Goal: Information Seeking & Learning: Compare options

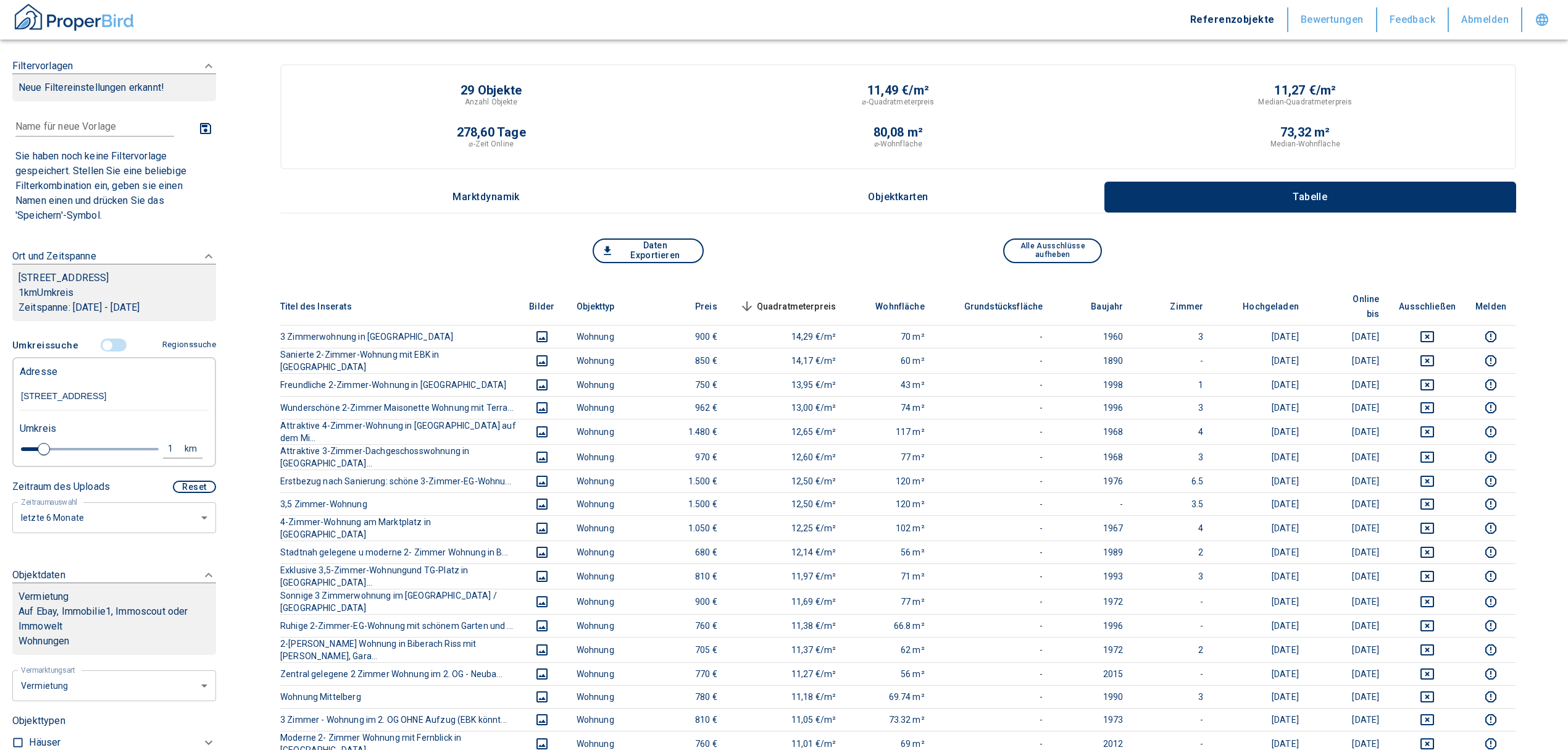
scroll to position [164, 0]
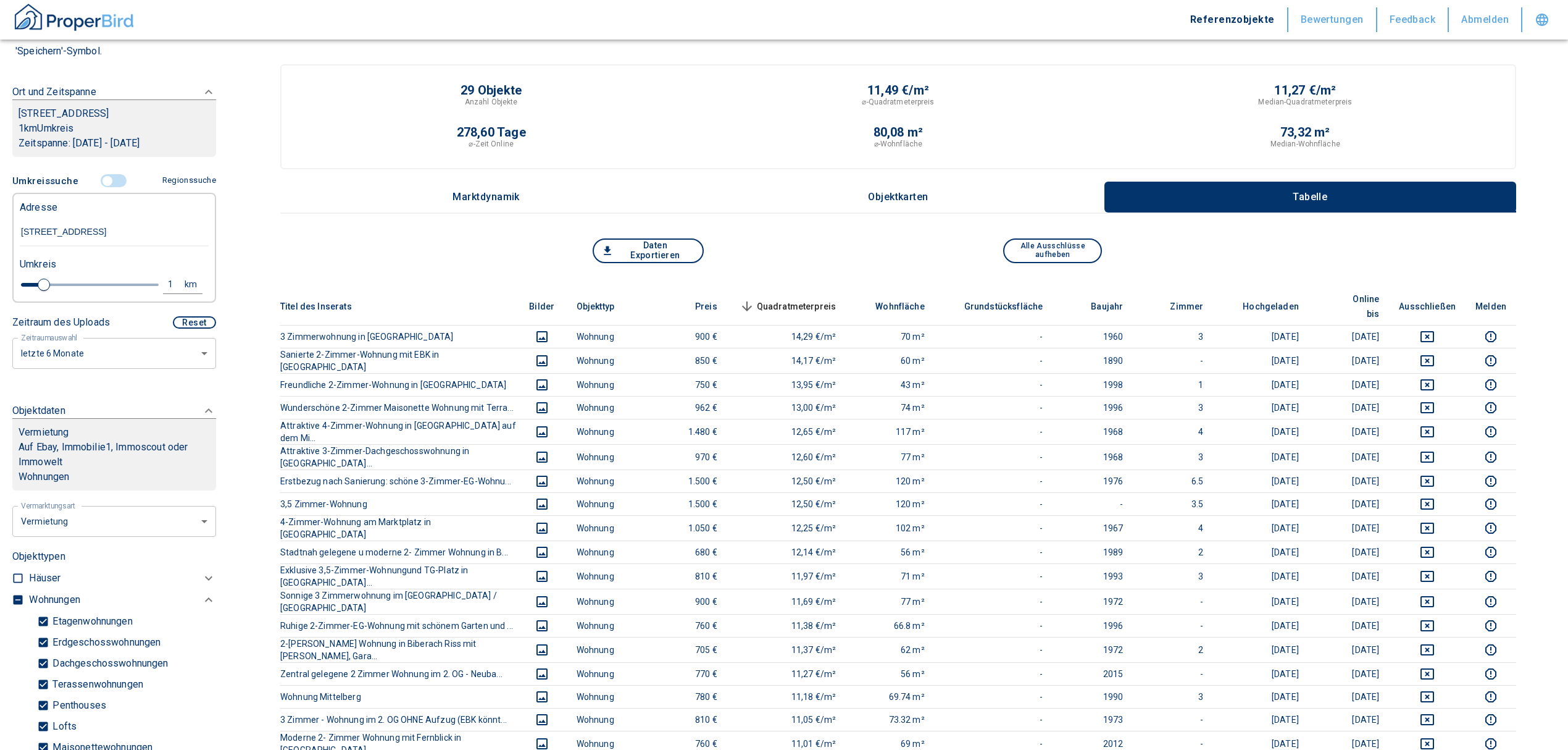
click at [105, 174] on input "controlled" at bounding box center [107, 181] width 37 height 13
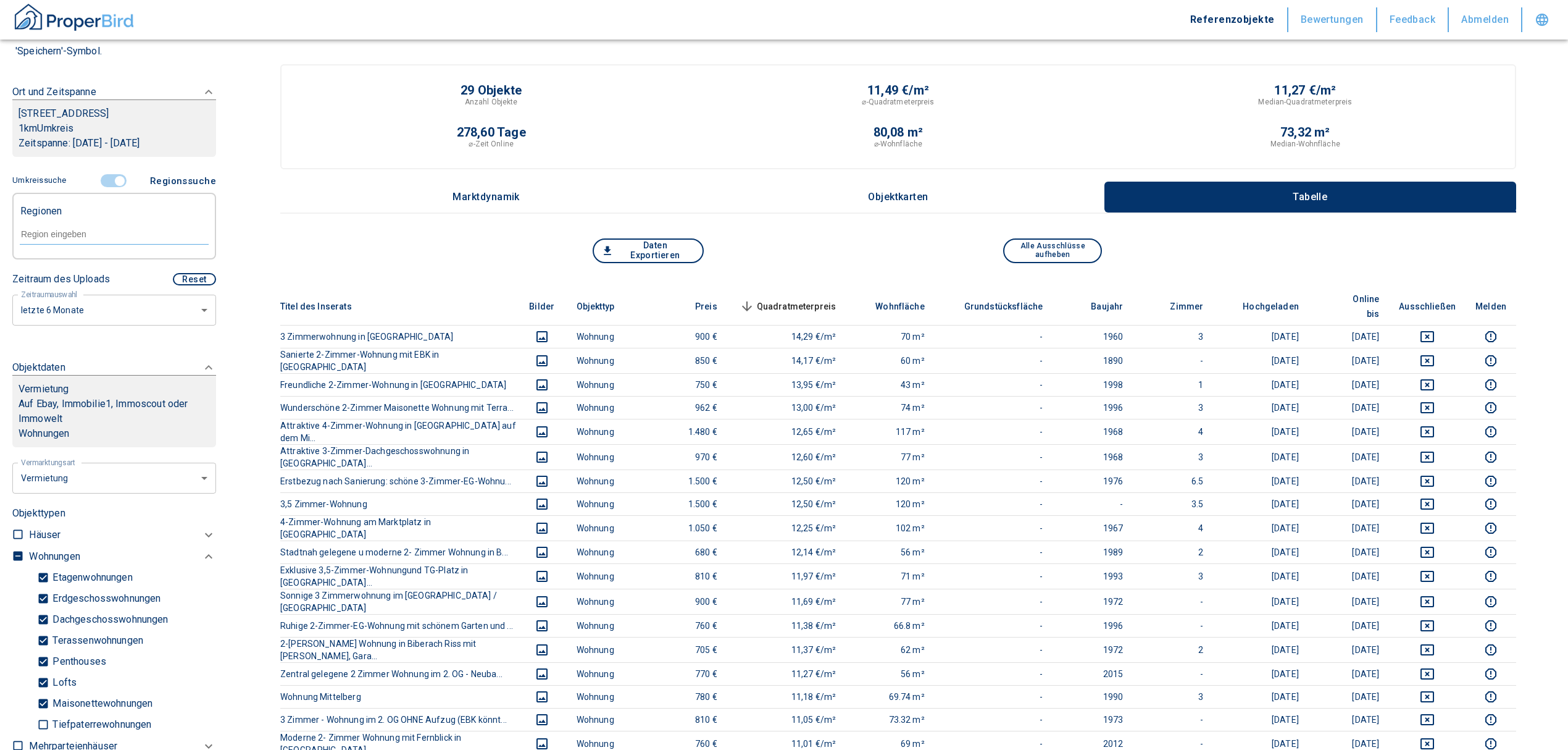
click at [112, 176] on input "controlled" at bounding box center [119, 181] width 37 height 13
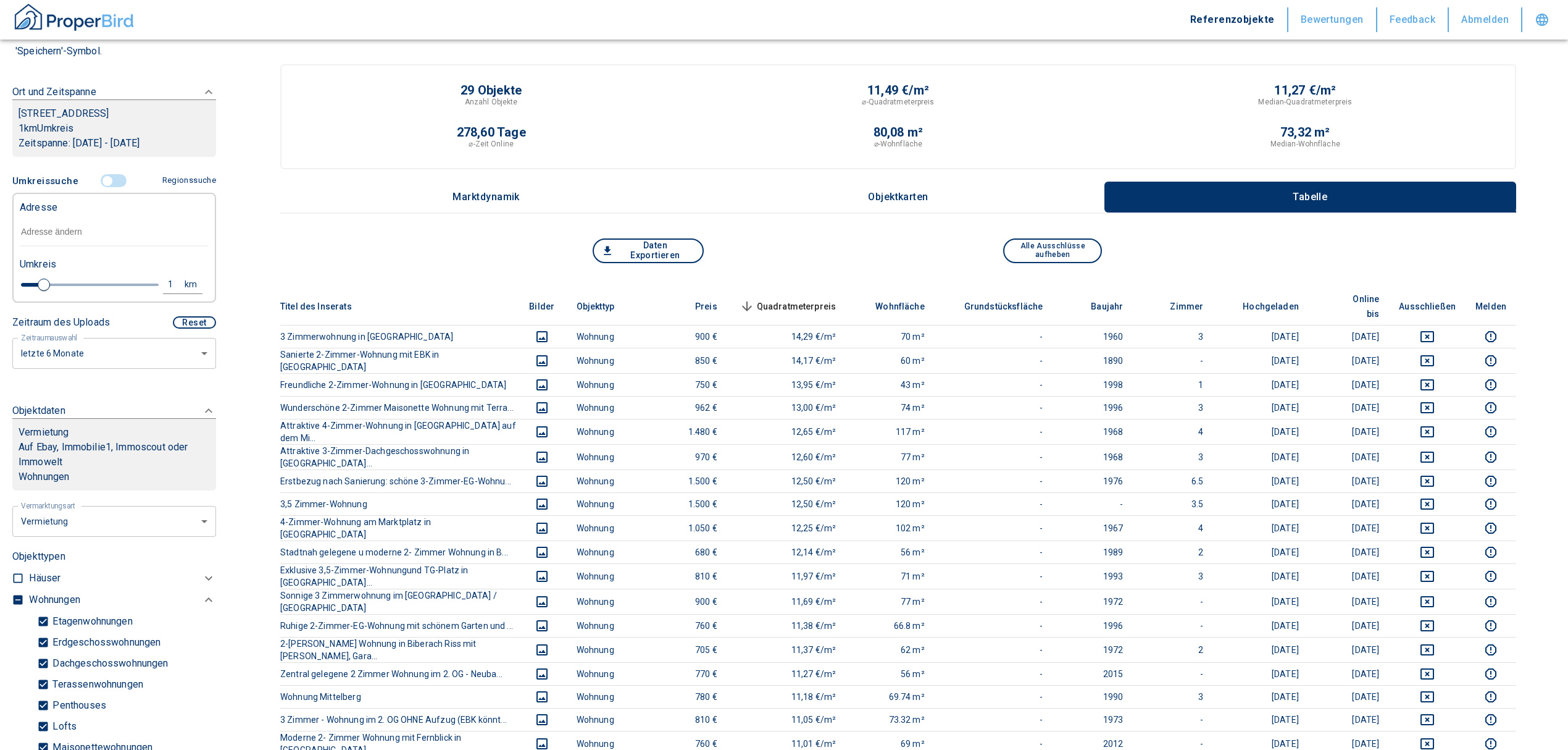
click at [53, 240] on input "text" at bounding box center [114, 232] width 189 height 28
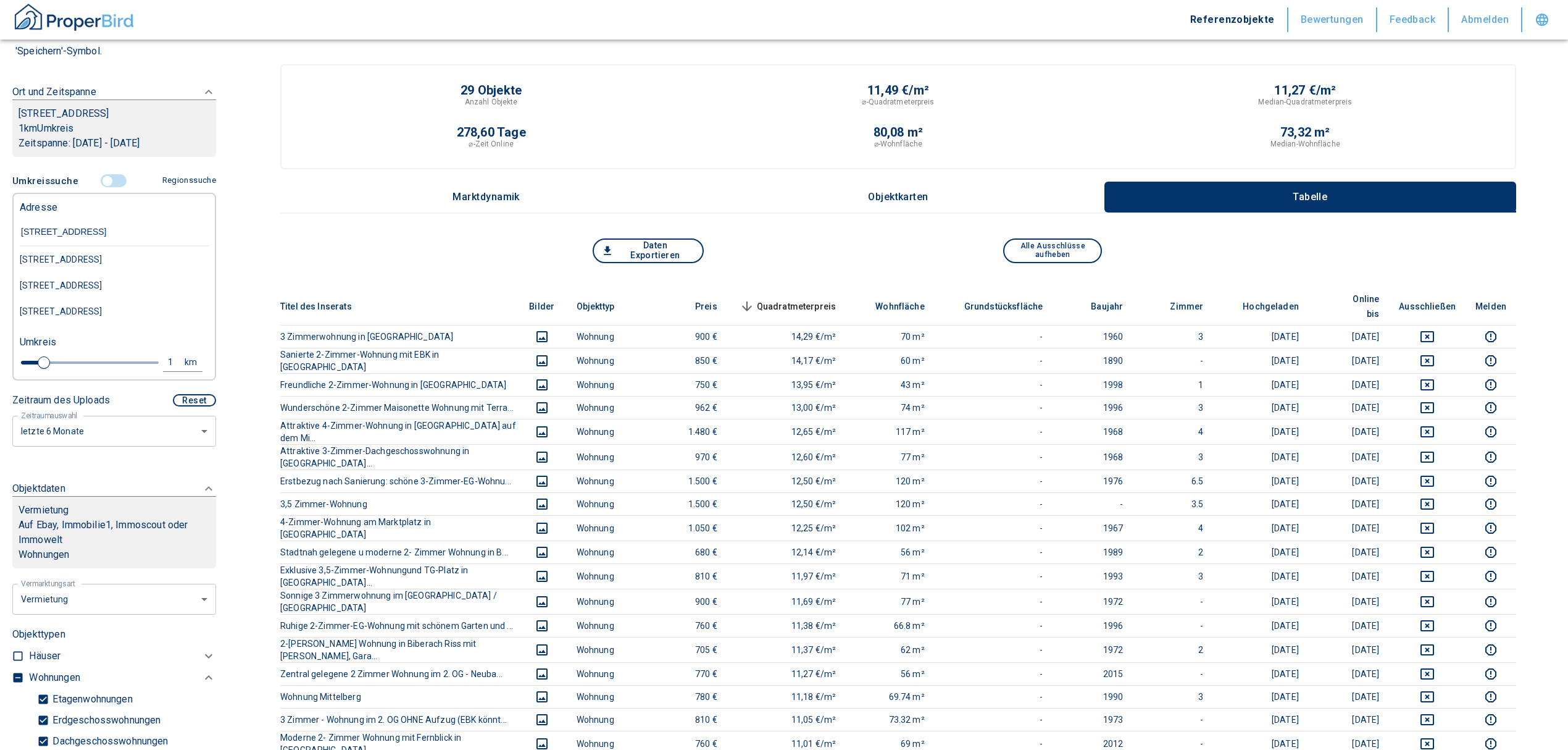
type input "[STREET_ADDRESS]"
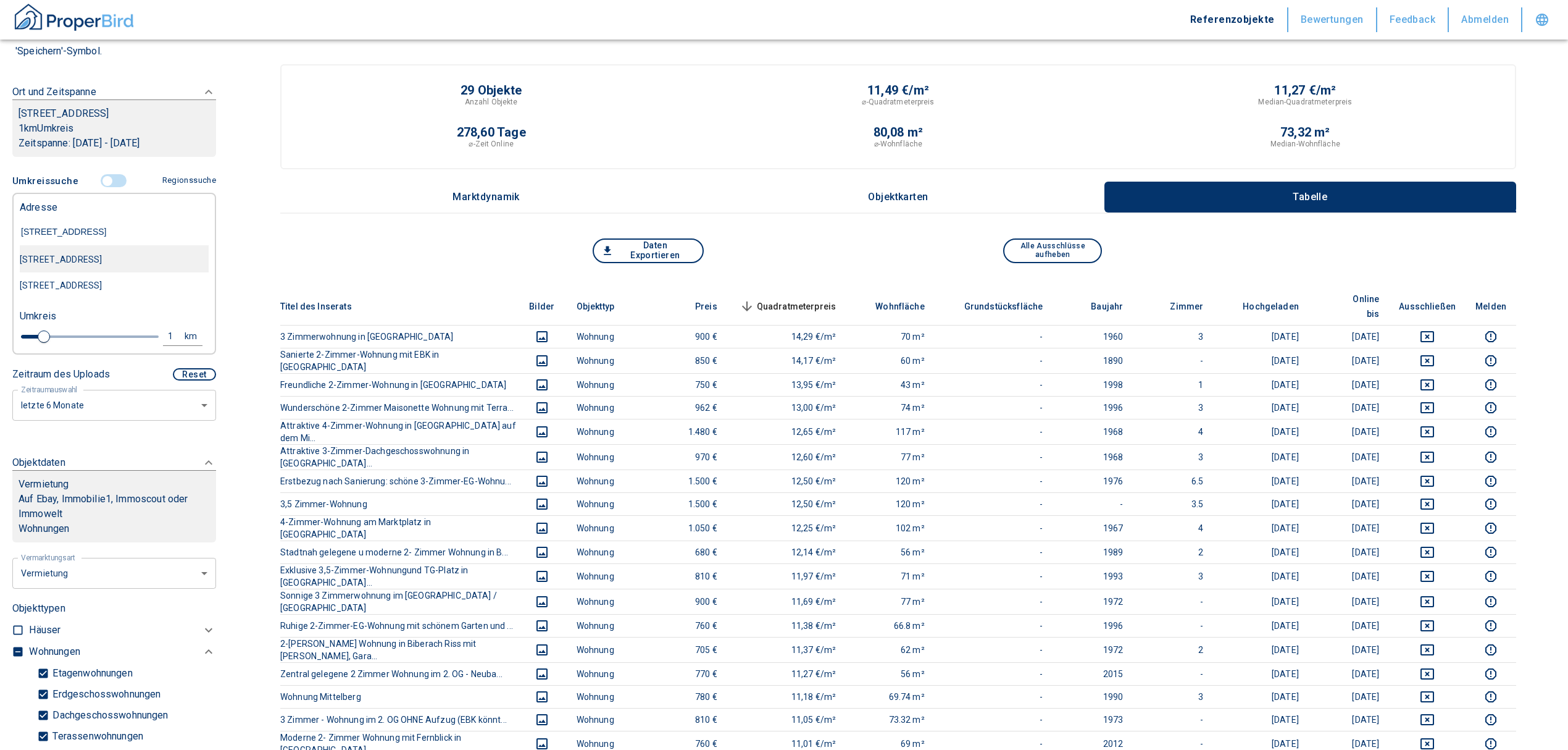
click at [92, 255] on div "[STREET_ADDRESS]" at bounding box center [114, 259] width 189 height 26
type input "2020"
type input "999999990"
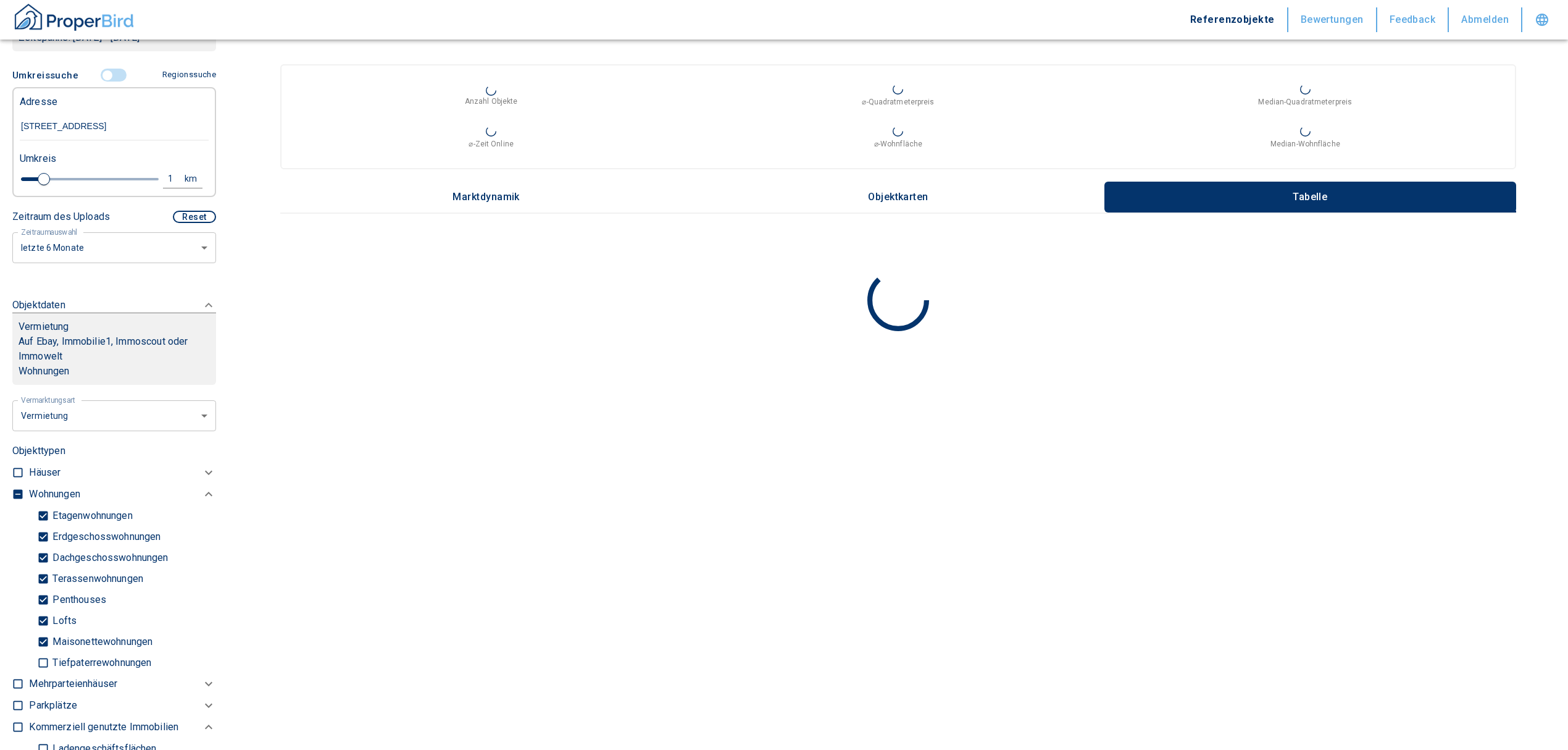
scroll to position [330, 0]
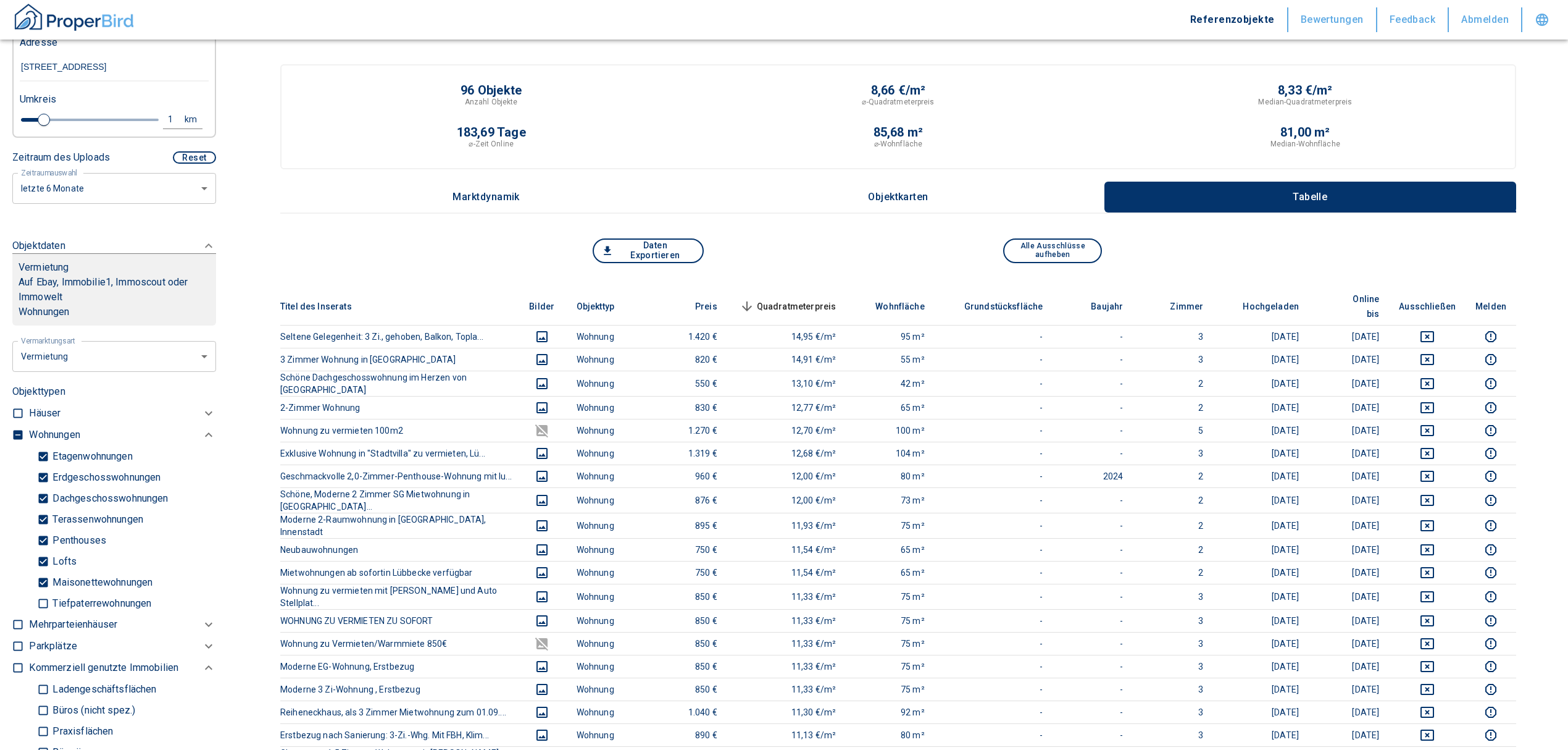
type input "[STREET_ADDRESS]"
click at [20, 436] on input "checkbox" at bounding box center [18, 435] width 12 height 12
checkbox input "true"
type input "2020"
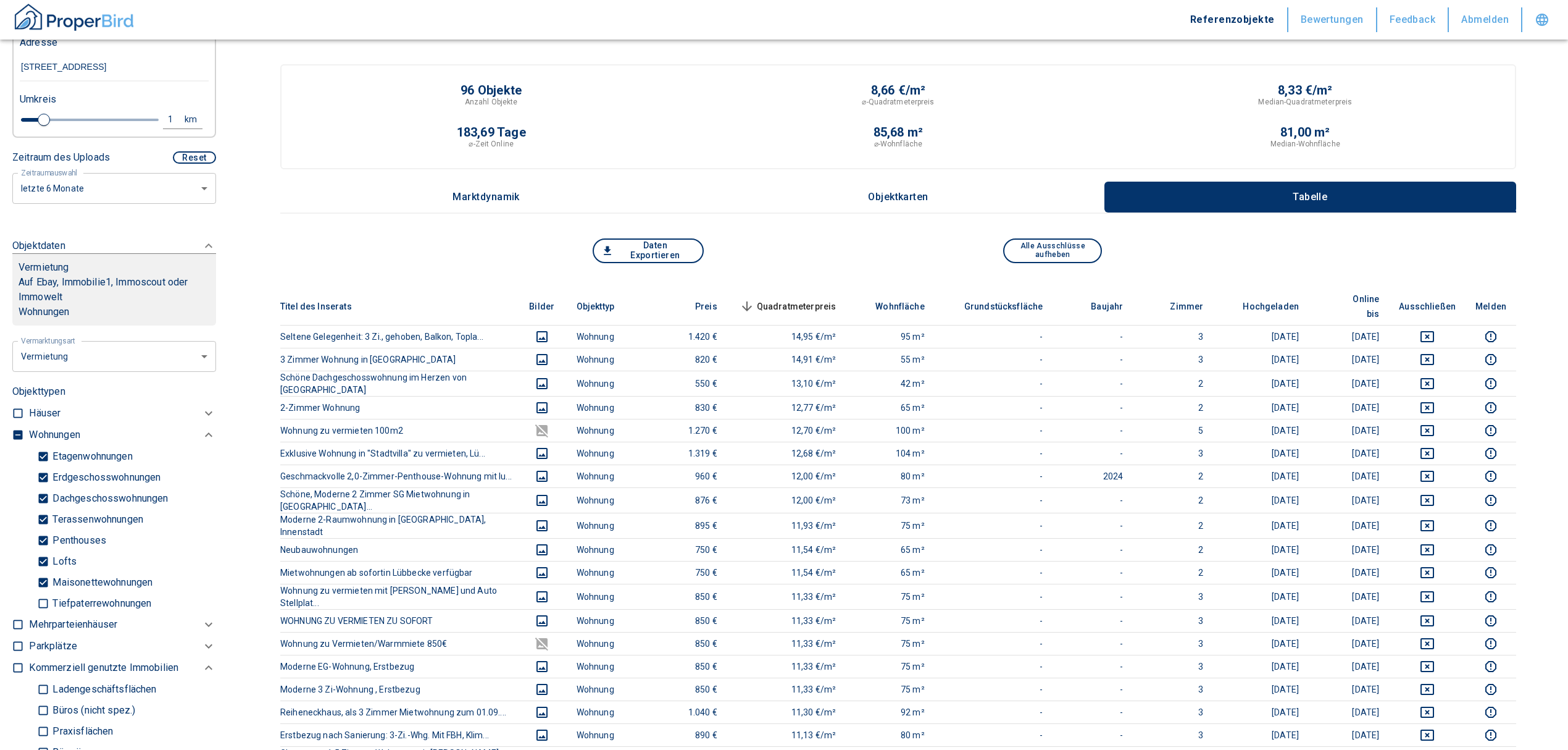
type input "999999990"
type input "2020"
type input "999999990"
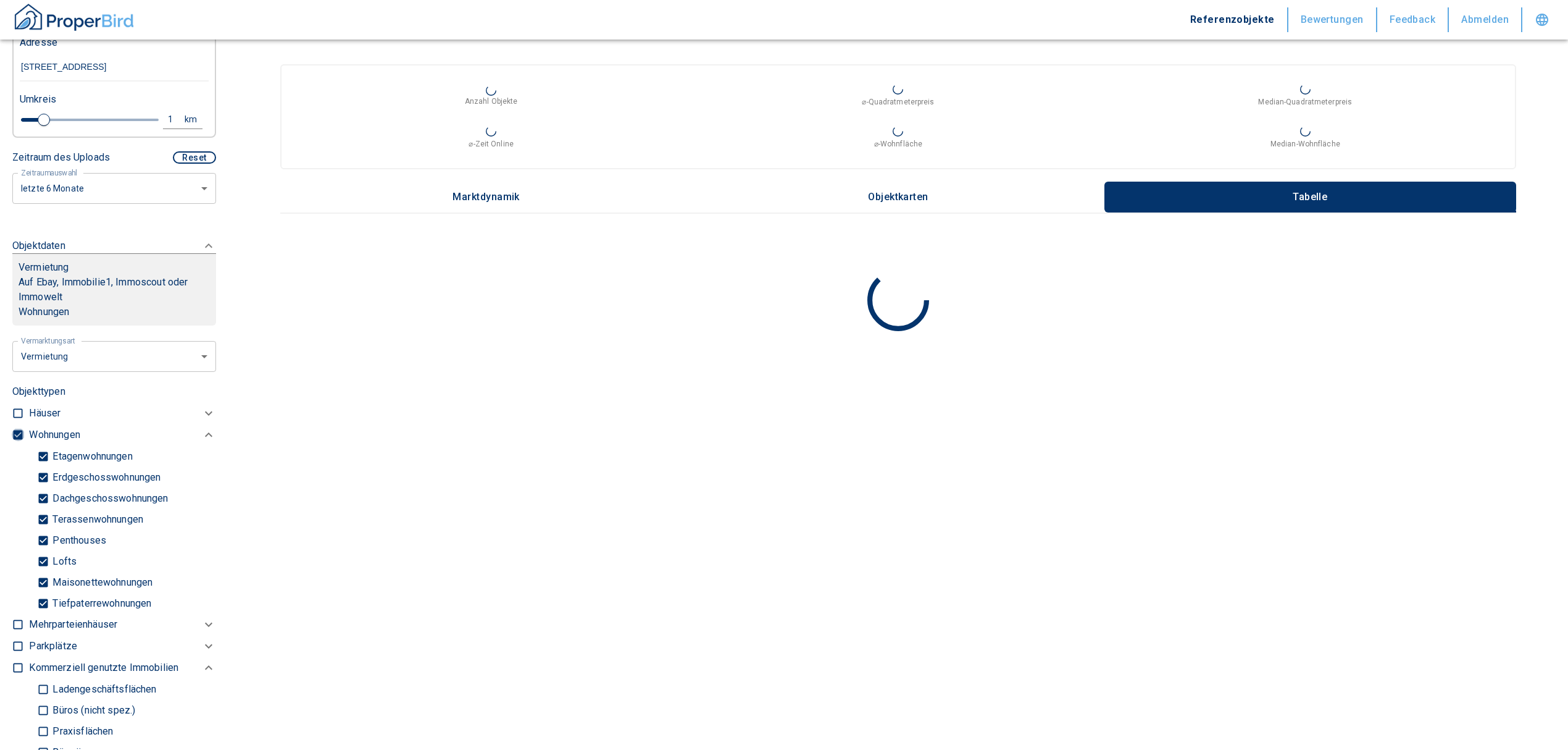
click at [20, 437] on input "checkbox" at bounding box center [18, 435] width 12 height 12
checkbox input "false"
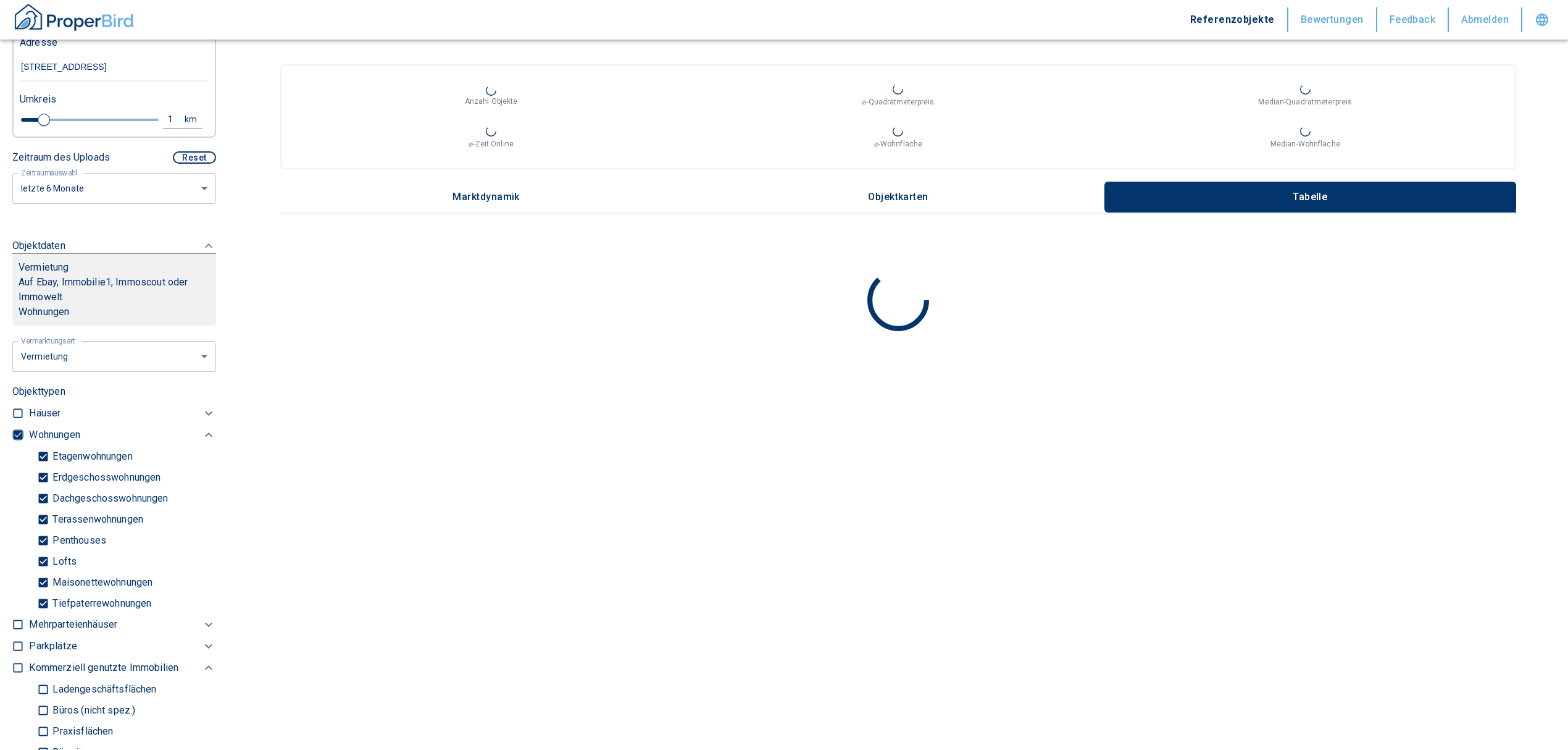
checkbox input "false"
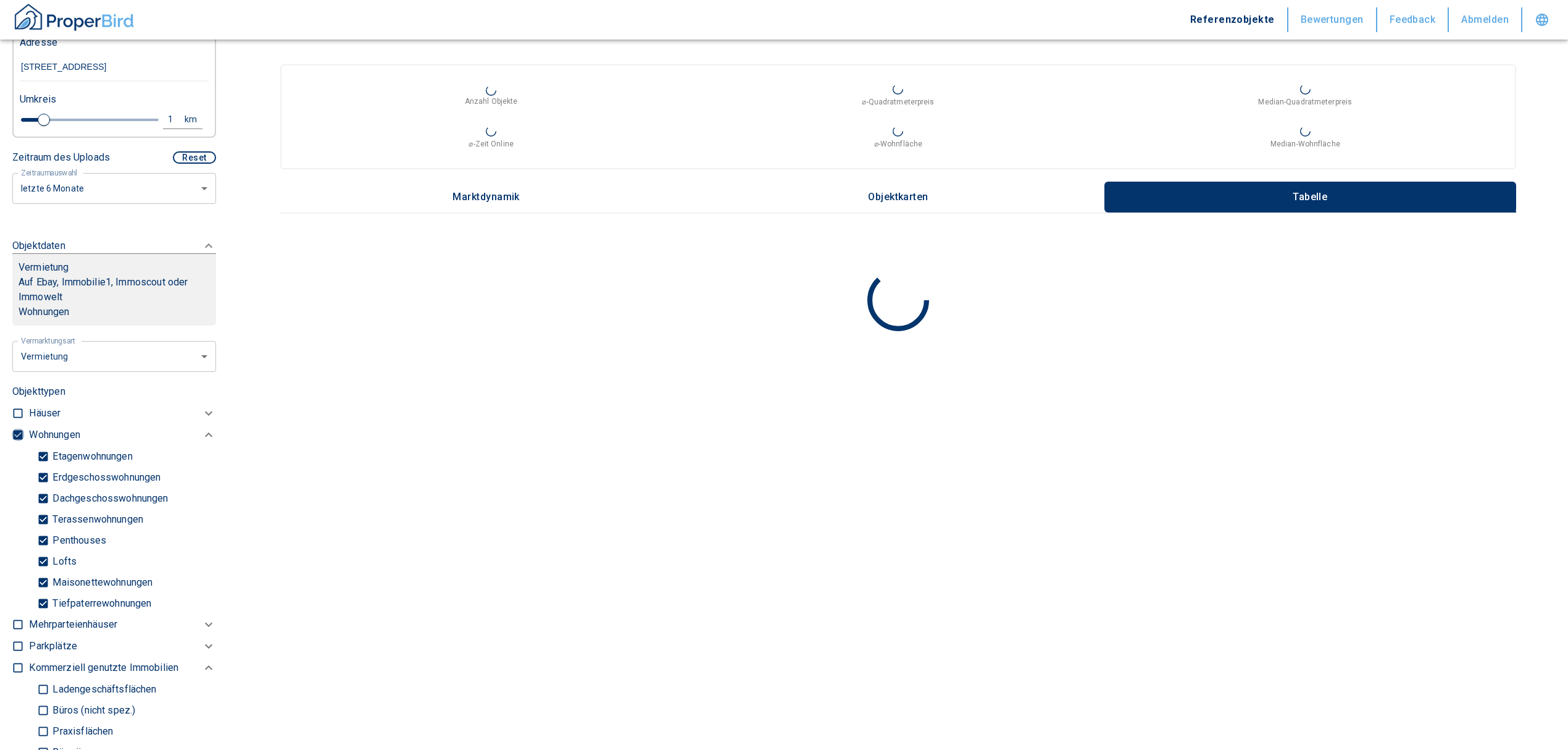
type input "2020"
type input "999999990"
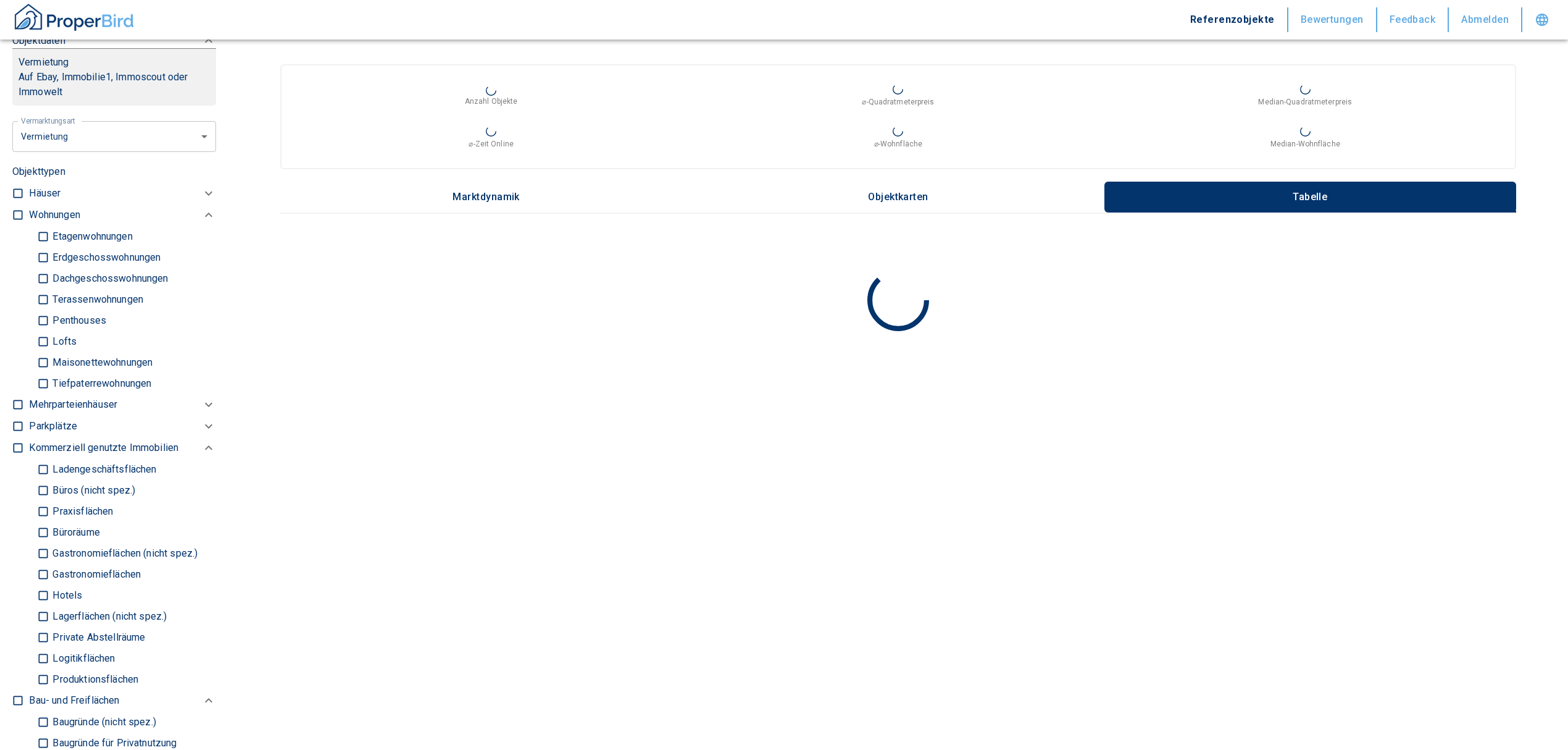
scroll to position [494, 0]
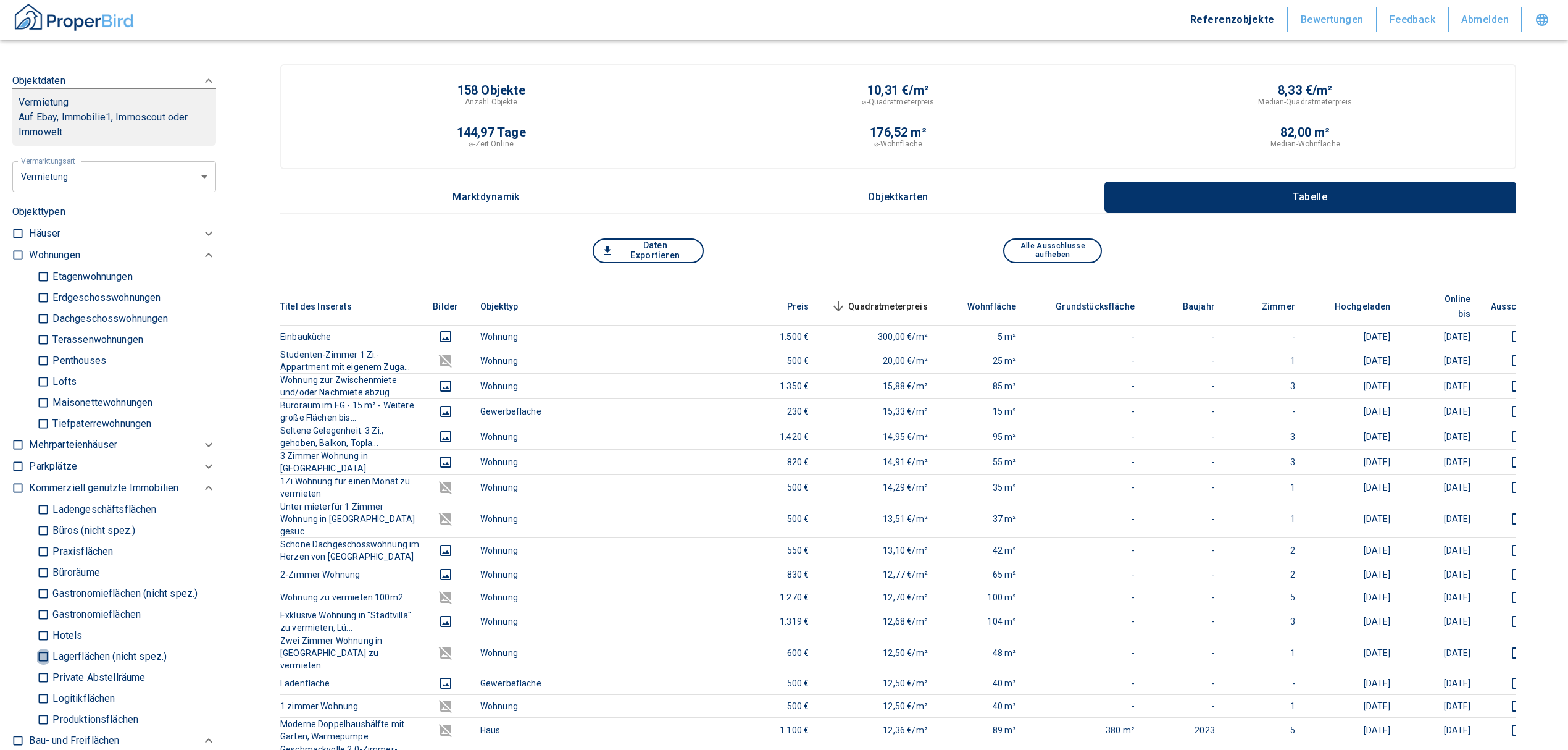
click at [47, 648] on input "Lagerflächen (nicht spez.)" at bounding box center [43, 656] width 12 height 22
checkbox input "true"
type input "2020"
type input "999999990"
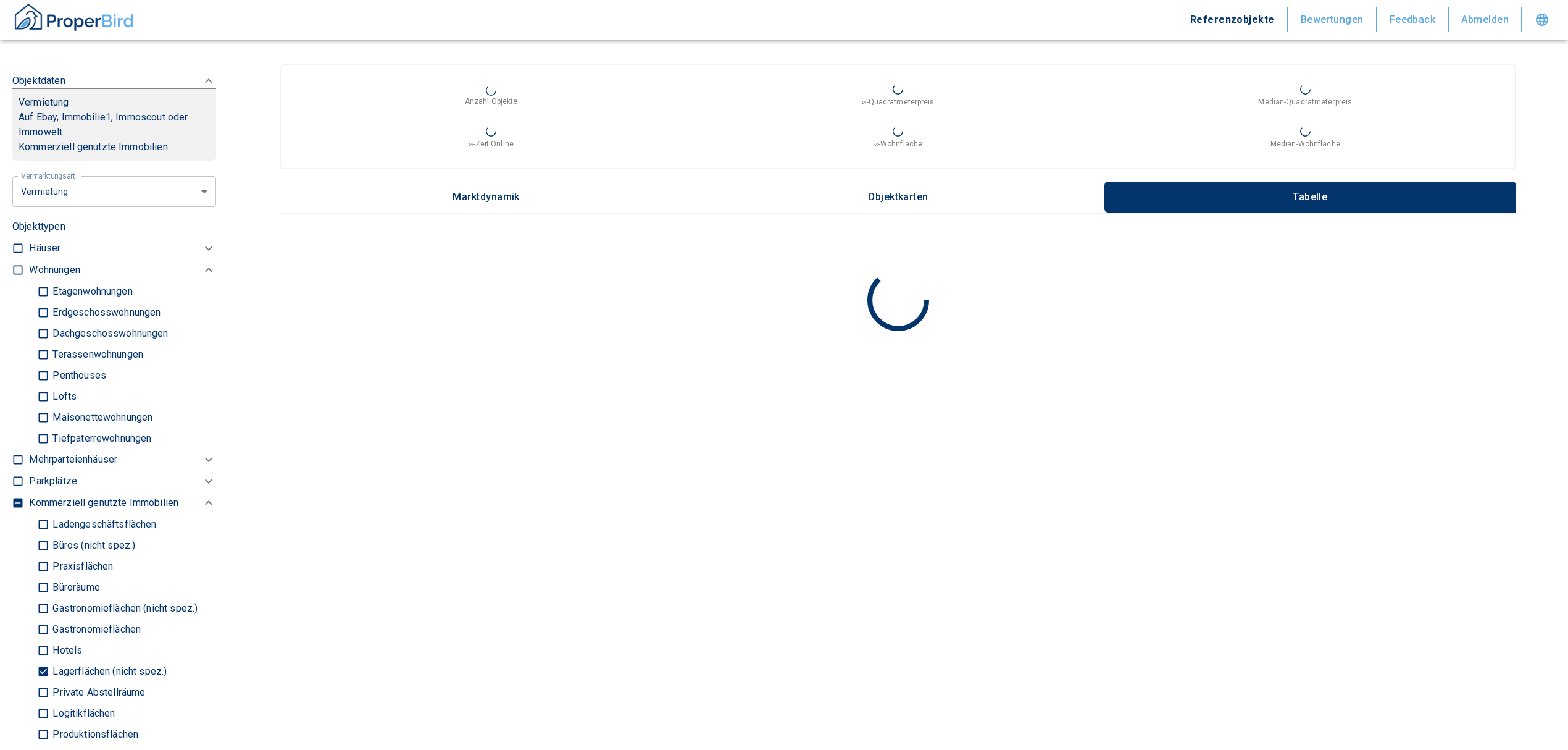
click at [40, 710] on input "Logitikflächen" at bounding box center [43, 713] width 12 height 22
checkbox input "true"
type input "2020"
type input "999999990"
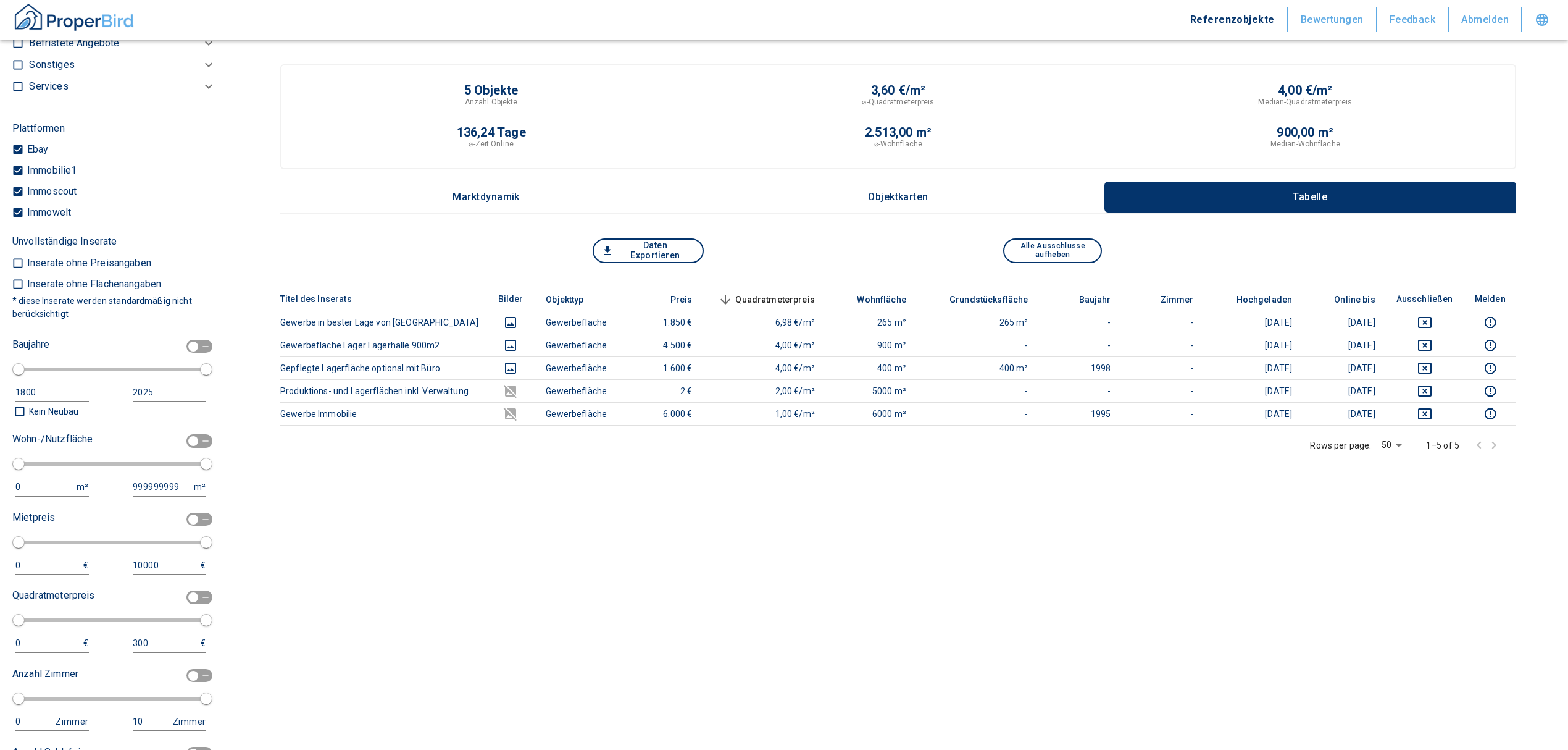
scroll to position [1317, 0]
click at [188, 431] on input "checkbox" at bounding box center [193, 435] width 37 height 13
checkbox input "true"
type input "2020"
type input "50"
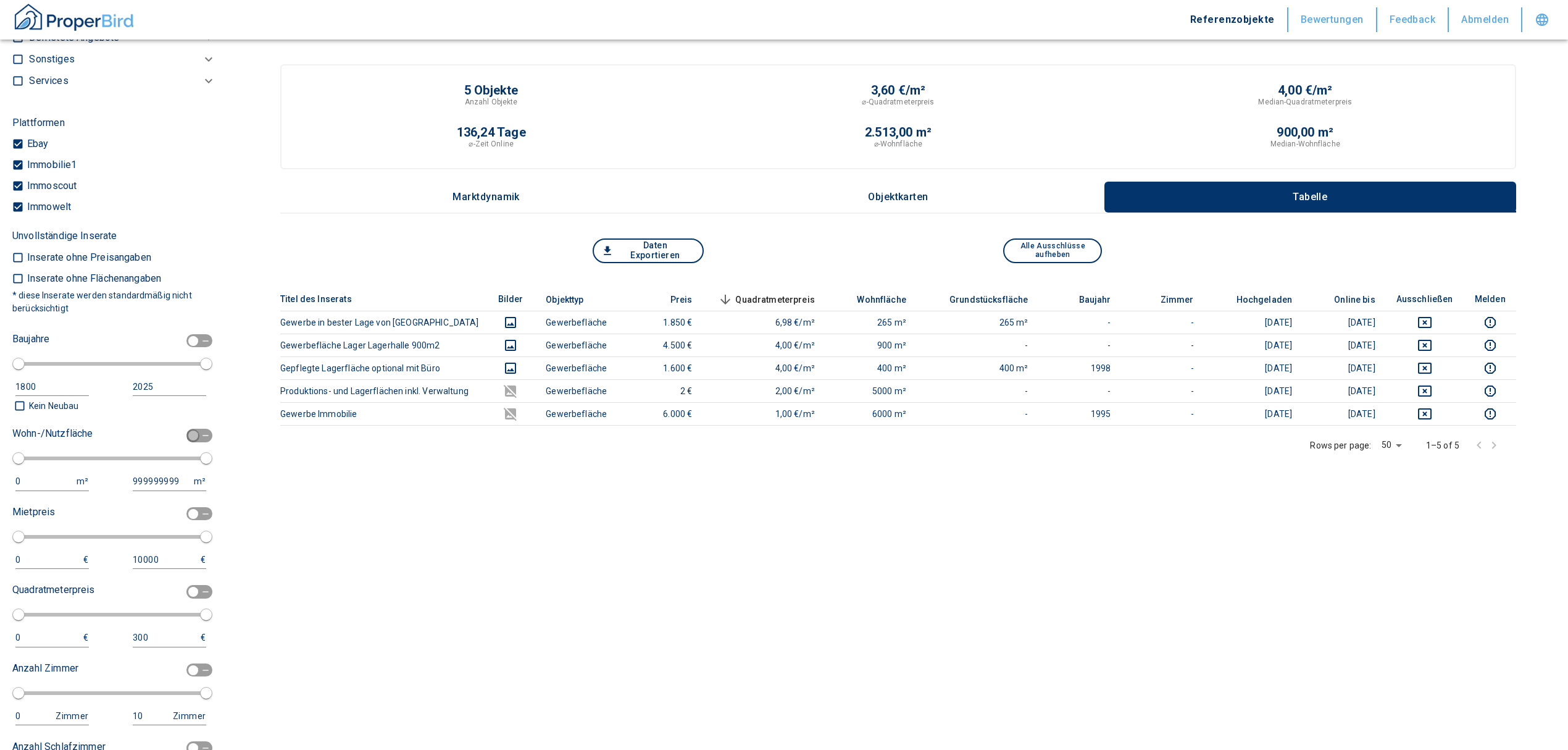
type input "150"
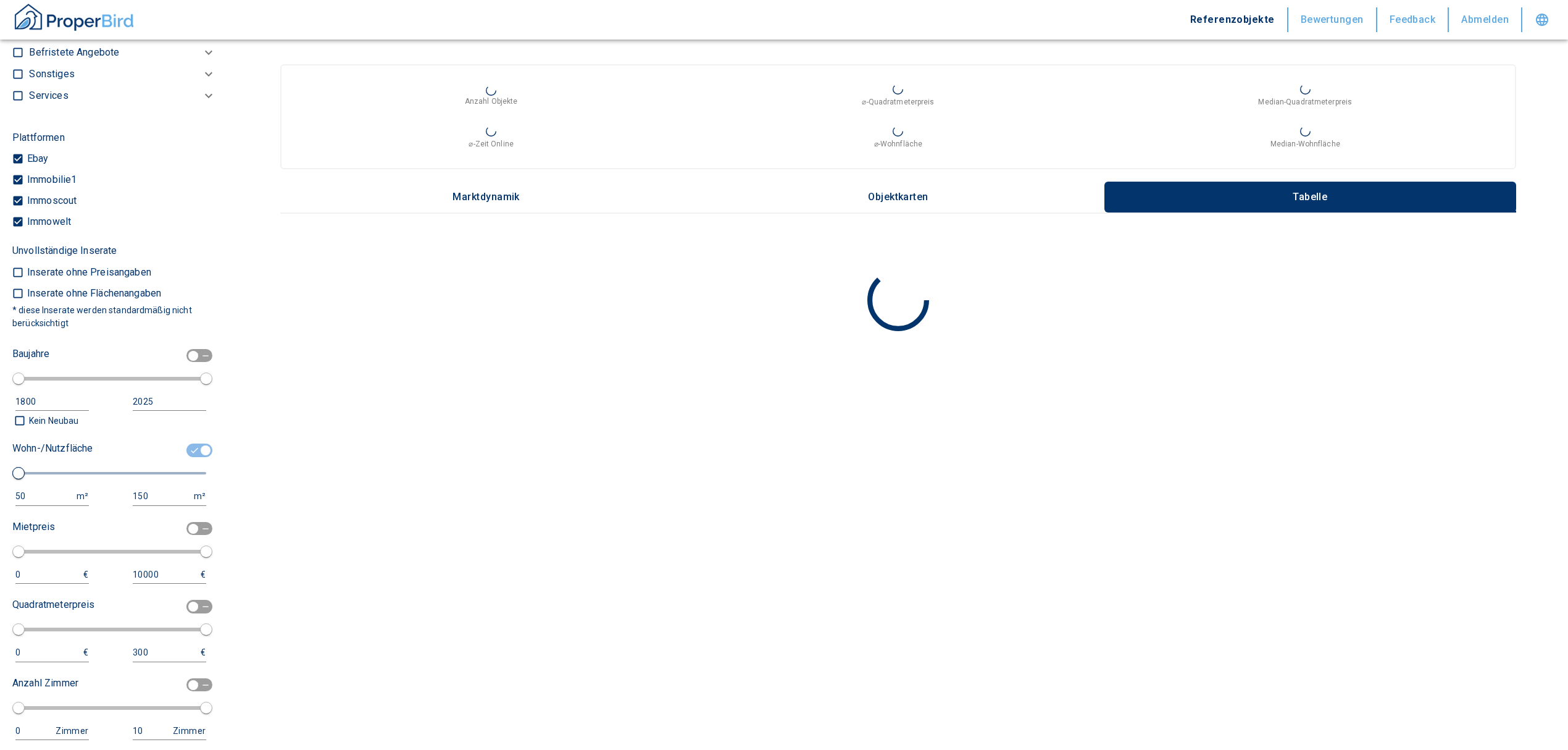
click at [53, 489] on div "50" at bounding box center [40, 496] width 48 height 15
click at [44, 493] on input "50" at bounding box center [43, 496] width 56 height 18
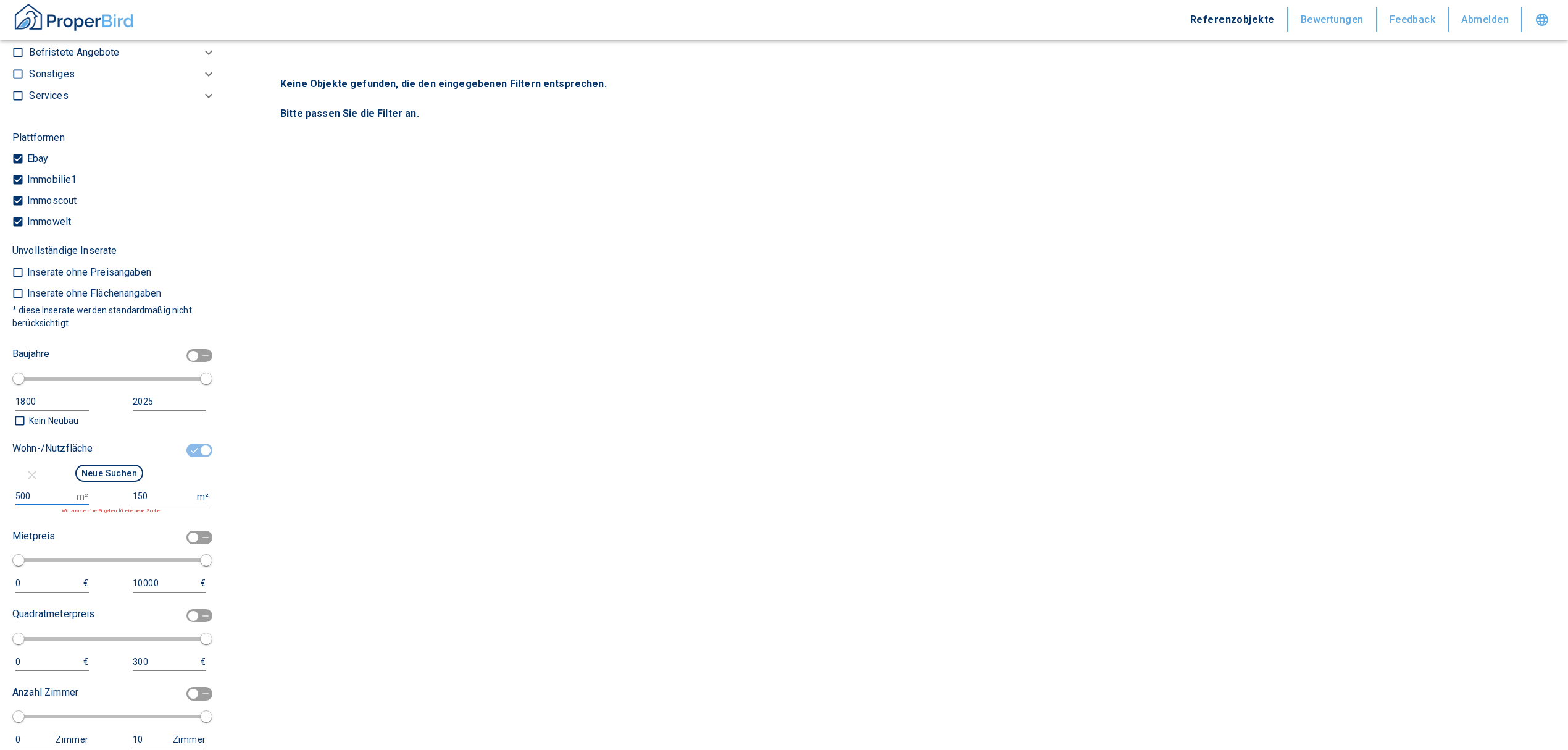
drag, startPoint x: 50, startPoint y: 492, endPoint x: -37, endPoint y: 497, distance: 87.1
click at [0, 497] on html "Referenzobjekte Bewertungen Feedback Abmelden Filtervorlagen Neue Filtereinstel…" at bounding box center [784, 375] width 1568 height 750
type input "1000"
click at [145, 491] on div "Wohn-/Nutzfläche Neue Suchen 1000 m² 150 m² Wir tauschen ihre Eingaben für eine…" at bounding box center [109, 476] width 194 height 76
drag, startPoint x: 145, startPoint y: 491, endPoint x: 102, endPoint y: 494, distance: 43.1
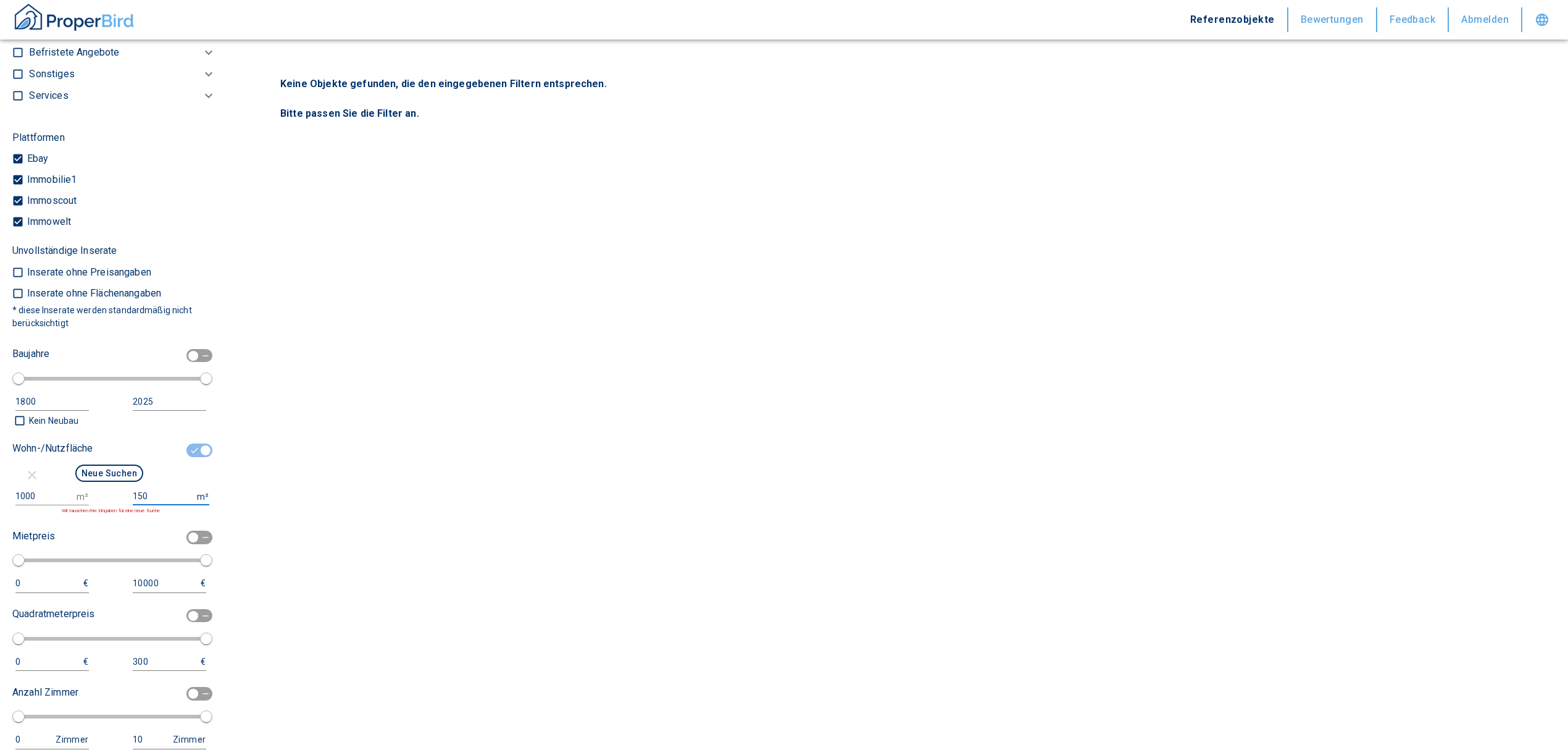
click at [102, 494] on div "1000 m² 150 m² Wir tauschen ihre Eingaben für eine neue Suche" at bounding box center [109, 501] width 194 height 27
type input "999999999"
click at [101, 468] on button "Neue Suchen" at bounding box center [109, 473] width 68 height 18
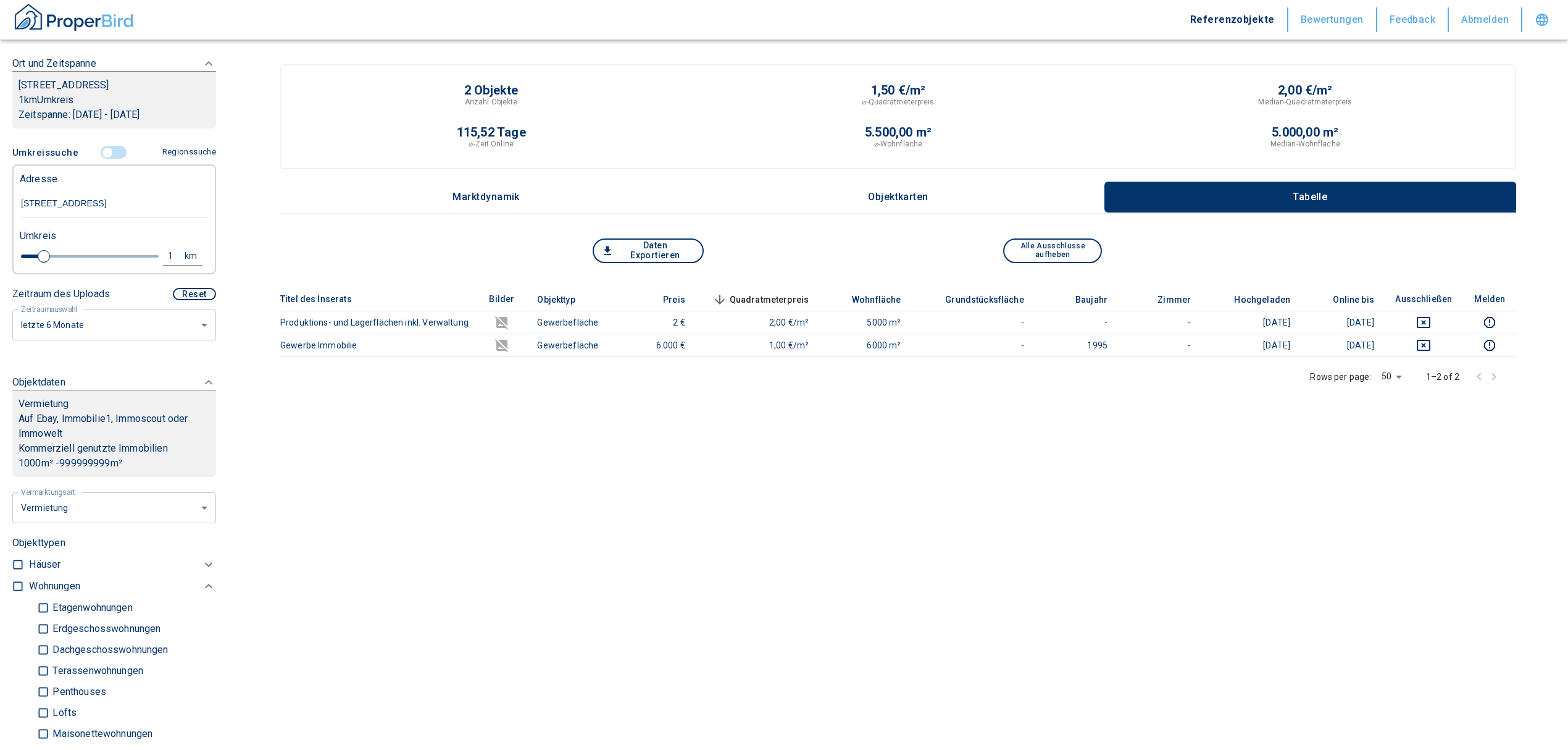
scroll to position [164, 0]
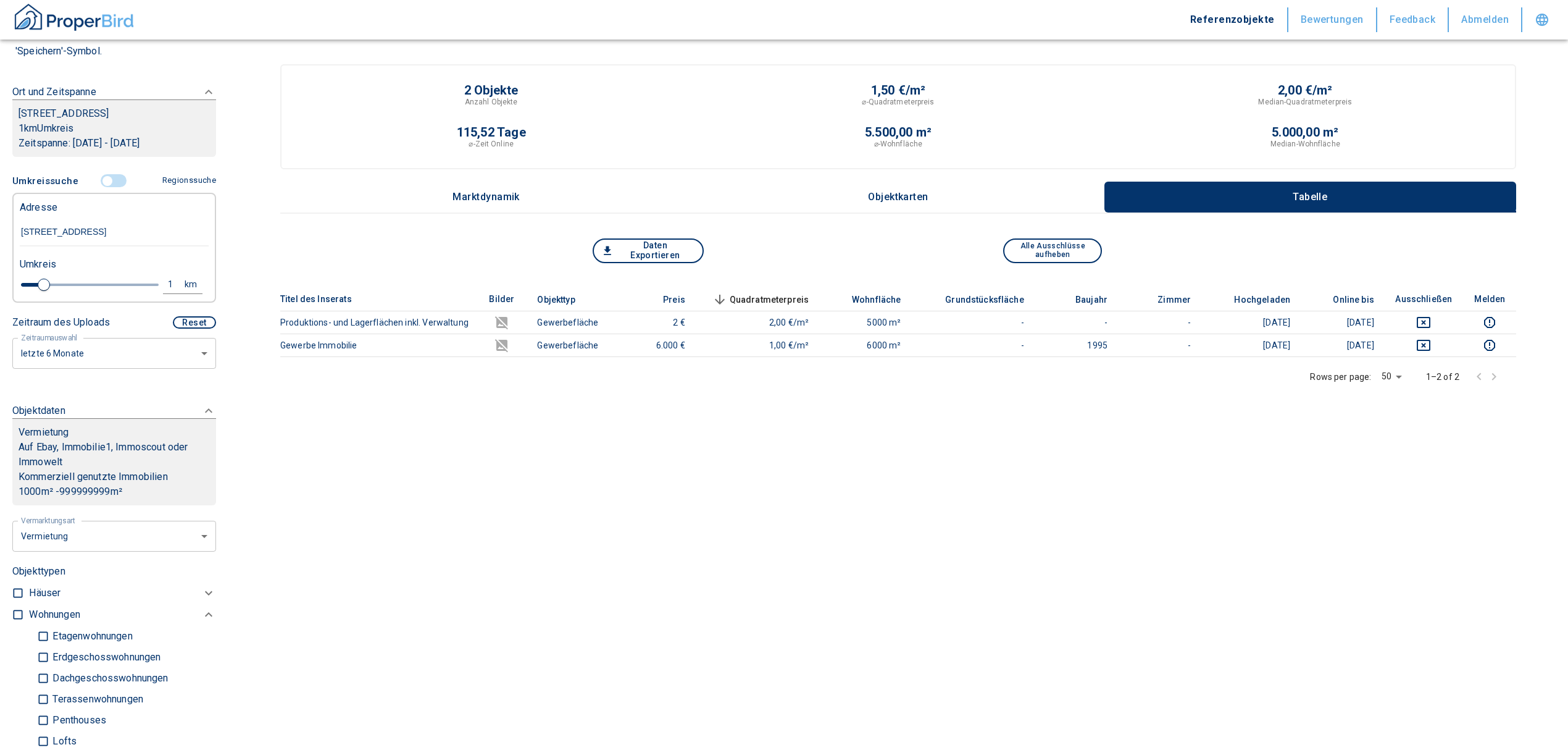
type input "2020"
type input "2.2"
type input "2020"
type input "3.2"
type input "2020"
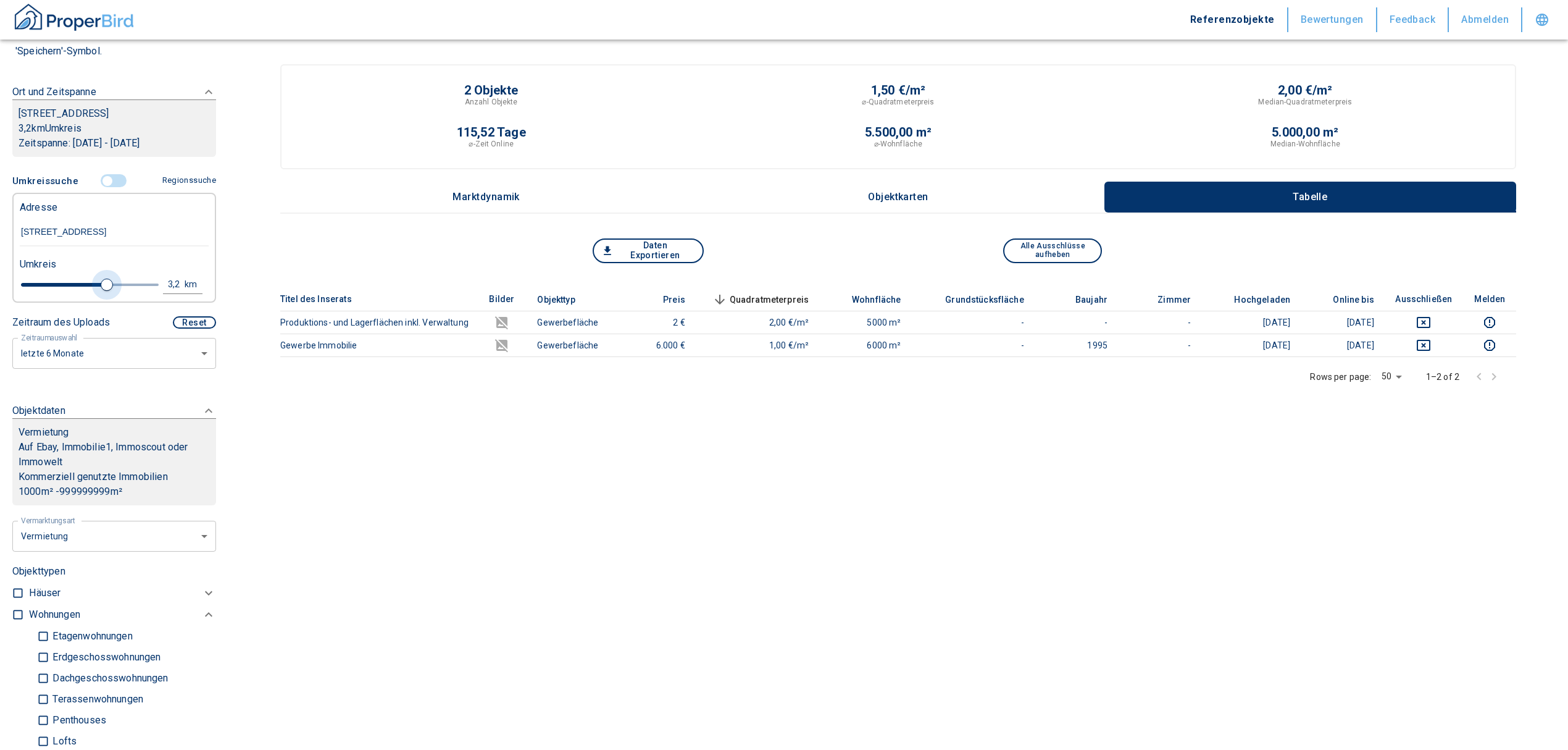
type input "3.4"
type input "2020"
type input "3.6"
type input "2020"
type input "5"
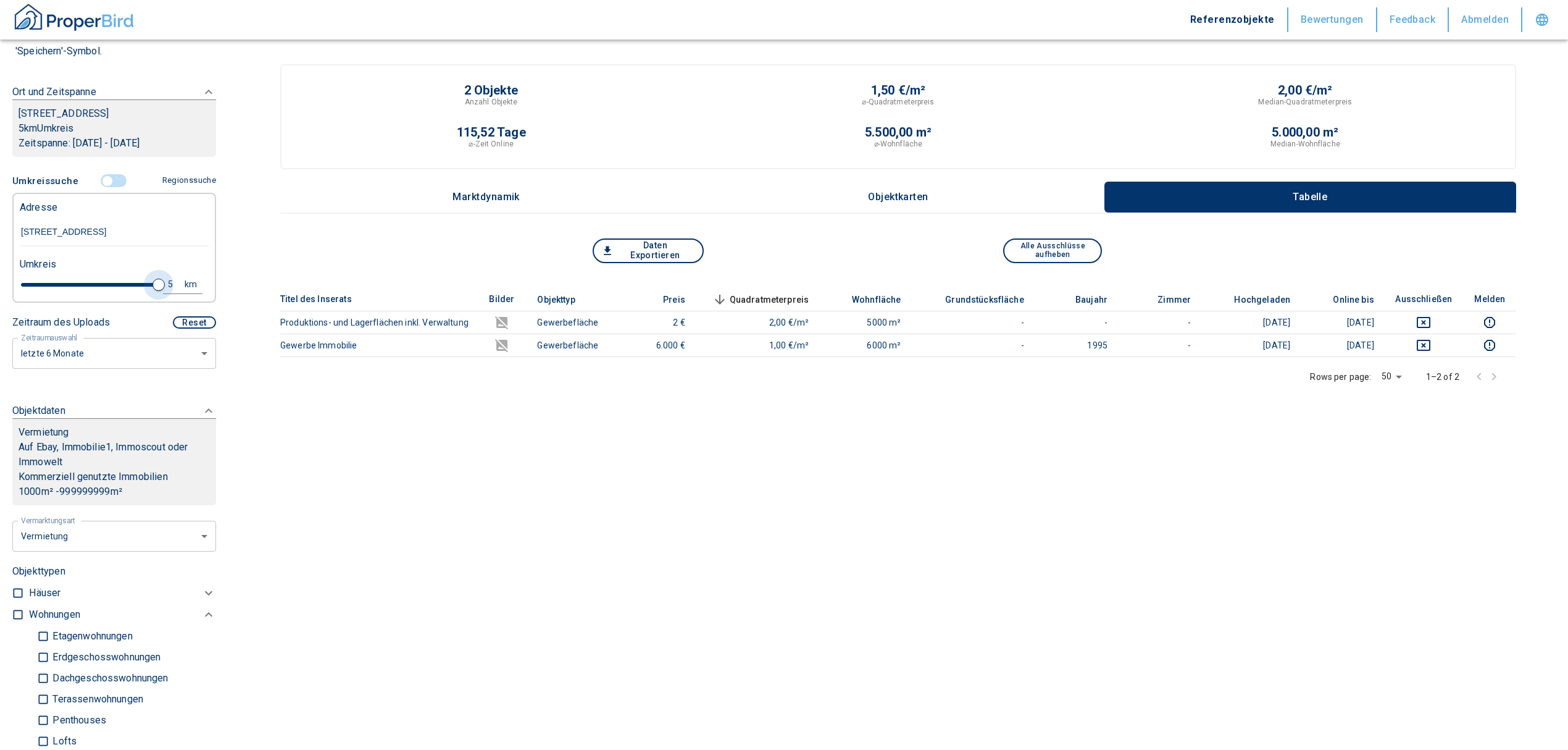
drag, startPoint x: 99, startPoint y: 270, endPoint x: 164, endPoint y: 276, distance: 65.3
click at [164, 276] on div "5 km" at bounding box center [109, 286] width 189 height 22
type input "2020"
click at [166, 278] on div "5" at bounding box center [177, 284] width 22 height 15
drag, startPoint x: 51, startPoint y: 285, endPoint x: 38, endPoint y: 282, distance: 13.3
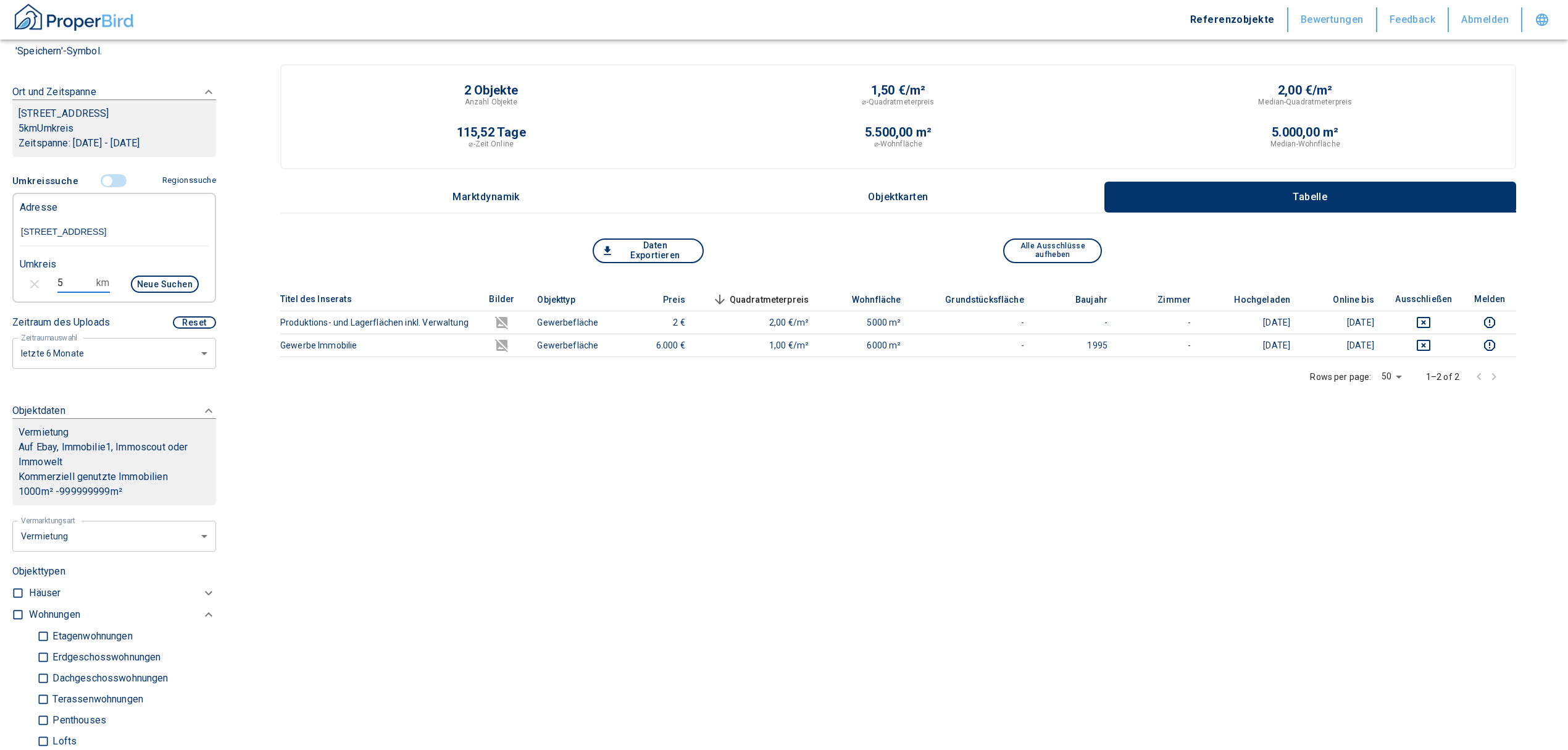
click at [38, 282] on div "5 km Neue Suchen" at bounding box center [104, 285] width 189 height 30
type input "10"
click at [136, 282] on button "Neue Suchen" at bounding box center [164, 284] width 68 height 18
type input "2020"
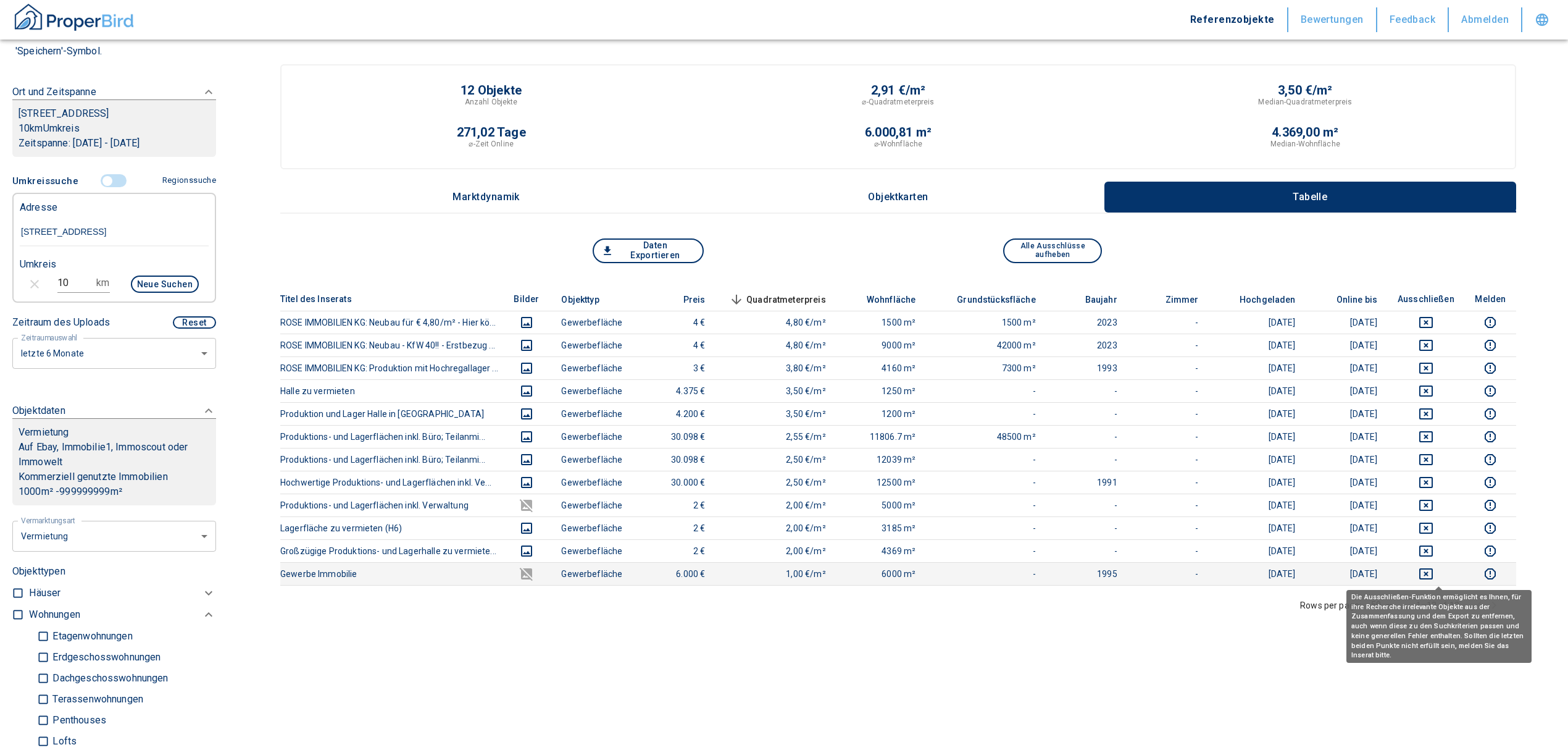
click at [1433, 572] on icon "deselect this listing" at bounding box center [1426, 574] width 15 height 15
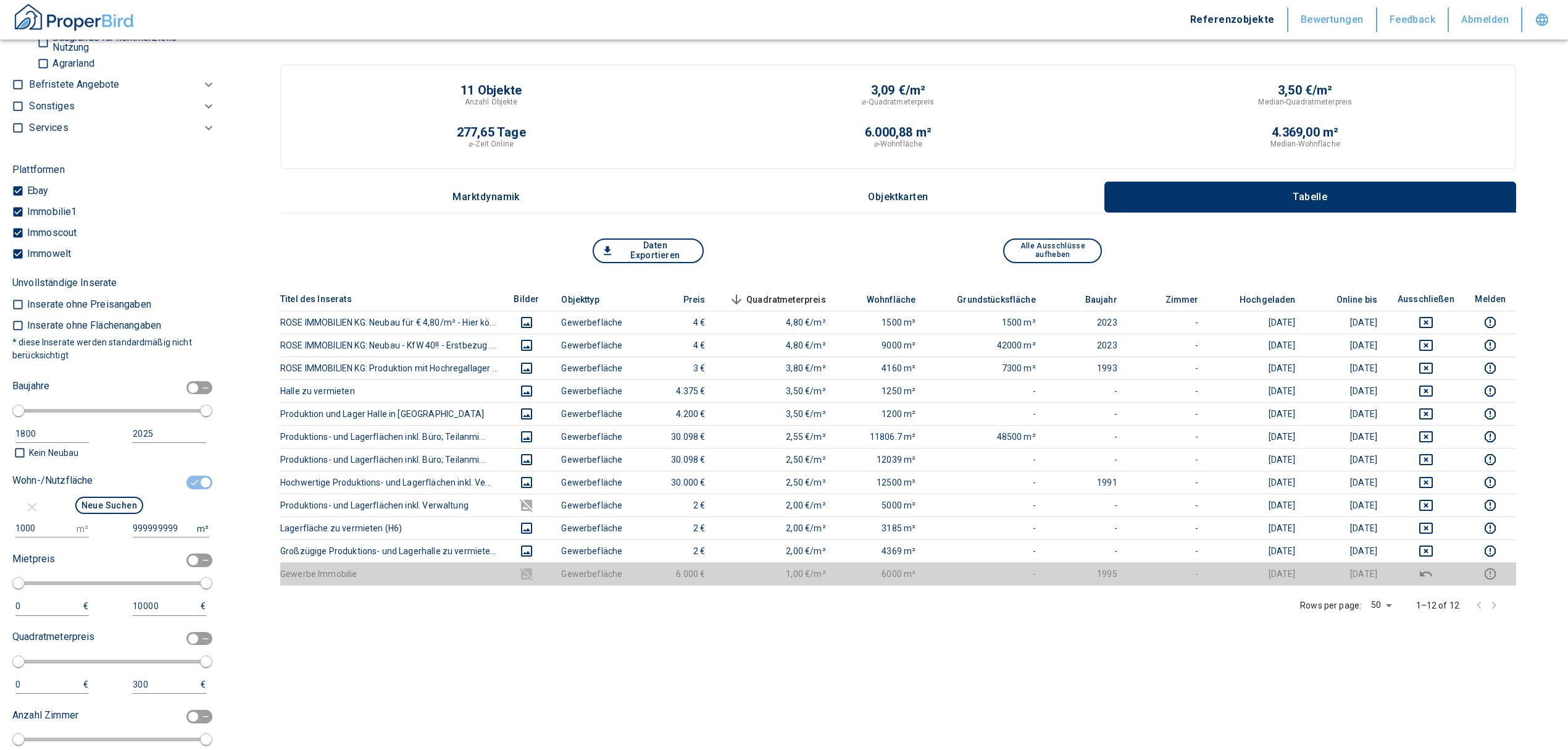
scroll to position [1400, 0]
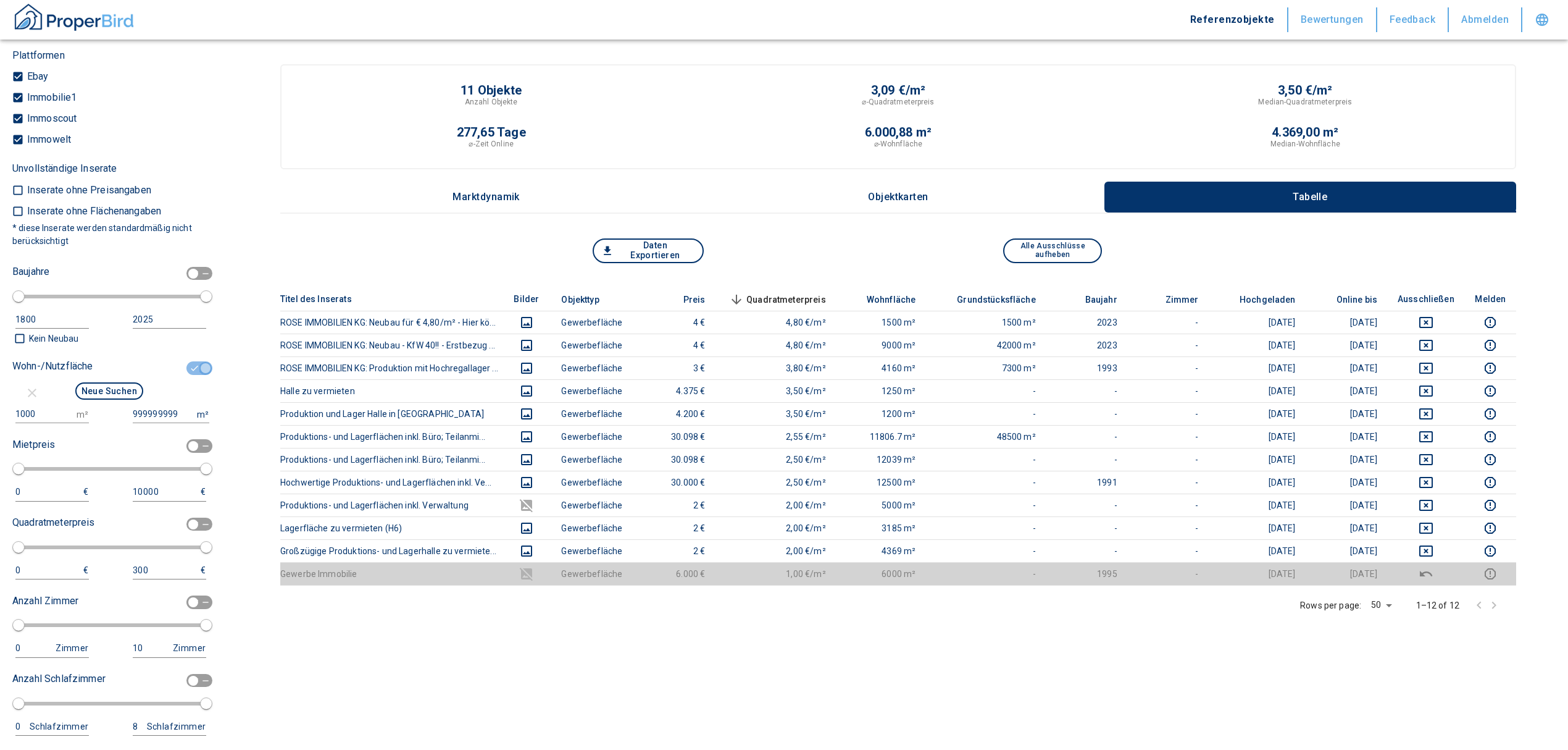
click at [197, 365] on input "checkbox" at bounding box center [205, 368] width 37 height 13
checkbox input "false"
type input "2020"
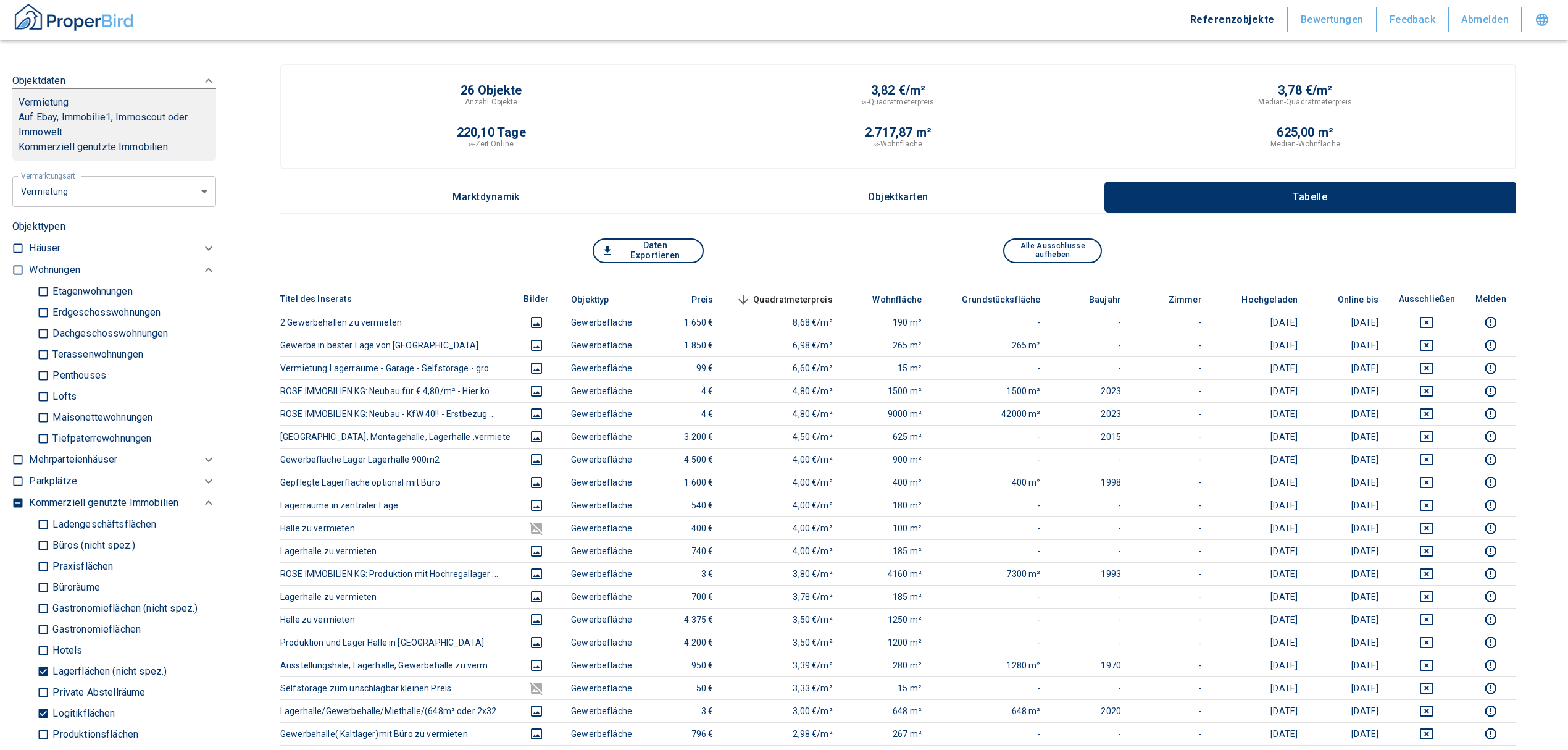
scroll to position [576, 0]
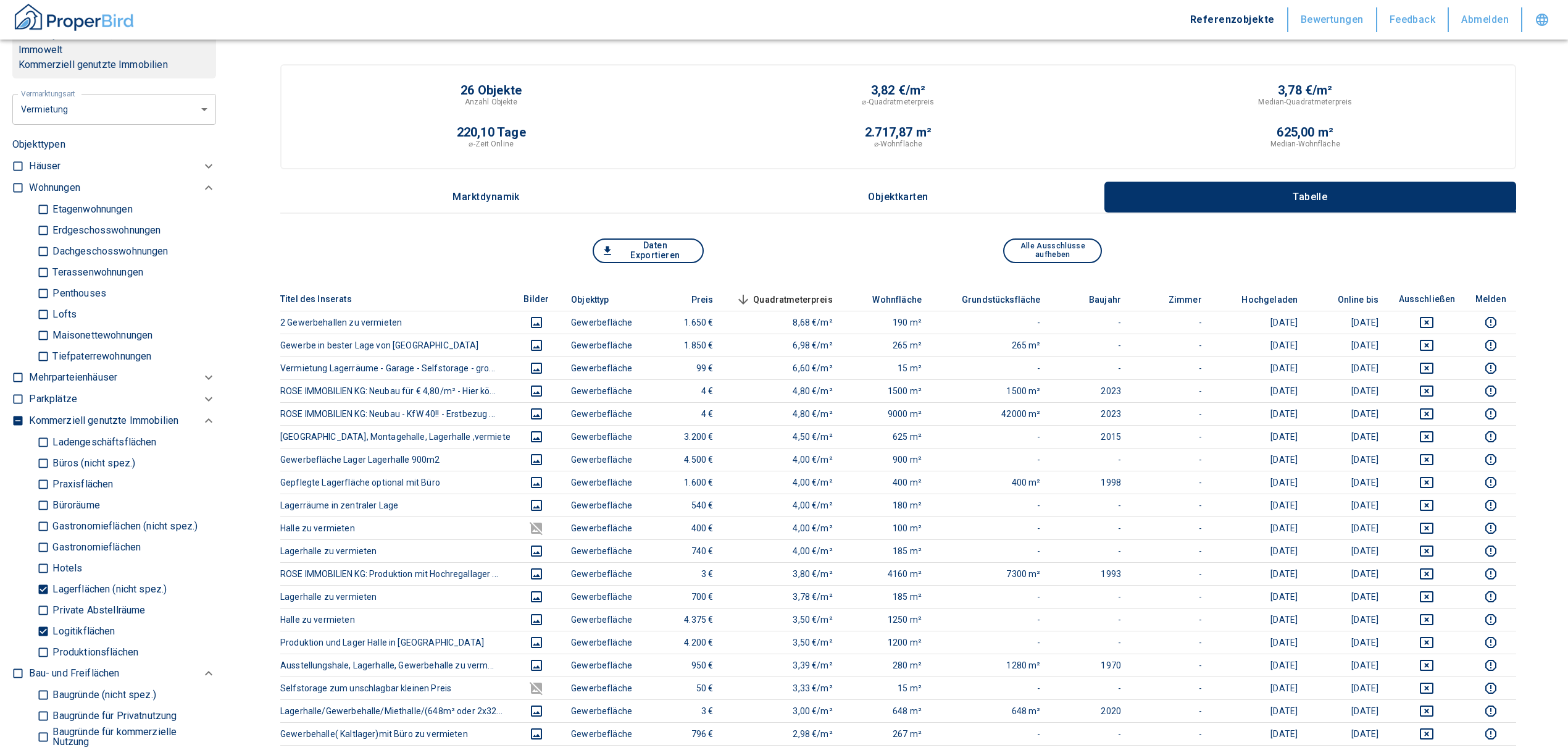
drag, startPoint x: 43, startPoint y: 584, endPoint x: 37, endPoint y: 645, distance: 61.3
click at [43, 584] on input "Lagerflächen (nicht spez.)" at bounding box center [43, 589] width 12 height 22
checkbox input "false"
type input "2020"
type input "999999990"
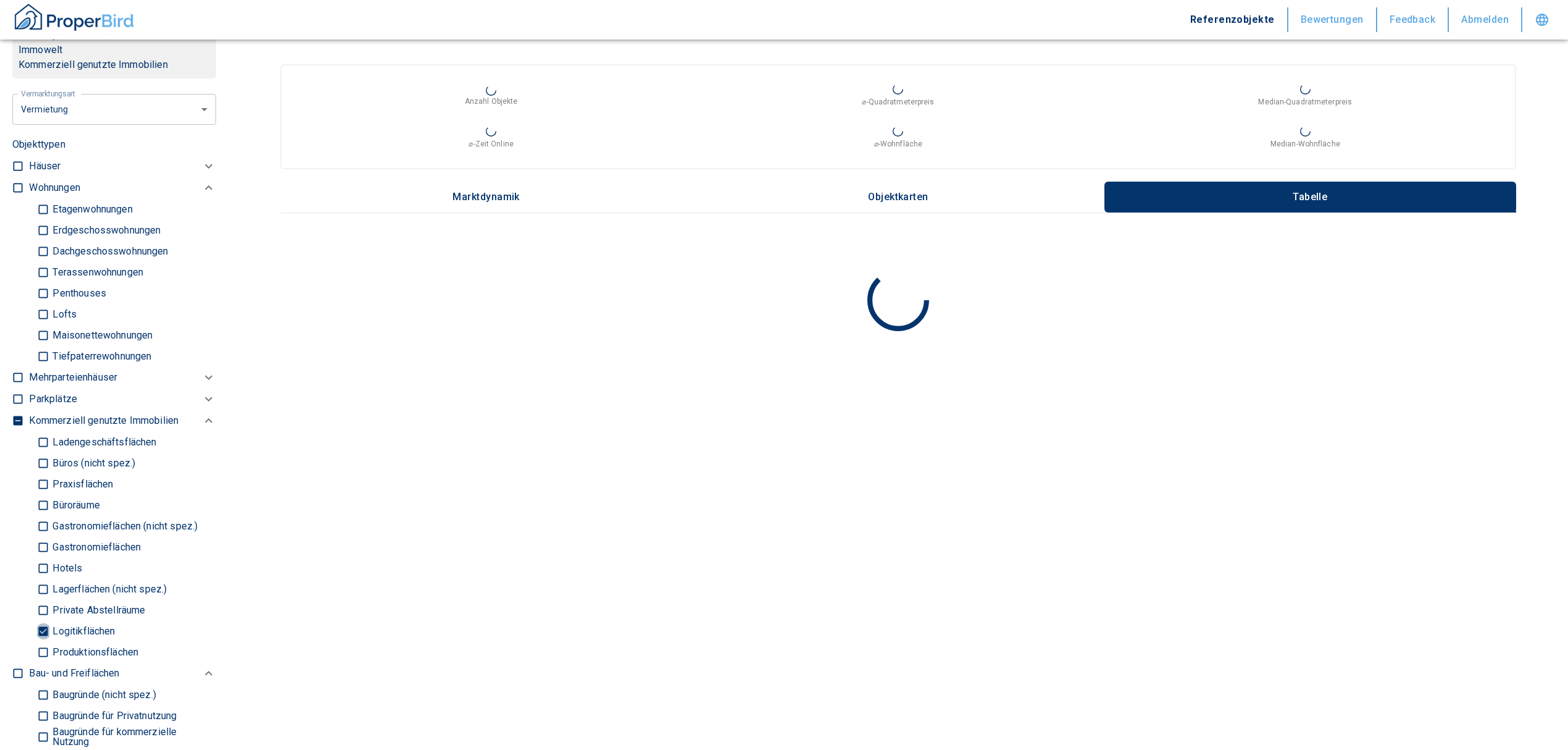
click at [38, 631] on input "Logitikflächen" at bounding box center [43, 631] width 12 height 22
checkbox input "false"
type input "2020"
type input "999999990"
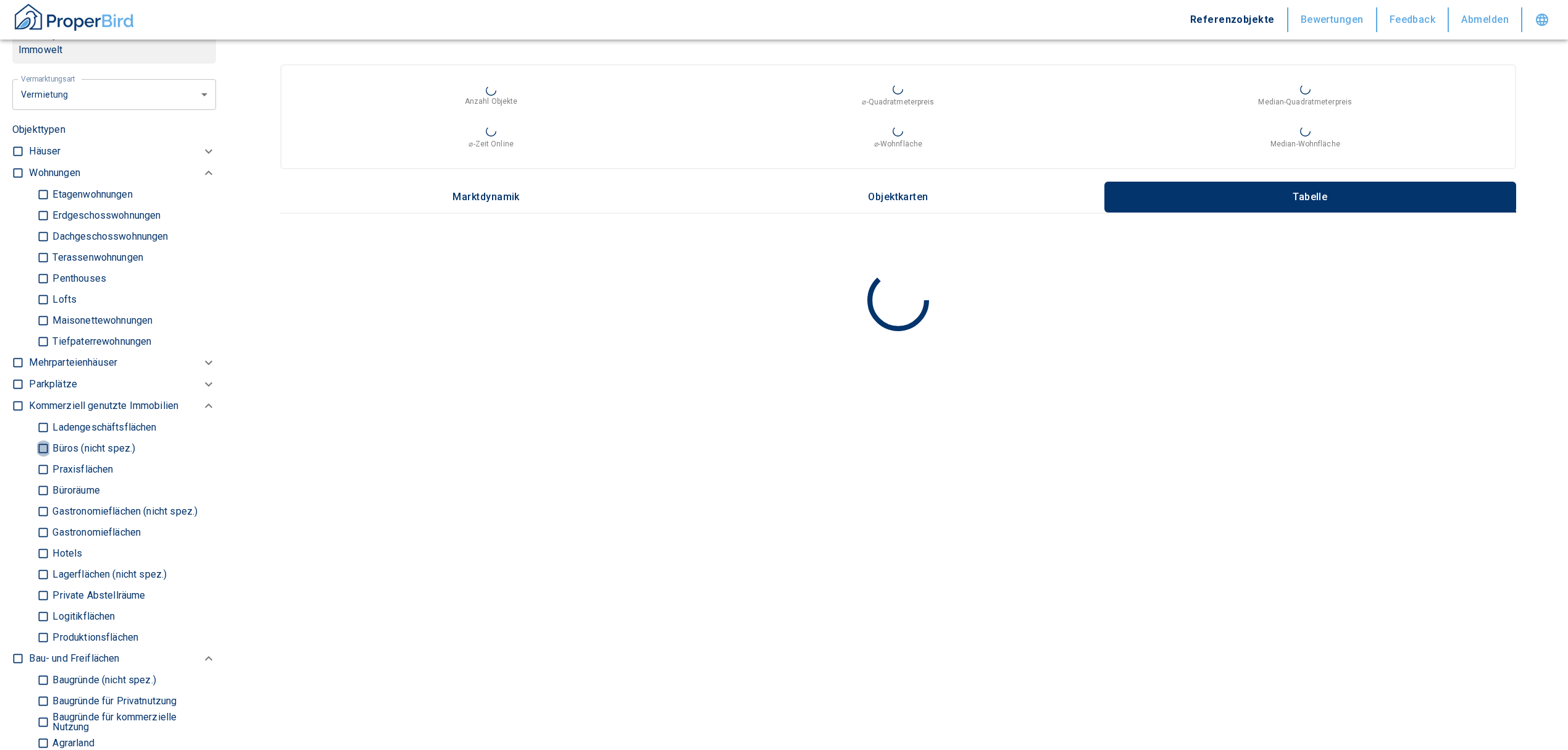
click at [40, 442] on input "Büros (nicht spez.)" at bounding box center [43, 448] width 12 height 22
checkbox input "true"
type input "2020"
type input "999999990"
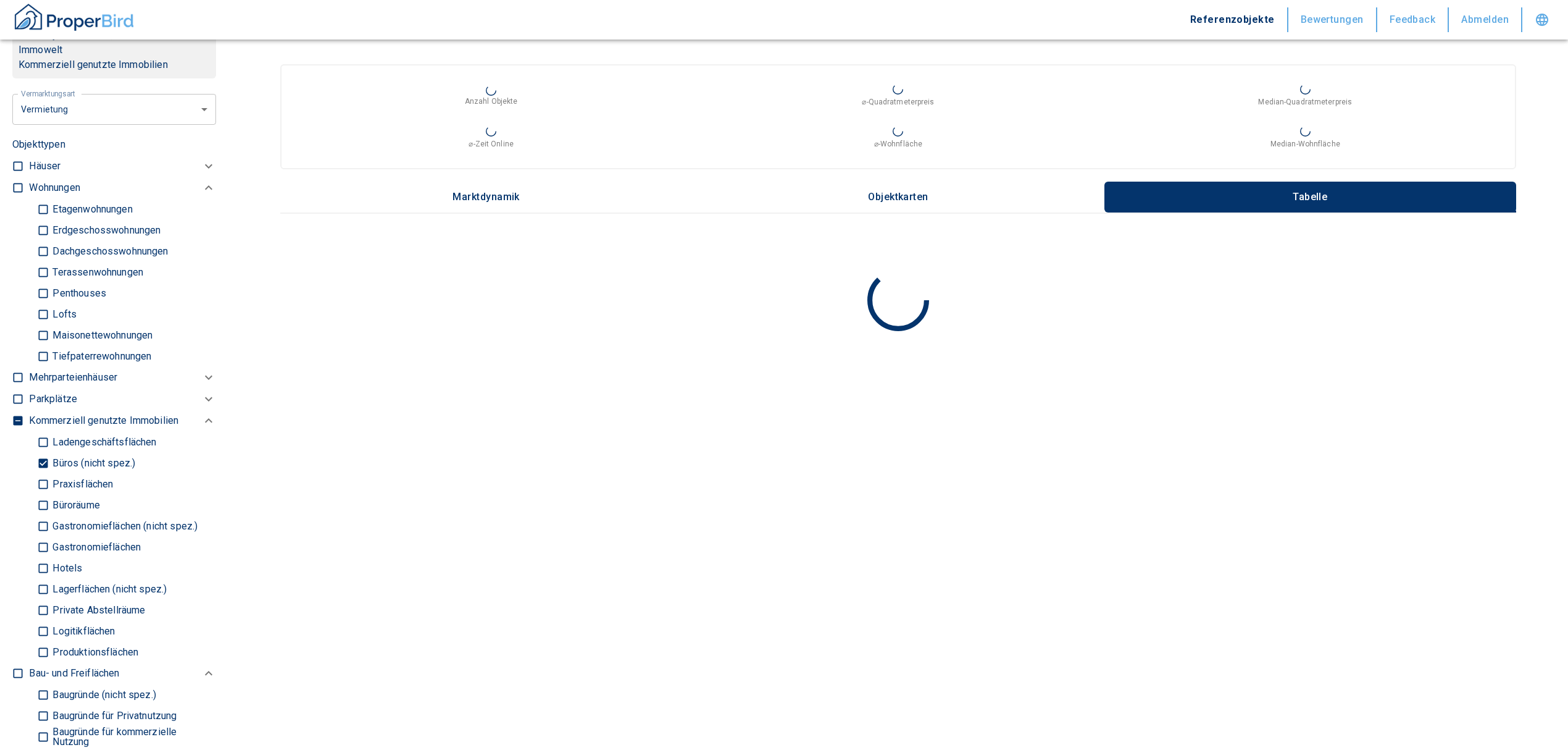
click at [44, 499] on input "Büroräume" at bounding box center [43, 505] width 12 height 22
checkbox input "true"
type input "2020"
type input "999999990"
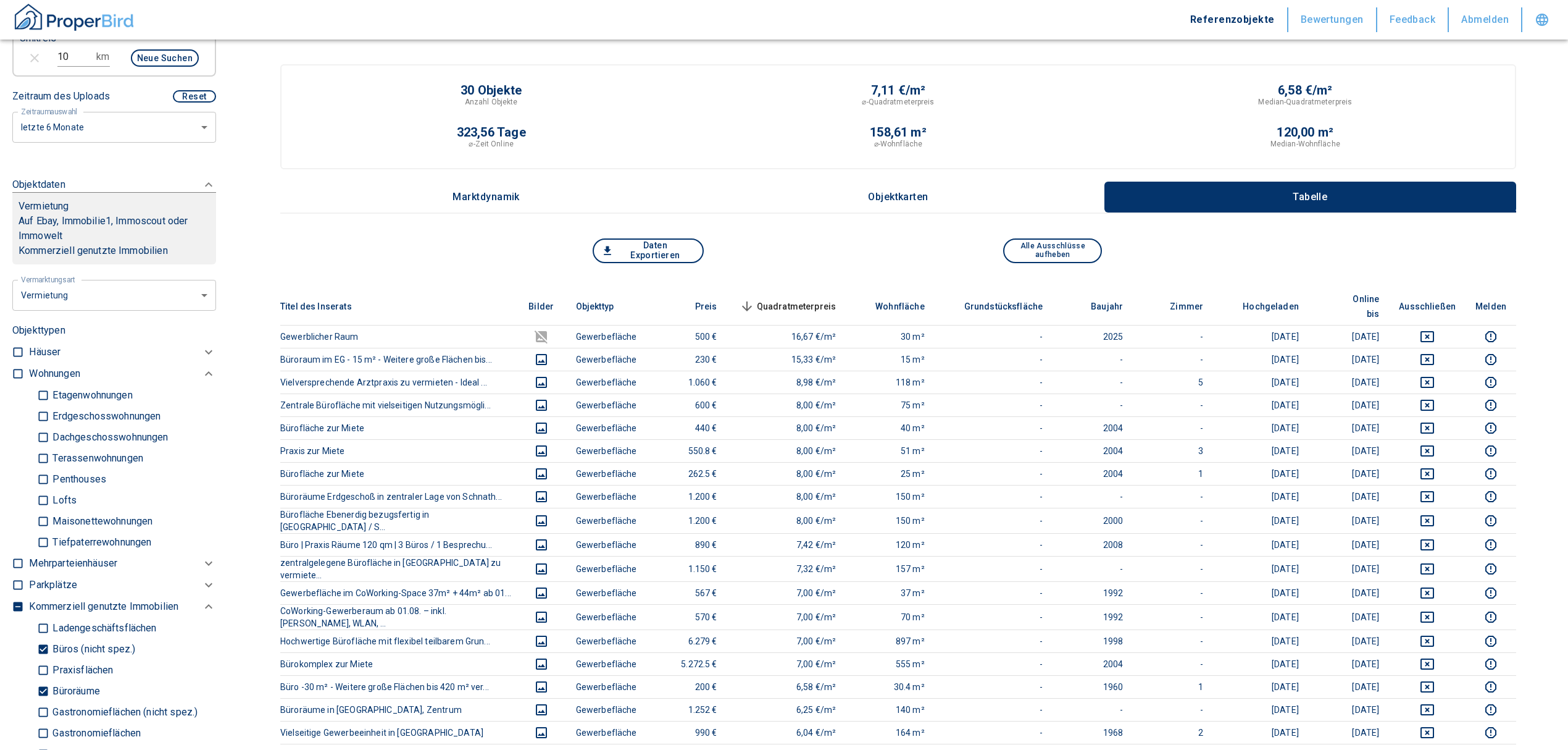
scroll to position [164, 0]
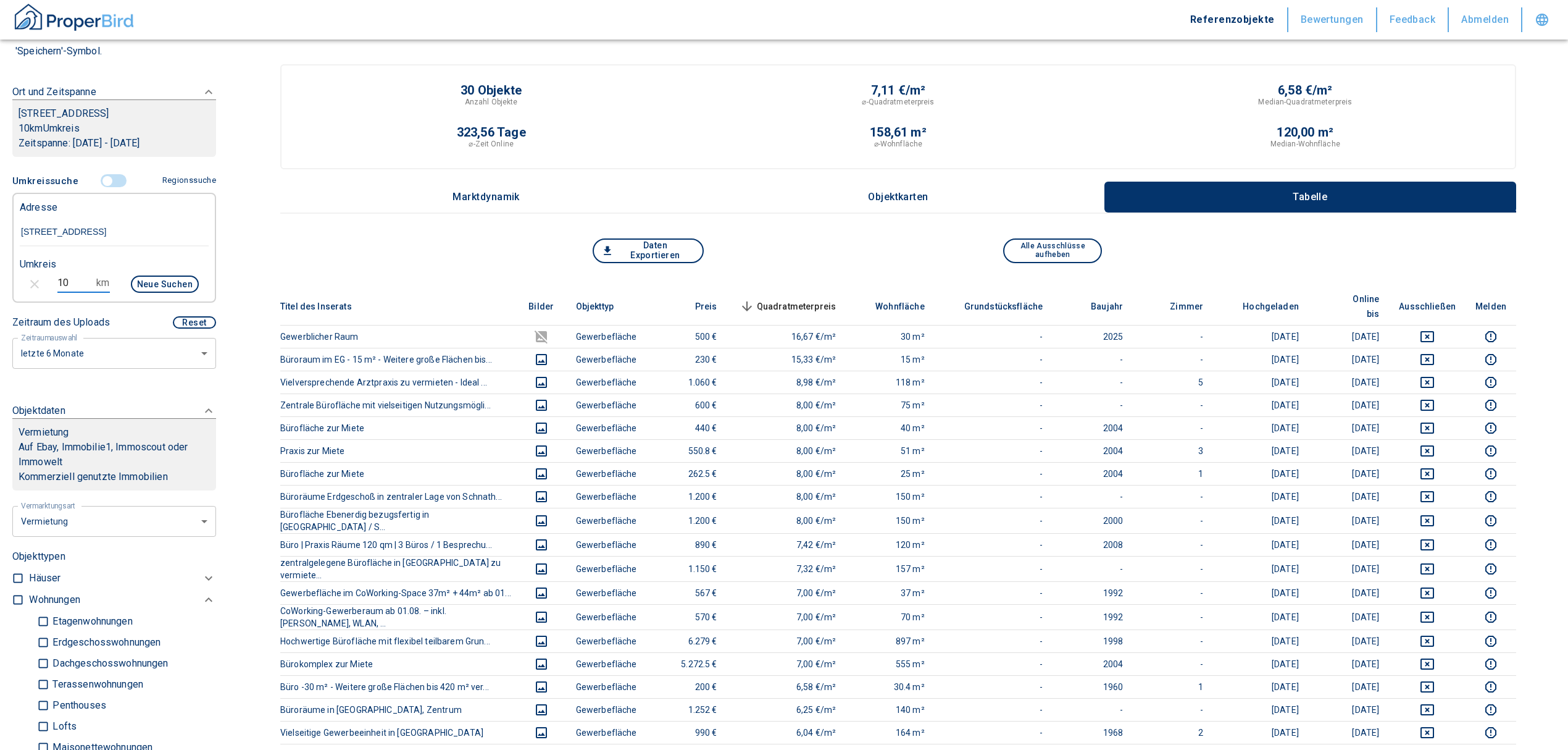
click at [30, 282] on div "10 km Neue Suchen" at bounding box center [104, 285] width 189 height 30
type input "5"
click at [162, 287] on button "Neue Suchen" at bounding box center [164, 284] width 68 height 18
type input "2020"
type input "999999990"
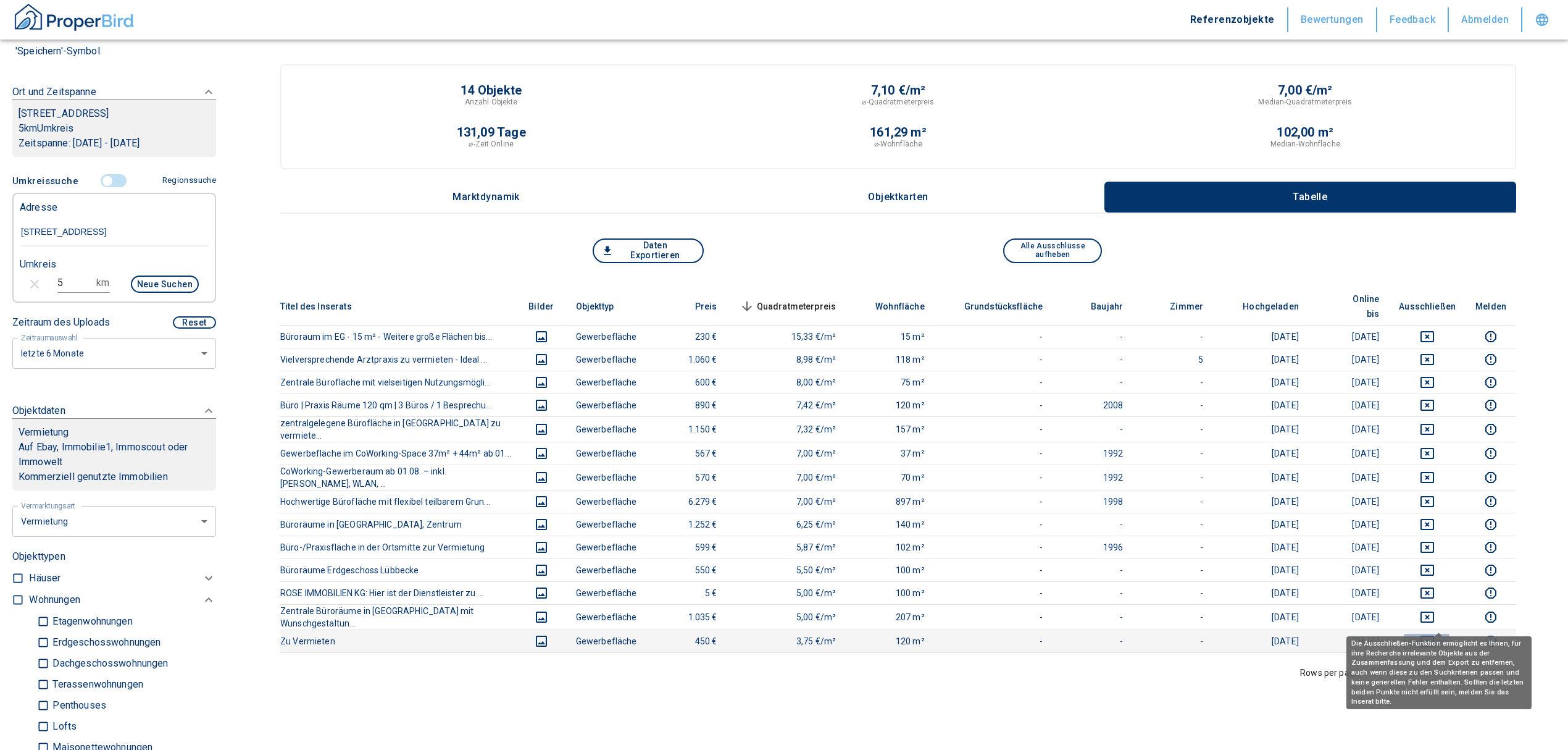
click at [1434, 635] on icon "deselect this listing" at bounding box center [1427, 641] width 13 height 11
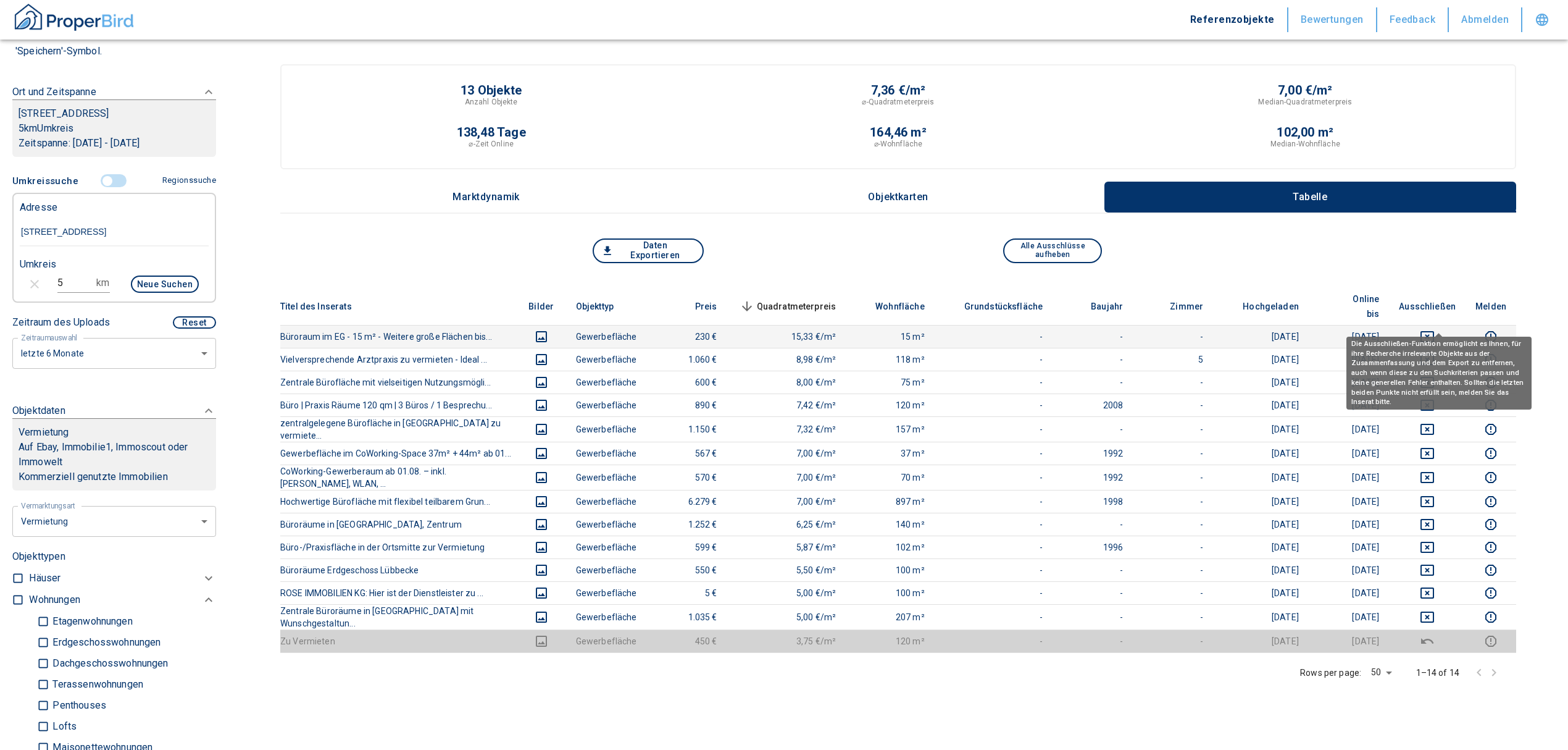
click at [1435, 330] on icon "deselect this listing" at bounding box center [1427, 337] width 15 height 15
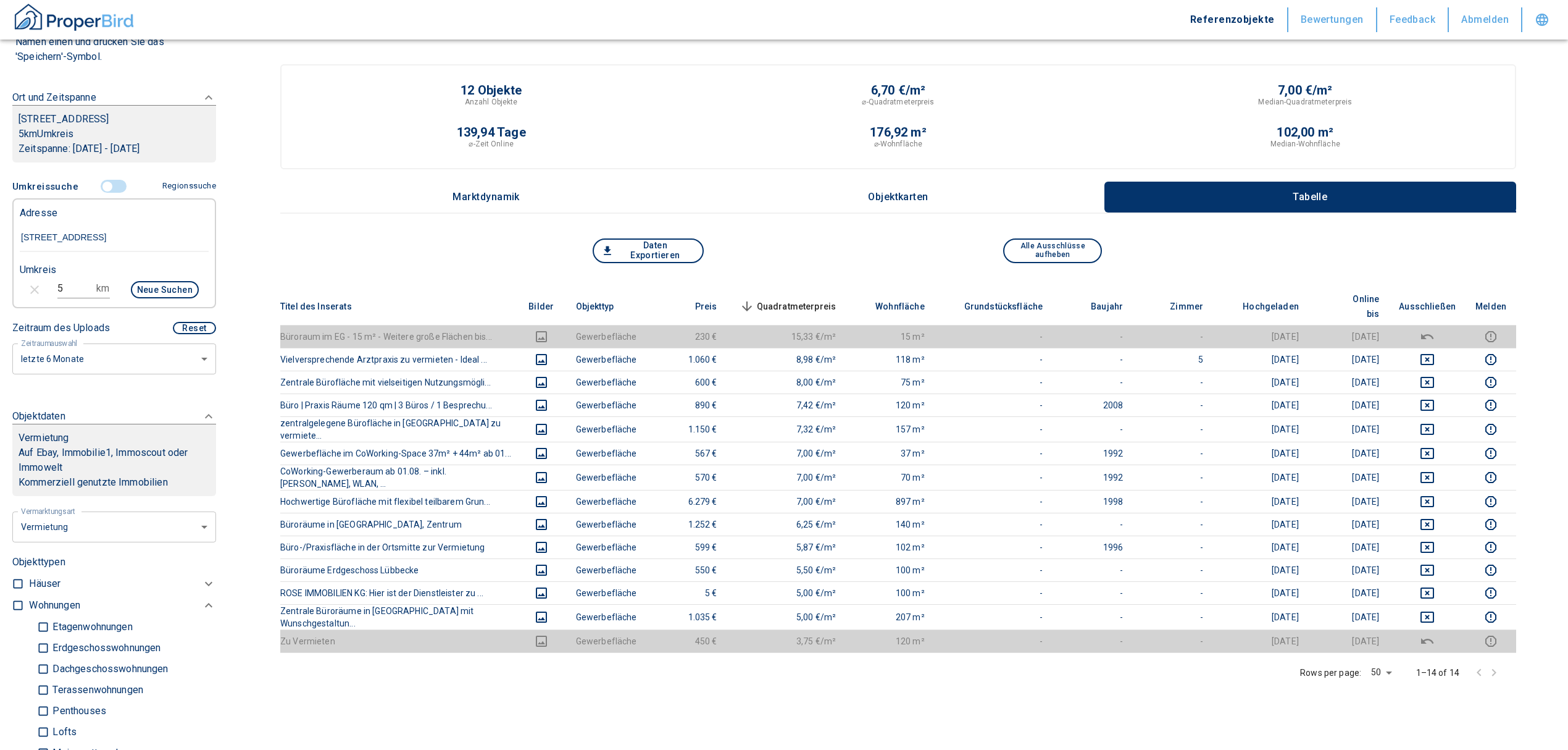
scroll to position [82, 0]
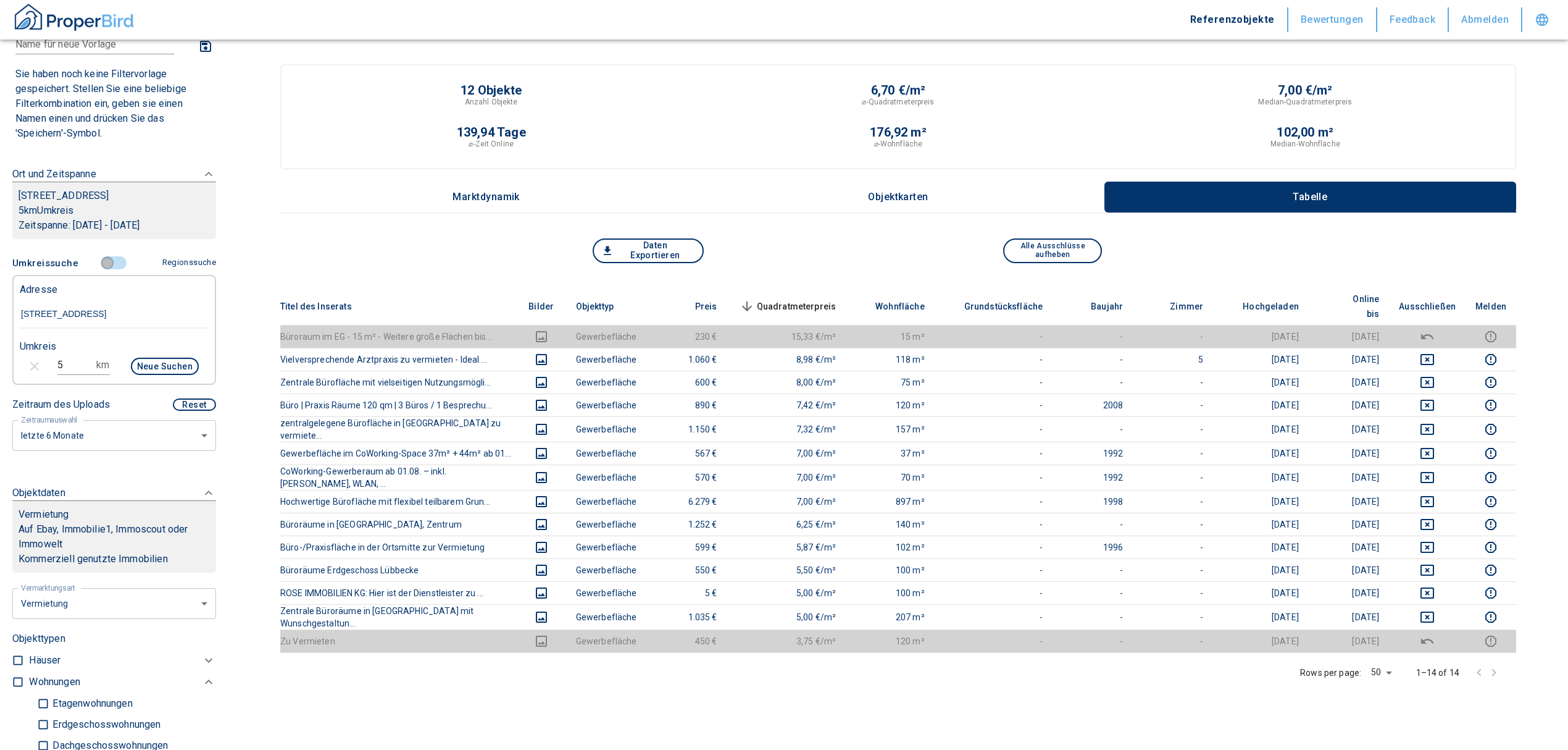
click at [102, 262] on input "controlled" at bounding box center [107, 263] width 37 height 13
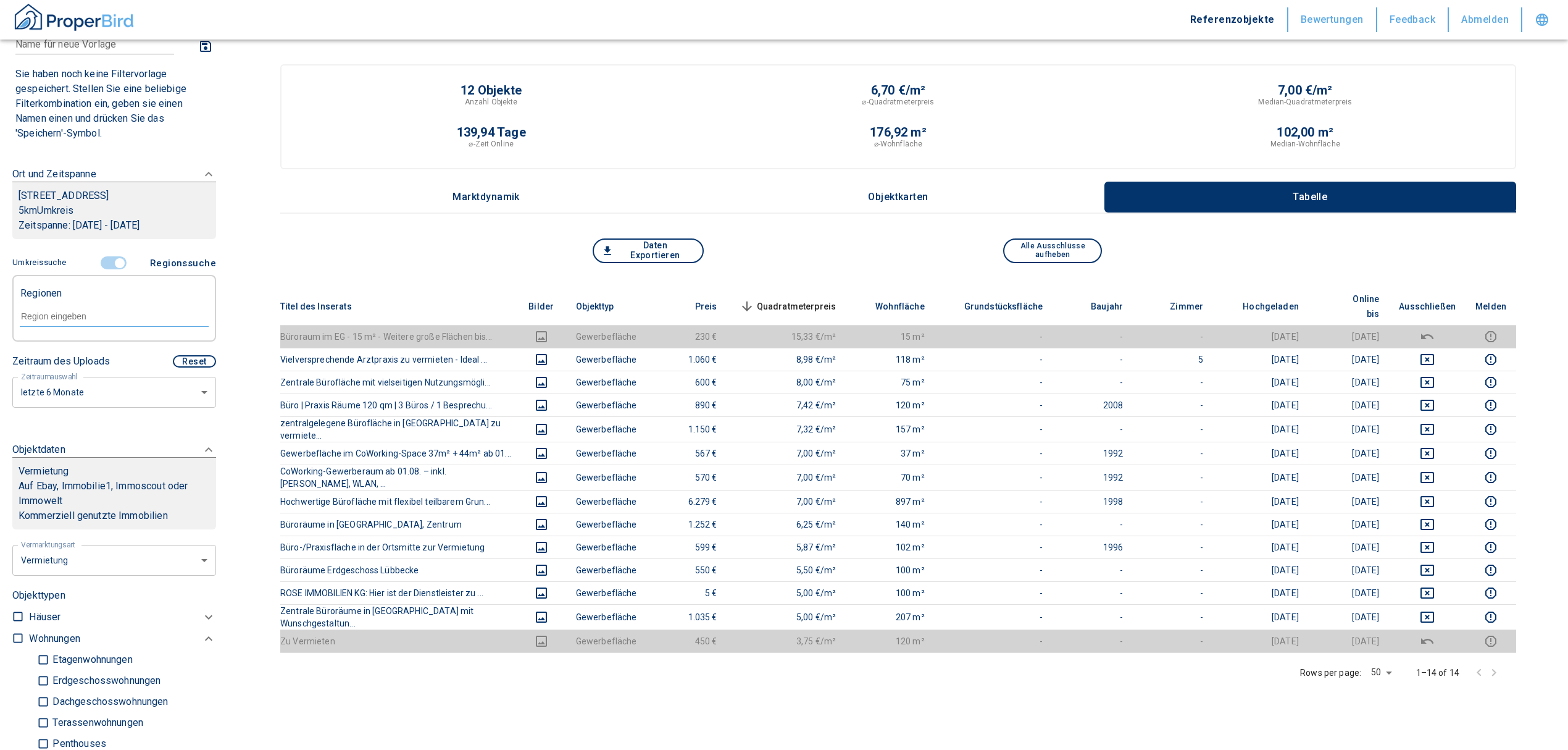
click at [106, 260] on input "controlled" at bounding box center [119, 263] width 37 height 13
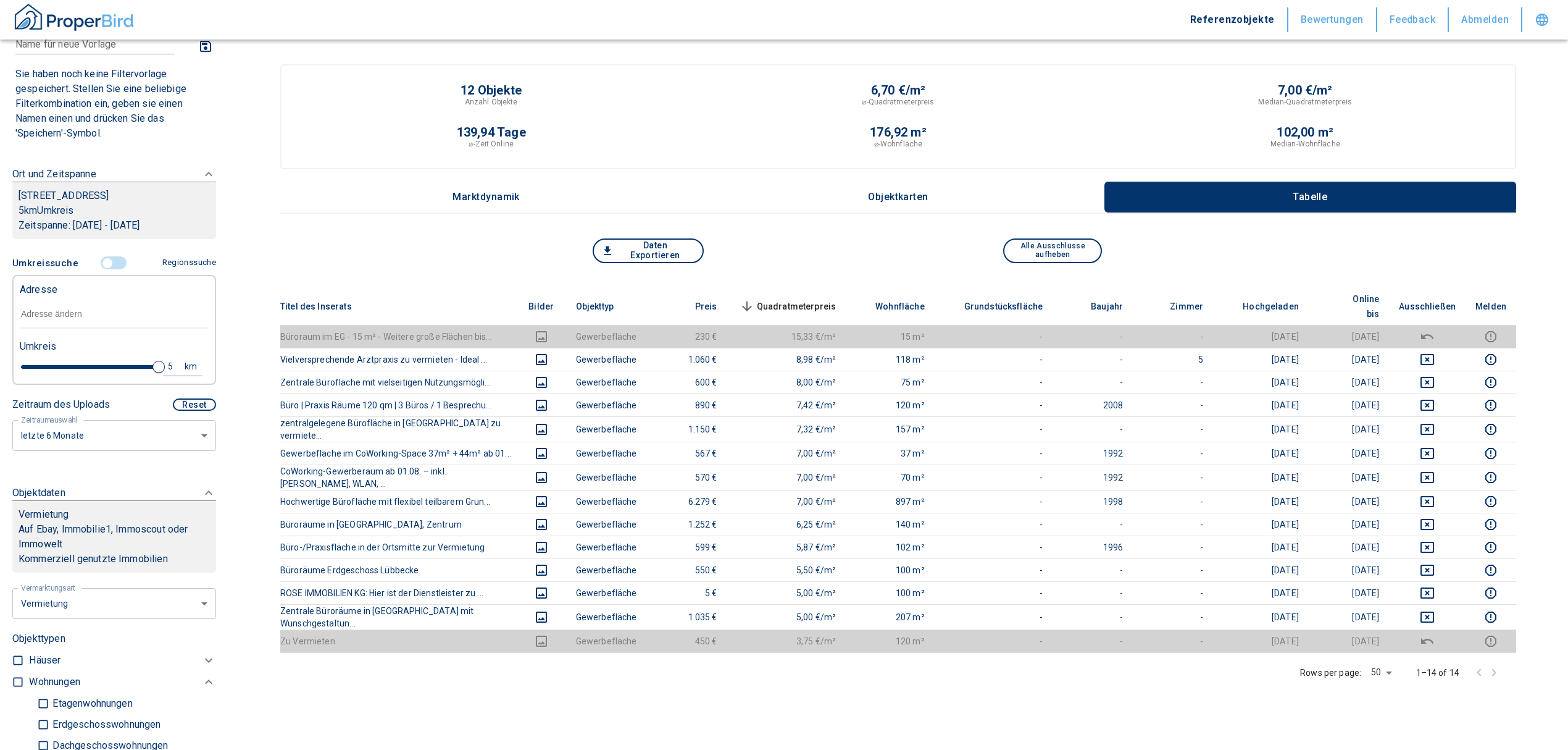
drag, startPoint x: 83, startPoint y: 302, endPoint x: 79, endPoint y: 316, distance: 14.6
click at [79, 311] on input "text" at bounding box center [114, 314] width 189 height 28
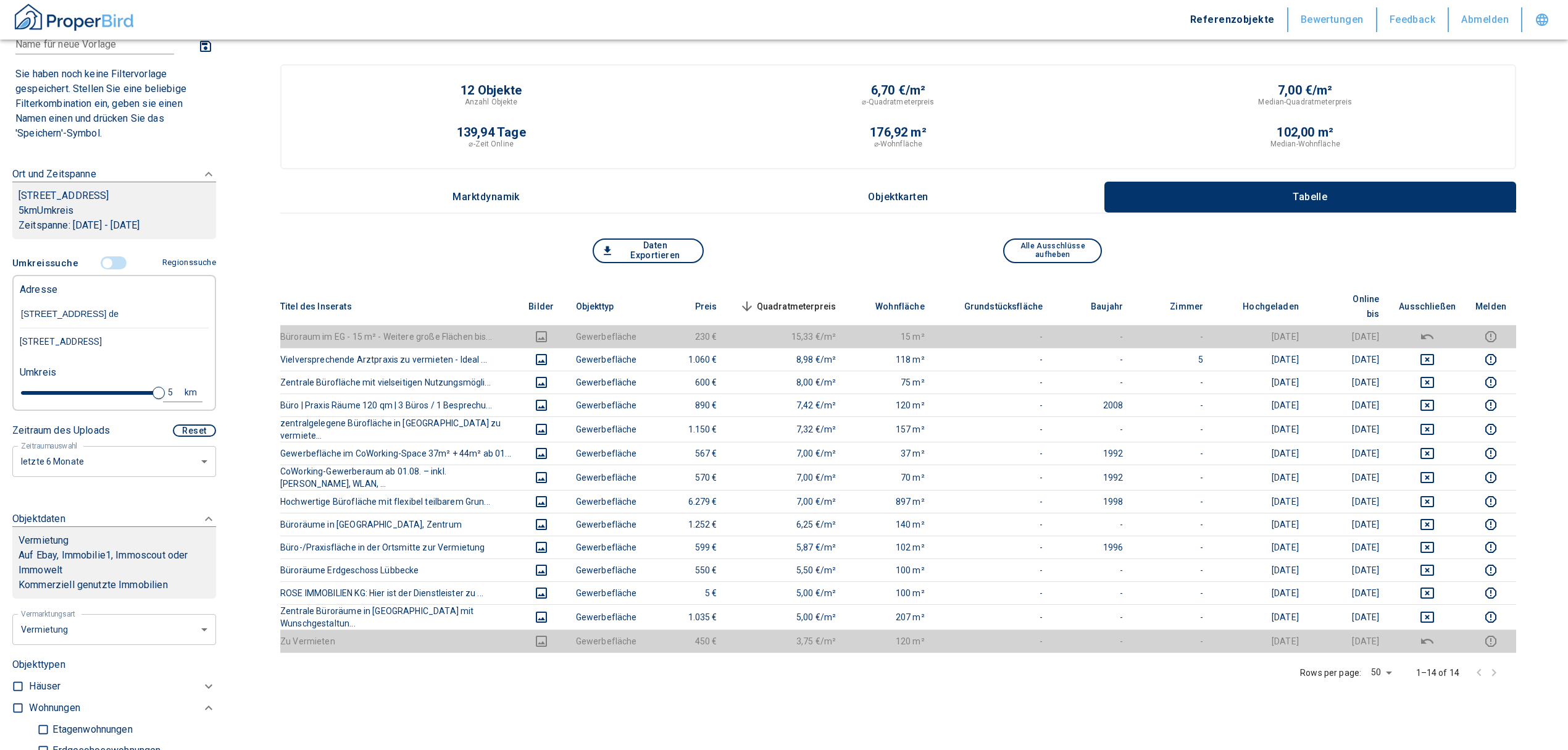
type input "[STREET_ADDRESS] det"
click at [63, 346] on div "[STREET_ADDRESS]" at bounding box center [114, 342] width 189 height 26
type input "2020"
type input "999999990"
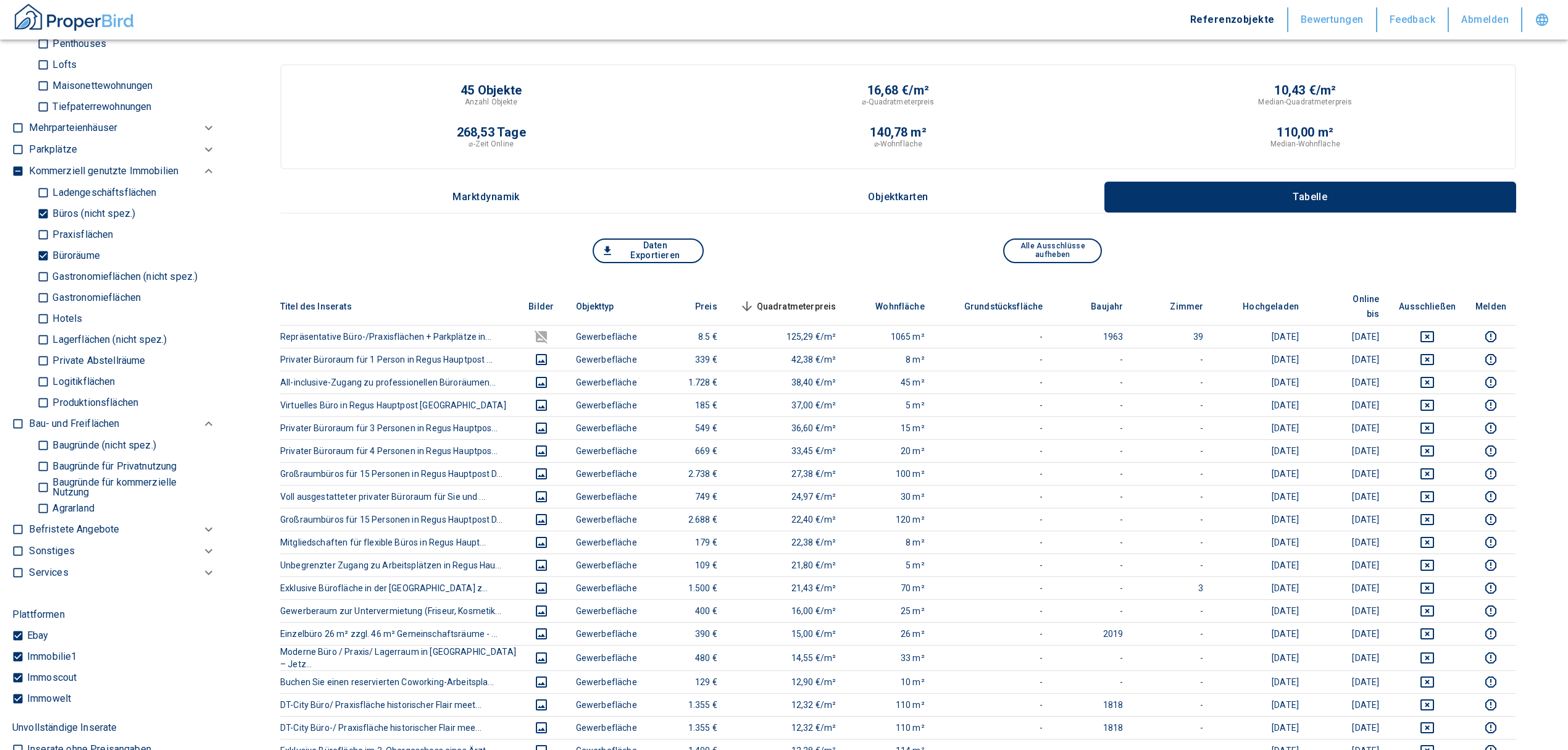
scroll to position [906, 0]
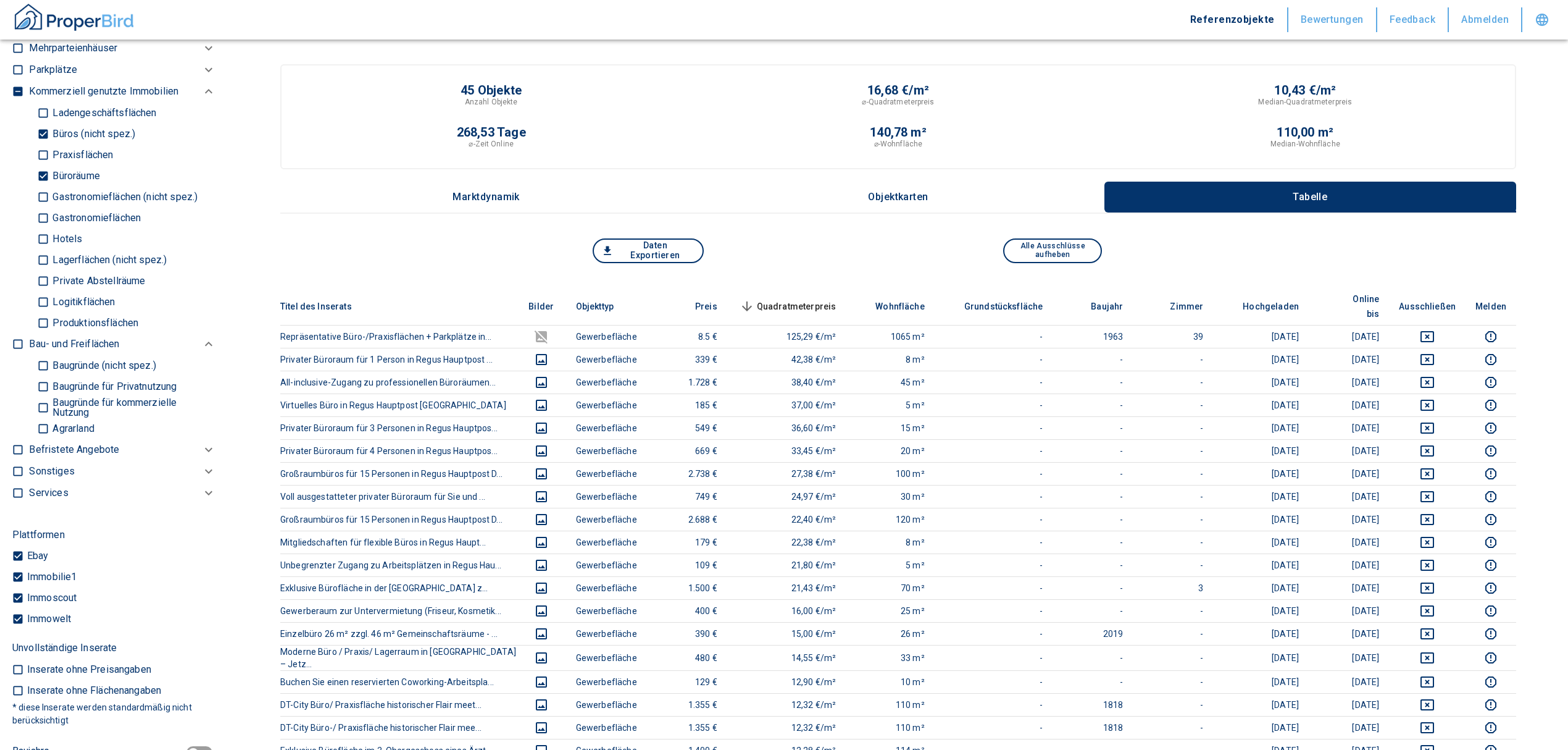
type input "[STREET_ADDRESS]"
click at [40, 174] on input "Büroräume" at bounding box center [43, 176] width 12 height 22
checkbox input "false"
type input "2020"
type input "999999990"
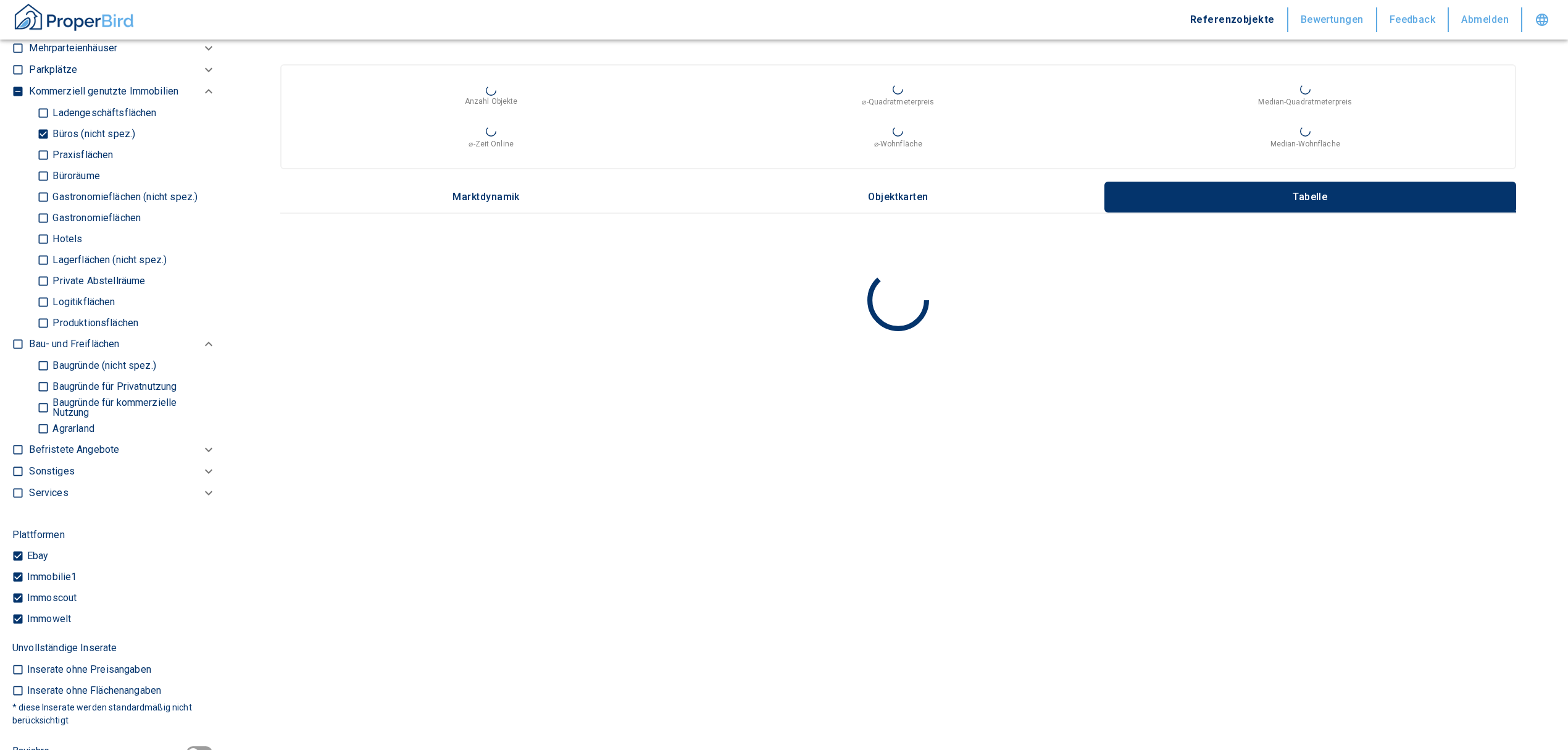
click at [43, 129] on input "Büros (nicht spez.)" at bounding box center [43, 133] width 12 height 22
checkbox input "false"
type input "2020"
type input "999999990"
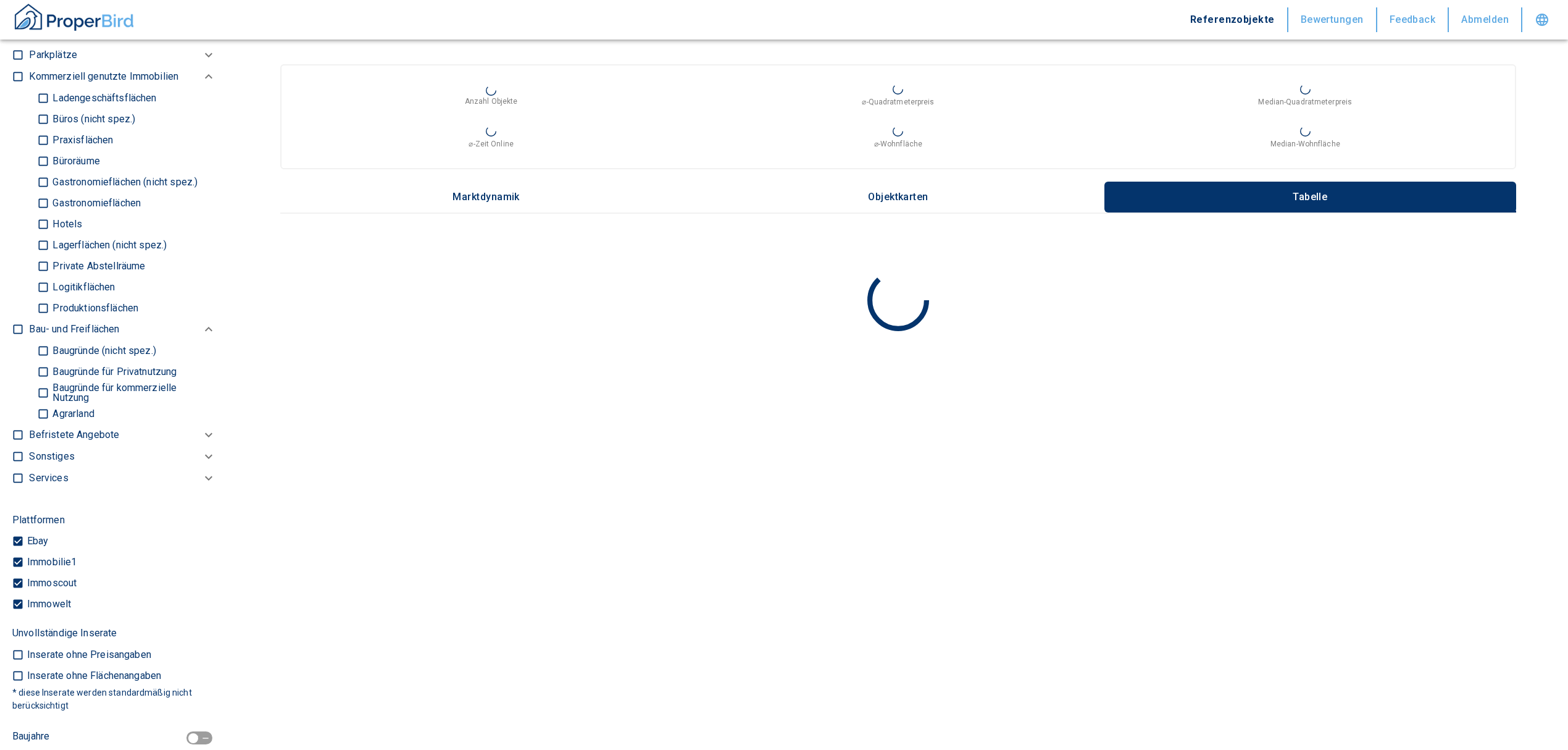
click at [40, 285] on input "Logitikflächen" at bounding box center [43, 287] width 12 height 22
checkbox input "true"
type input "2020"
type input "999999990"
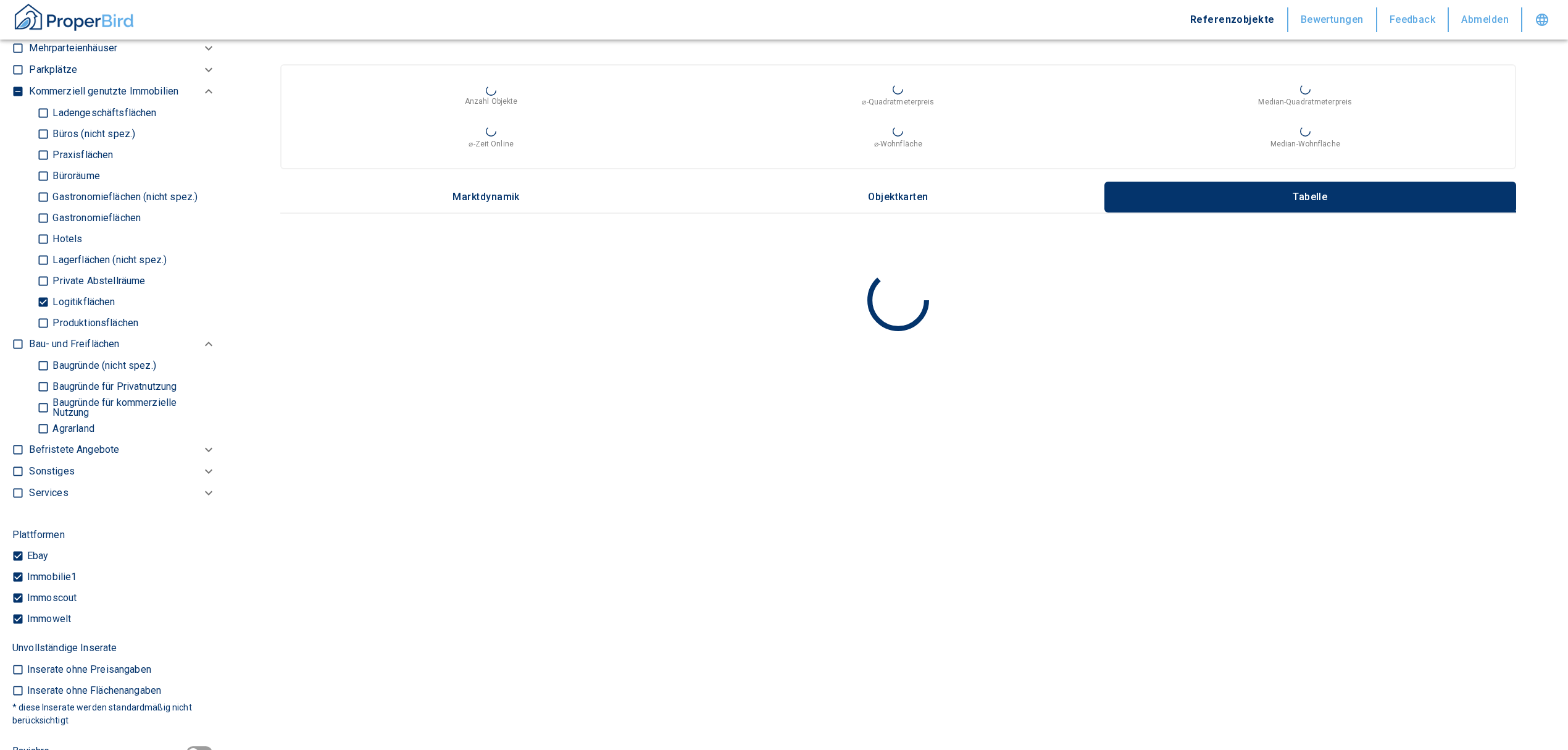
click at [40, 257] on input "Lagerflächen (nicht spez.)" at bounding box center [43, 259] width 12 height 22
checkbox input "true"
type input "2020"
type input "999999990"
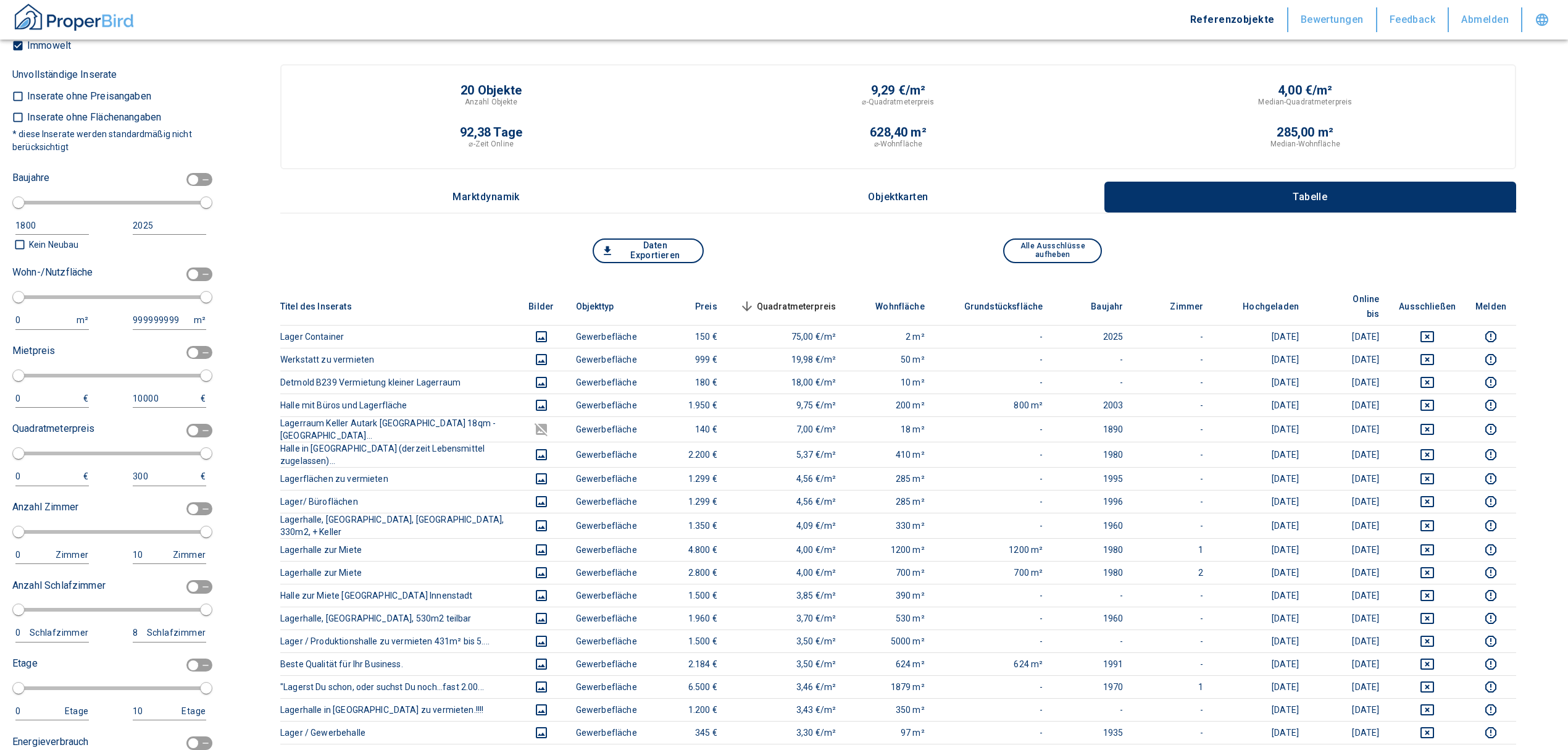
scroll to position [1482, 0]
click at [190, 265] on input "checkbox" at bounding box center [193, 270] width 37 height 13
checkbox input "true"
type input "2020"
type input "50"
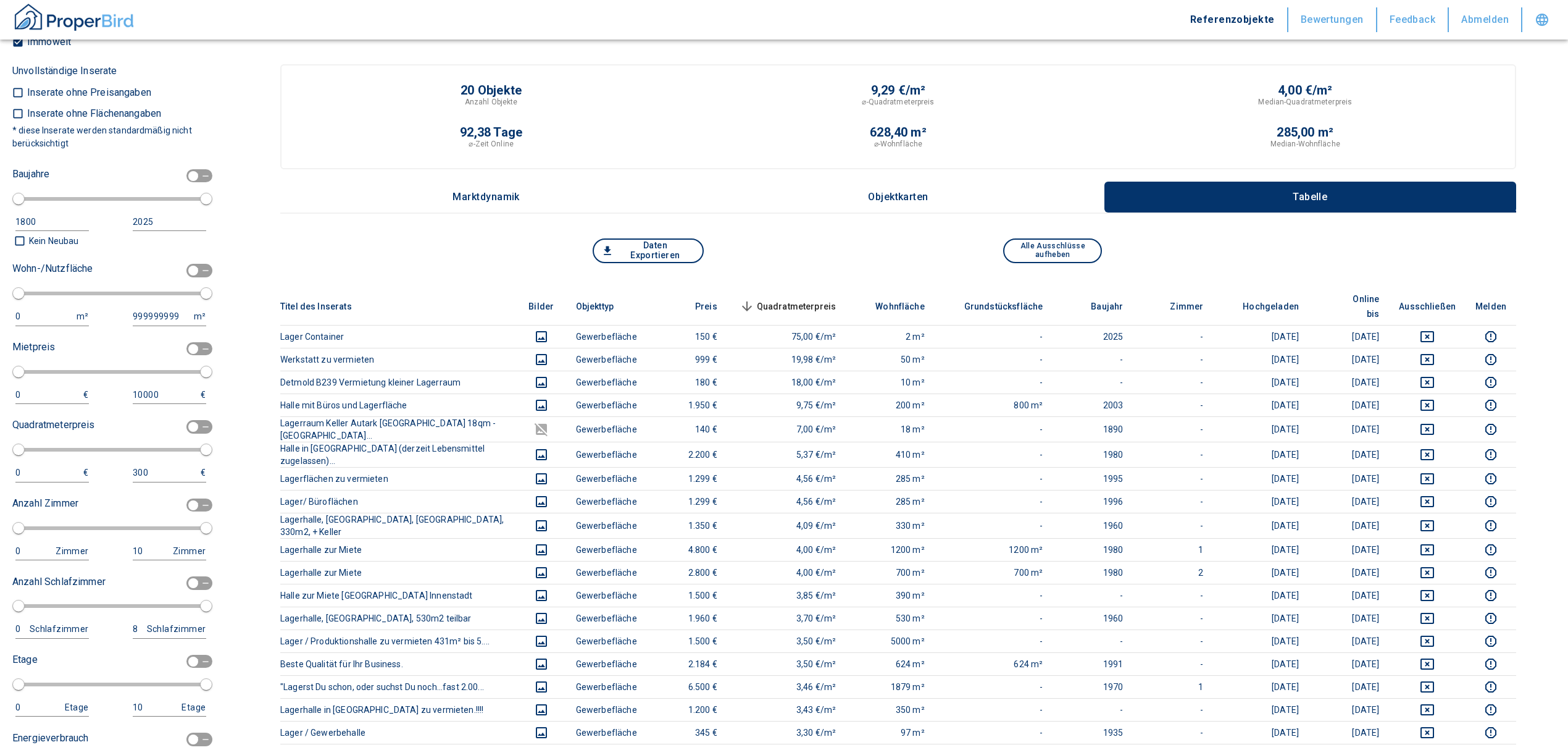
type input "150"
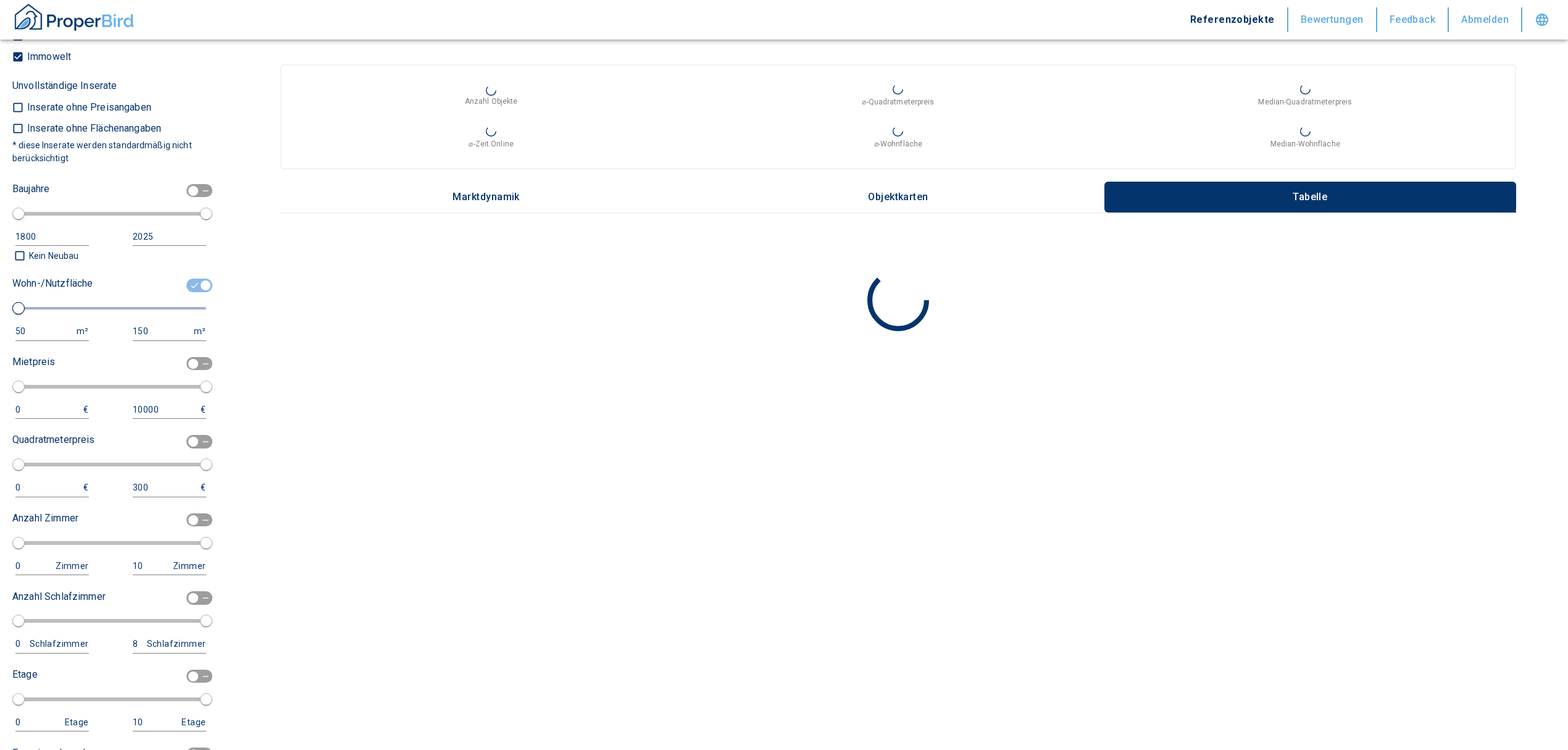
type input "2020"
type input "140033540"
click at [43, 317] on span at bounding box center [112, 308] width 188 height 22
type input "2020"
click at [40, 322] on button "50 m²" at bounding box center [52, 331] width 73 height 18
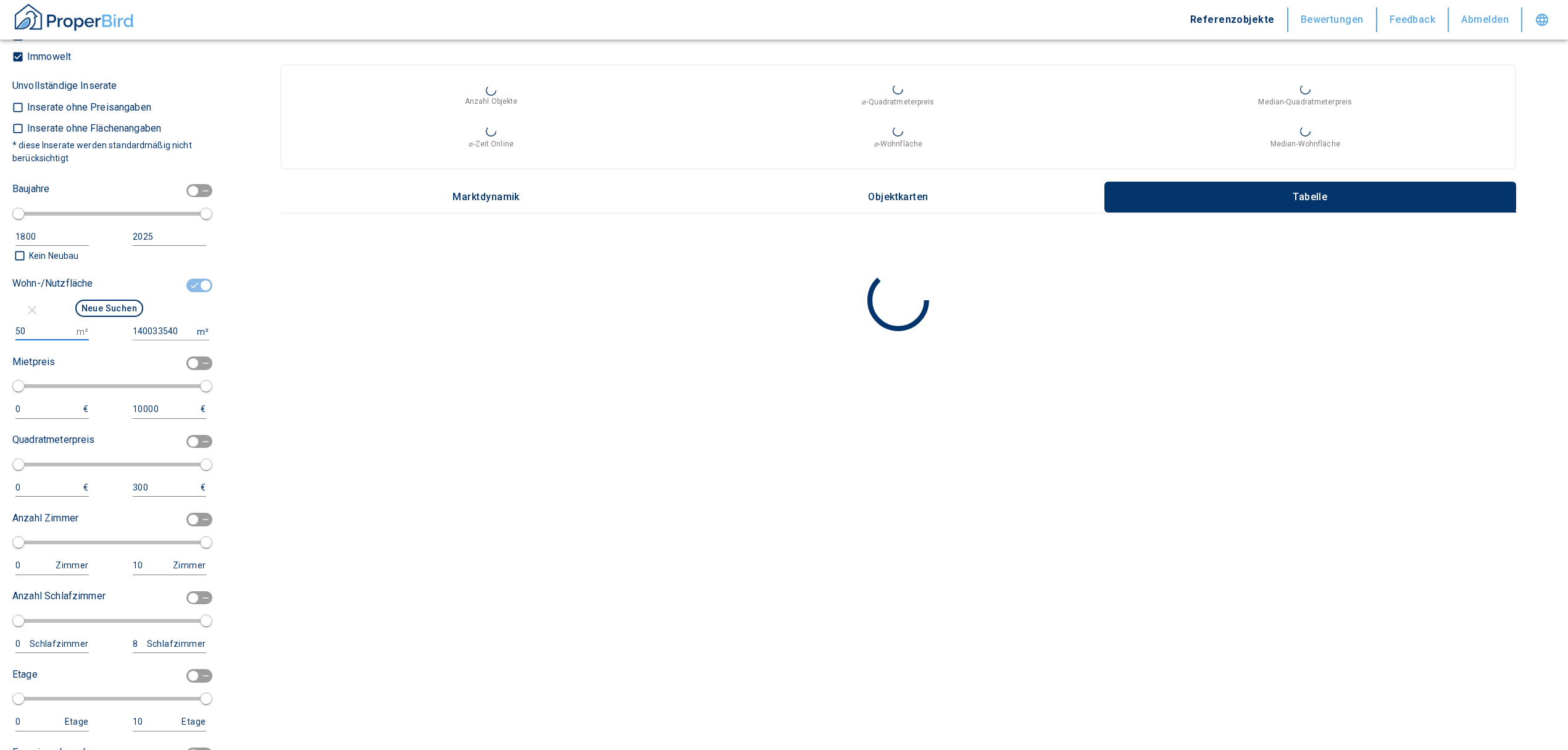
drag, startPoint x: 30, startPoint y: 326, endPoint x: -9, endPoint y: 332, distance: 39.5
click at [0, 332] on html "Referenzobjekte Bewertungen Feedback Abmelden Filtervorlagen Neue Filtereinstel…" at bounding box center [784, 375] width 1568 height 750
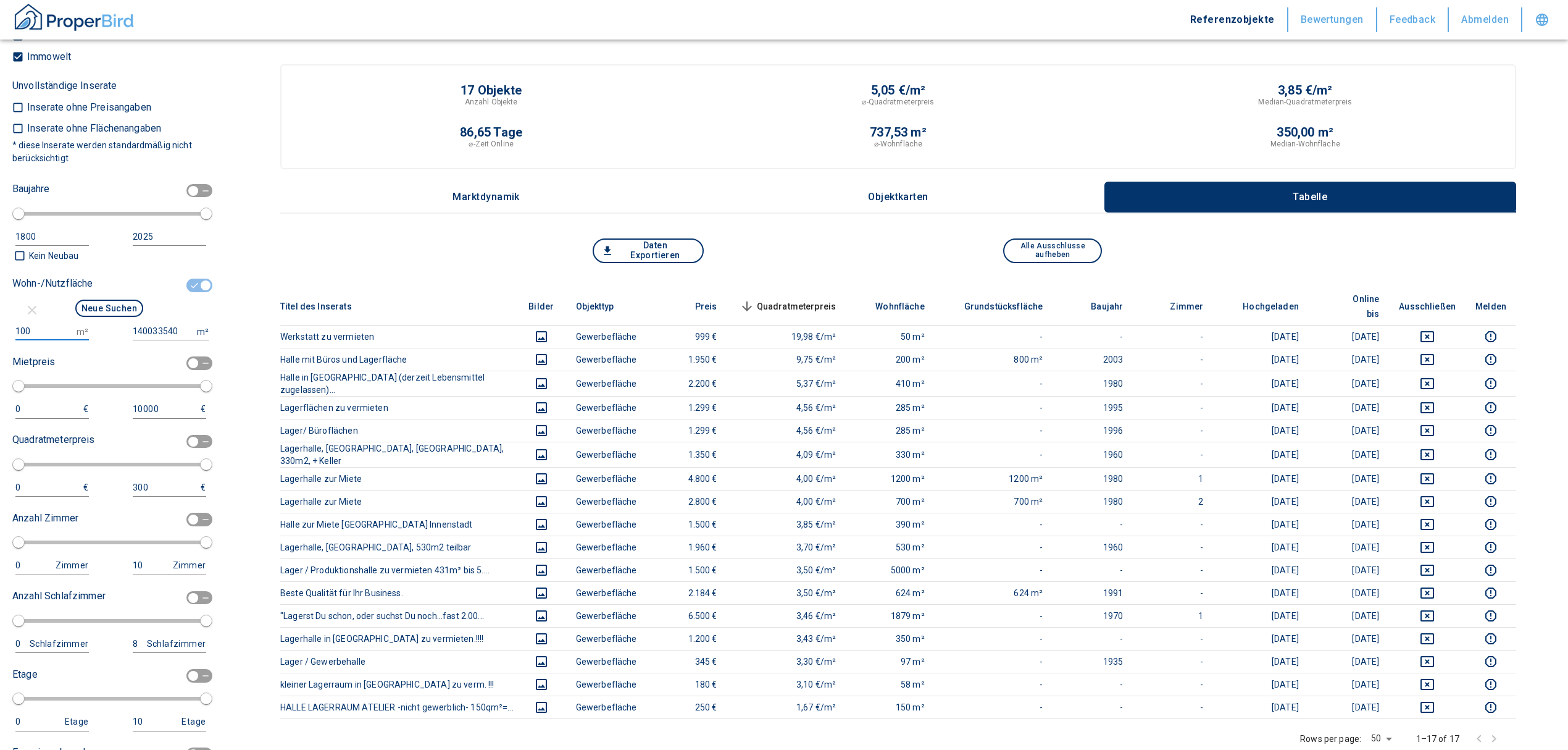
type input "1000"
click at [176, 329] on input "140033540" at bounding box center [162, 331] width 59 height 18
click at [115, 305] on button "Neue Suchen" at bounding box center [109, 309] width 68 height 18
type input "2020"
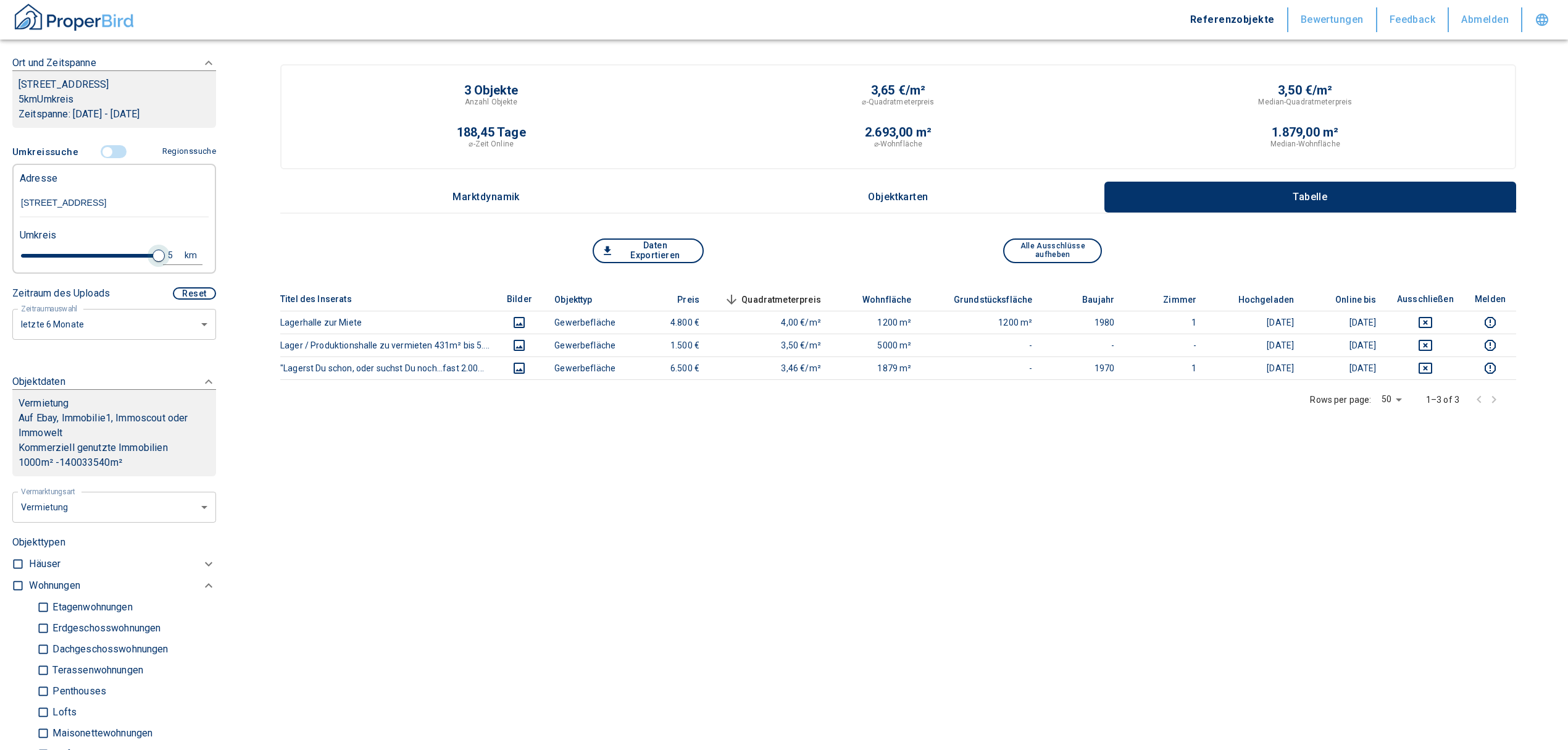
scroll to position [164, 0]
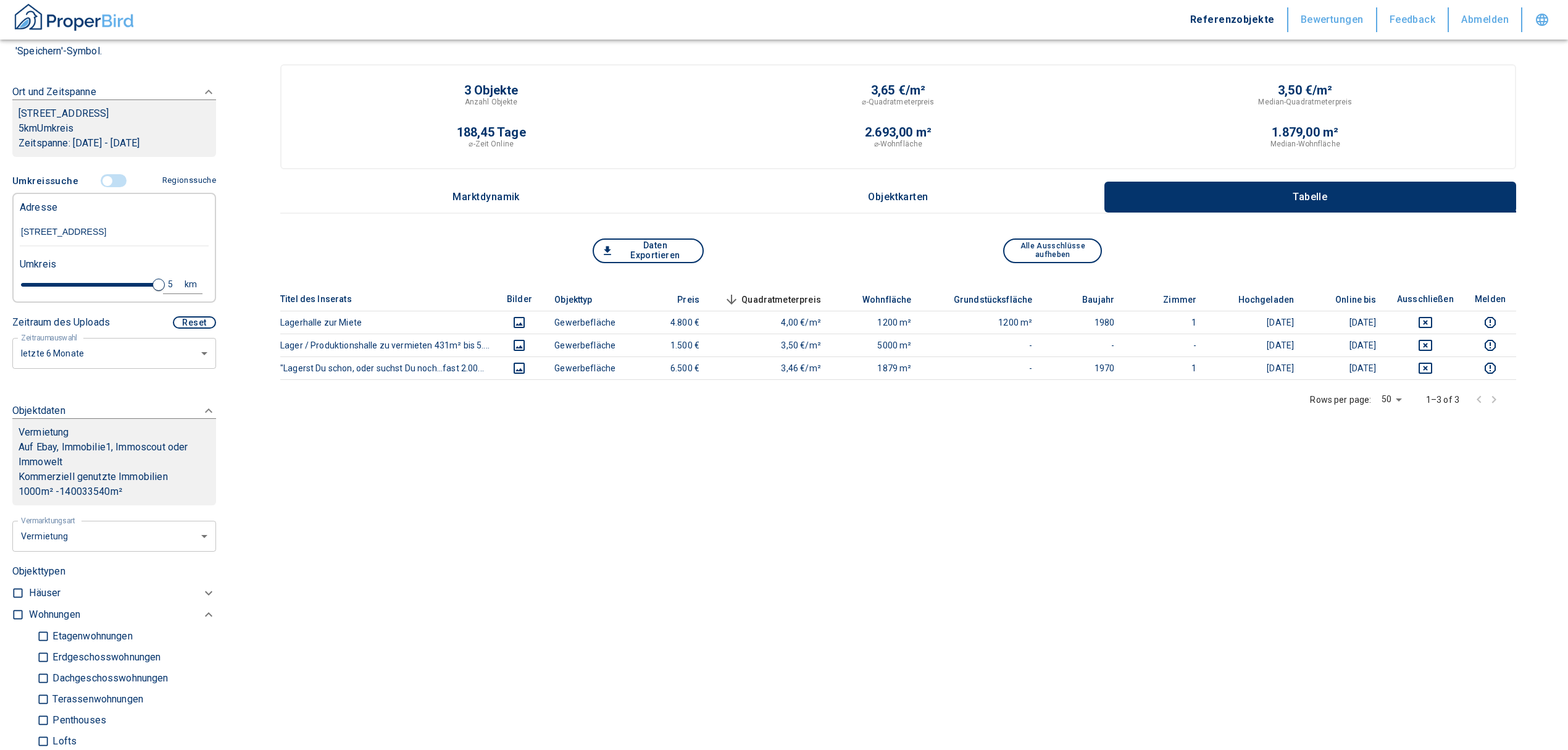
click at [166, 279] on div "5" at bounding box center [177, 284] width 22 height 15
drag, startPoint x: 67, startPoint y: 277, endPoint x: 38, endPoint y: 278, distance: 29.0
click at [38, 278] on div "5 km Neue Suchen" at bounding box center [104, 285] width 189 height 30
type input "10"
click at [145, 285] on button "Neue Suchen" at bounding box center [164, 284] width 68 height 18
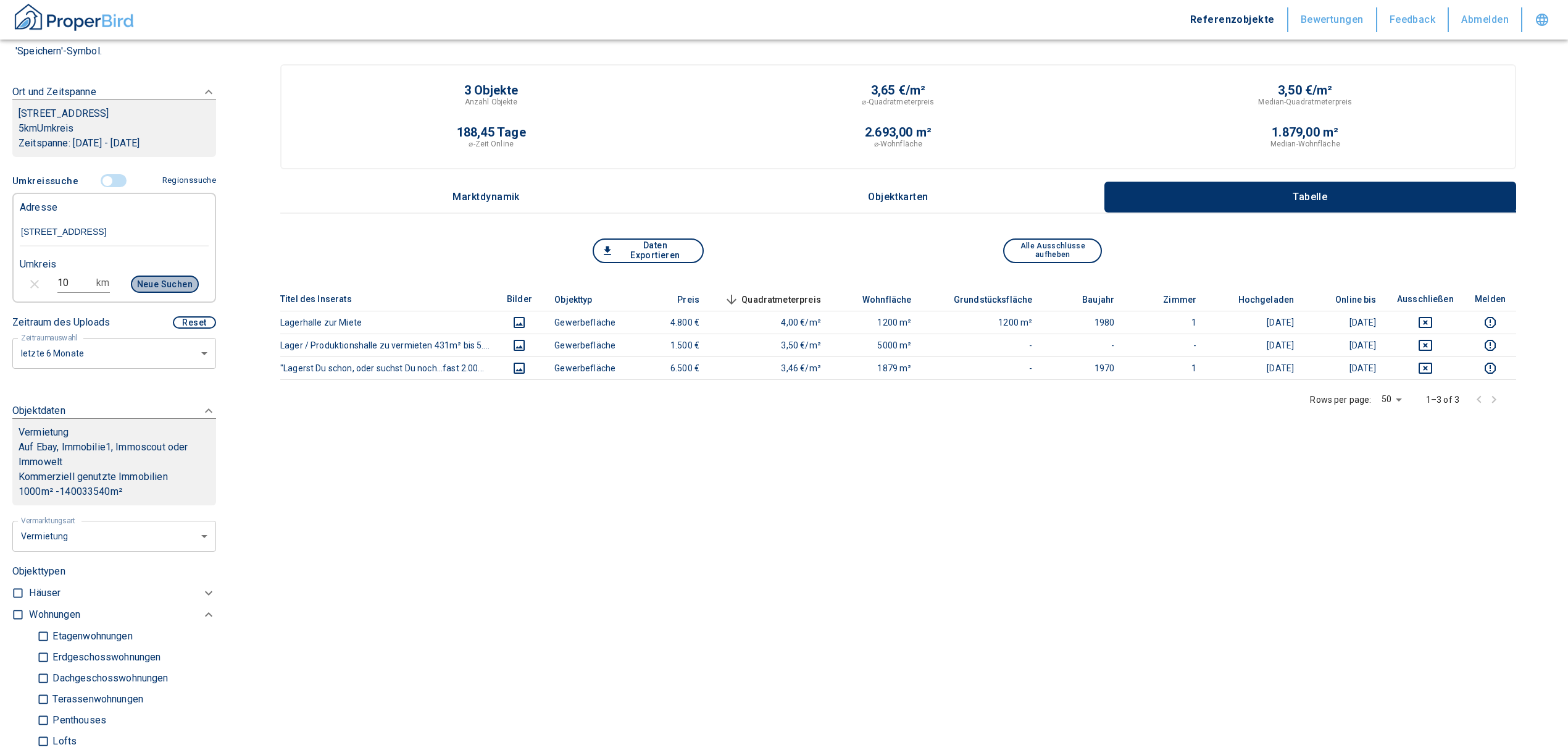
type input "2020"
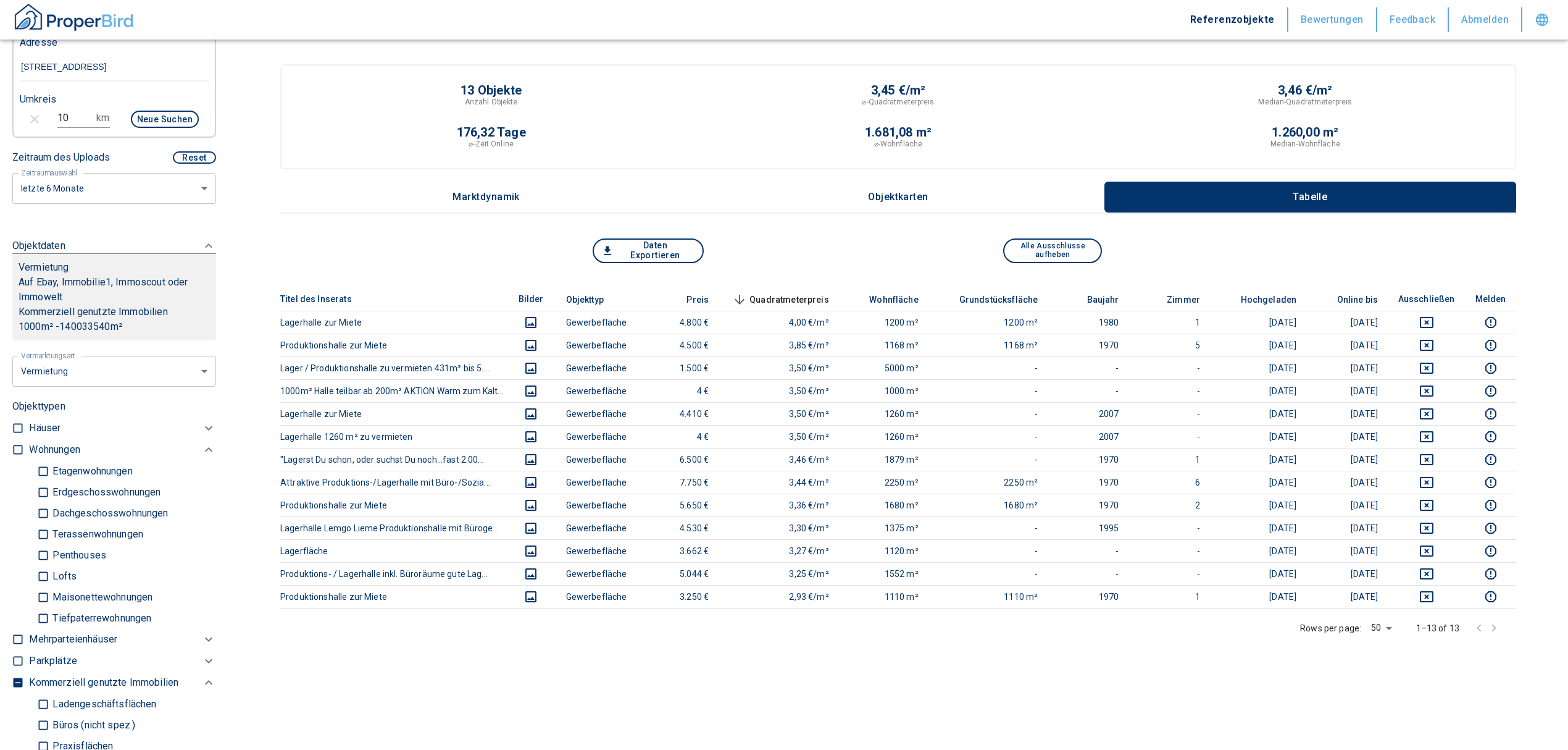
scroll to position [576, 0]
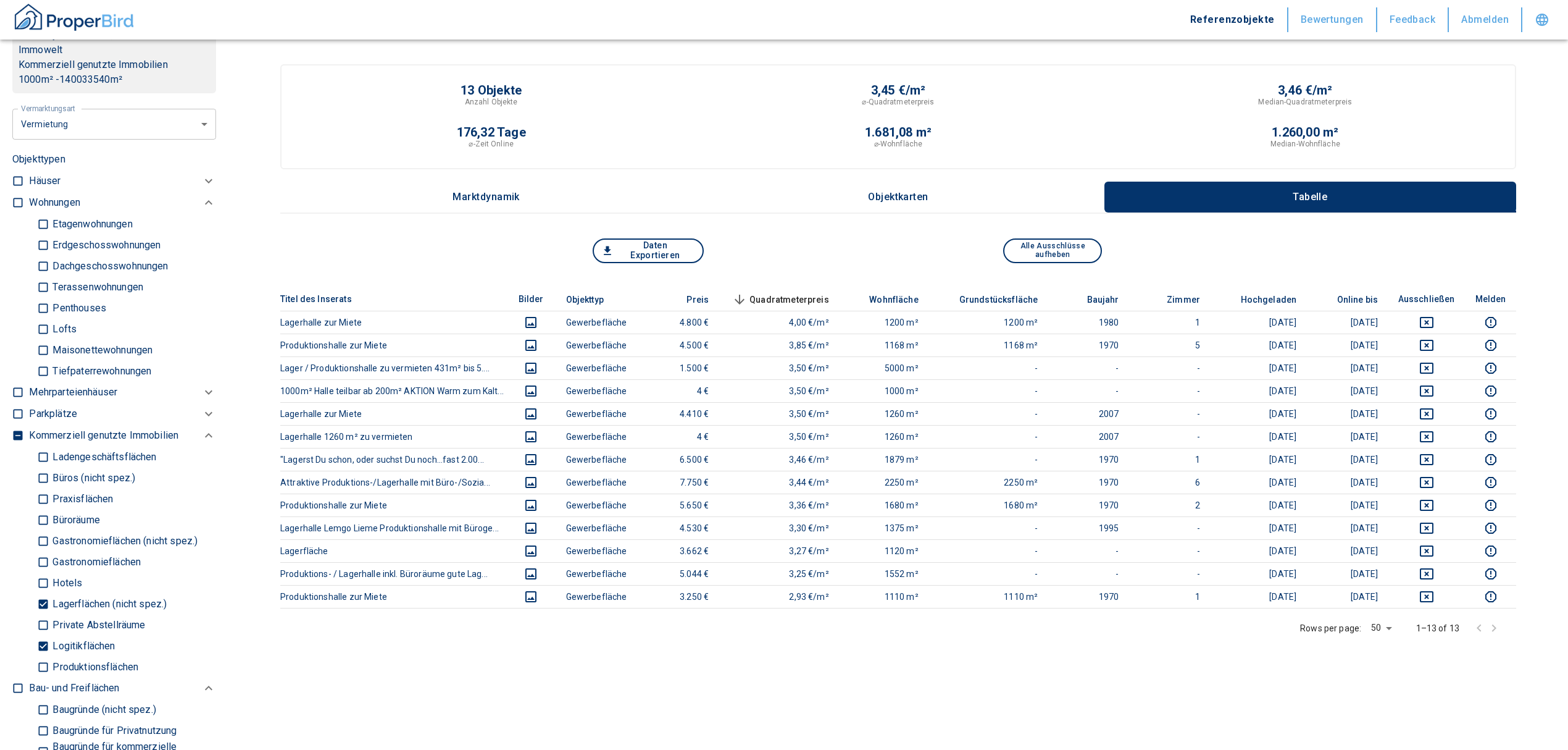
drag, startPoint x: 40, startPoint y: 642, endPoint x: 35, endPoint y: 619, distance: 23.5
click at [40, 639] on input "Logitikflächen" at bounding box center [43, 646] width 12 height 22
checkbox input "false"
type input "2020"
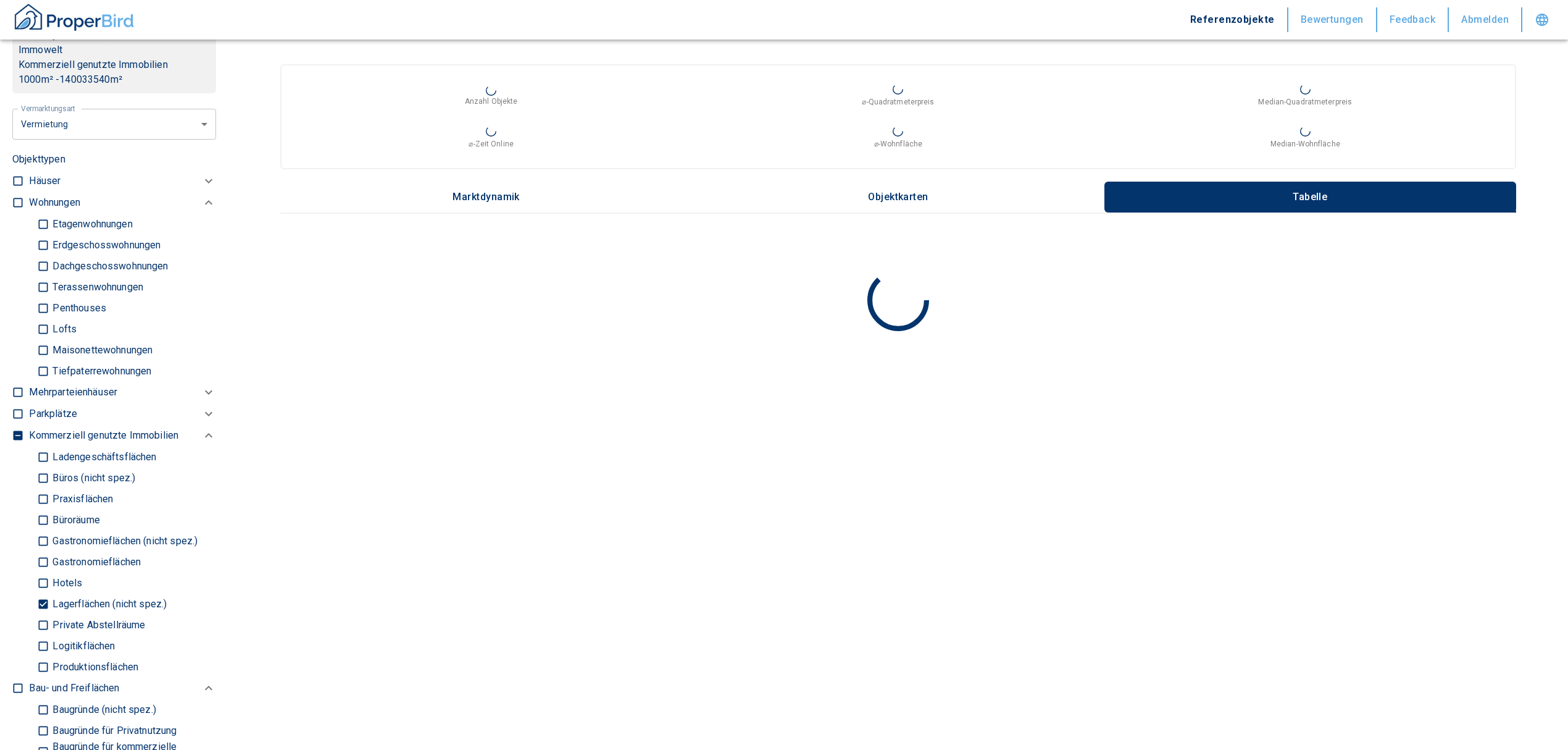
click at [43, 604] on input "Lagerflächen (nicht spez.)" at bounding box center [43, 604] width 12 height 22
checkbox input "false"
type input "2020"
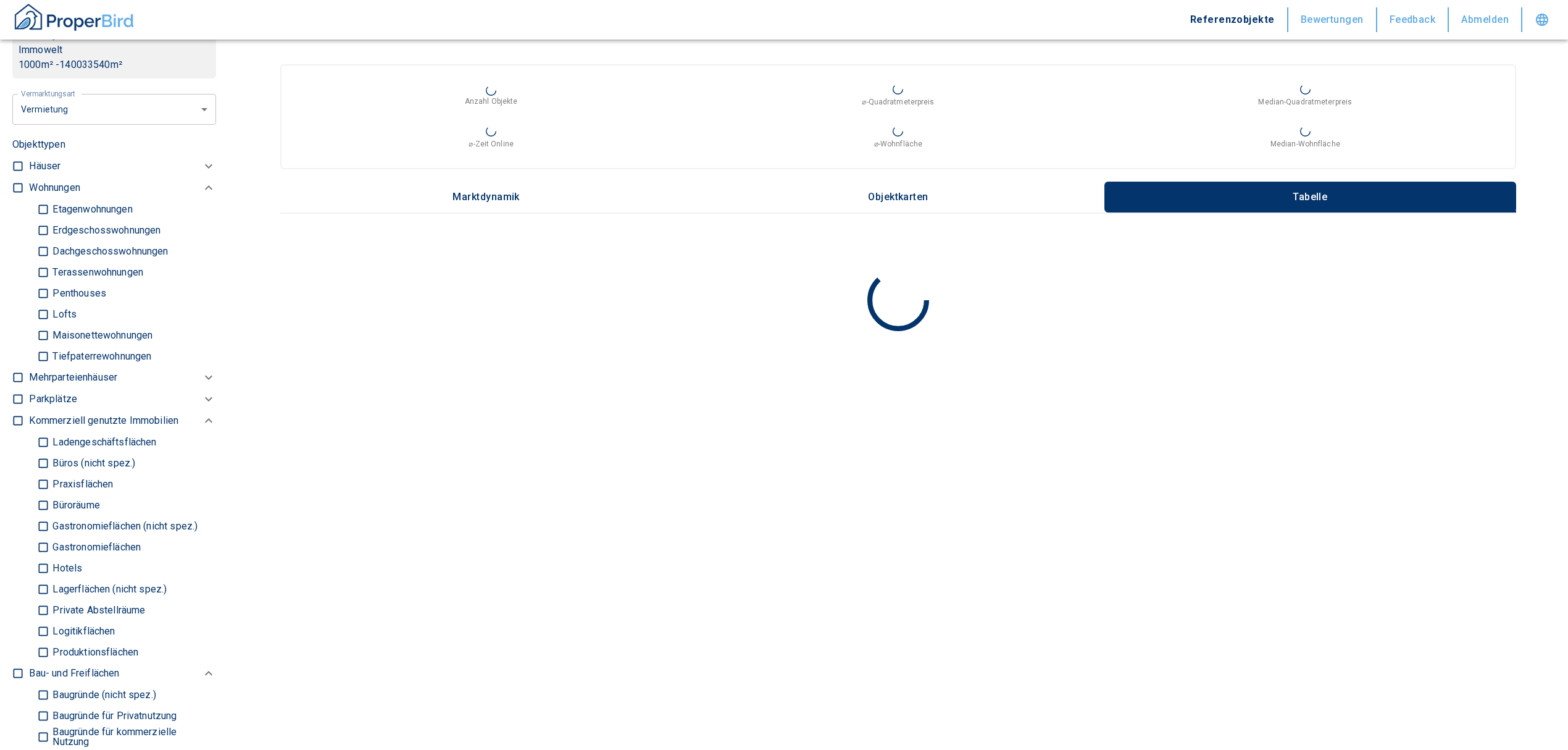
click at [42, 460] on input "Büros (nicht spez.)" at bounding box center [43, 463] width 12 height 22
checkbox input "true"
type input "2020"
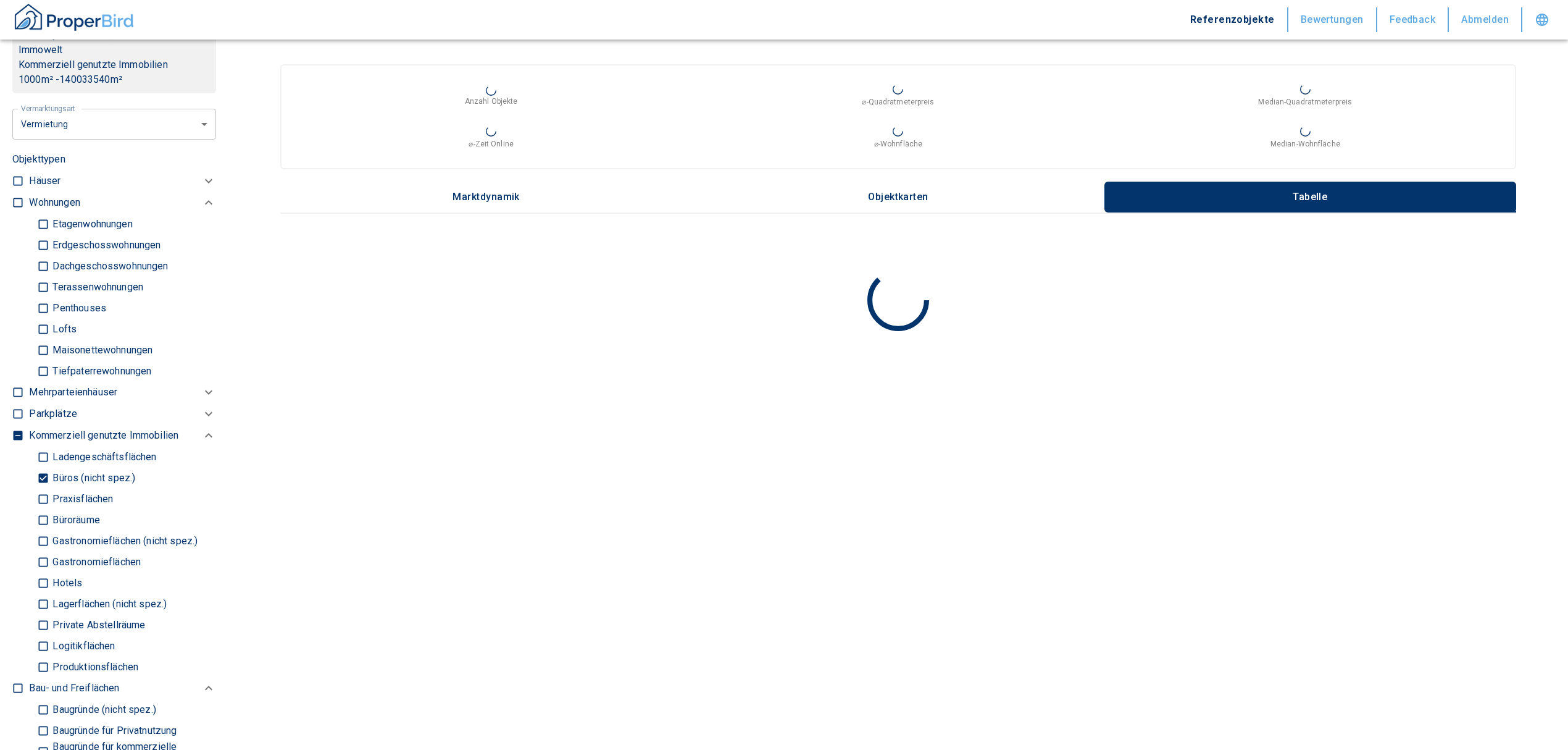
click at [38, 516] on input "Büroräume" at bounding box center [43, 520] width 12 height 22
checkbox input "true"
type input "2020"
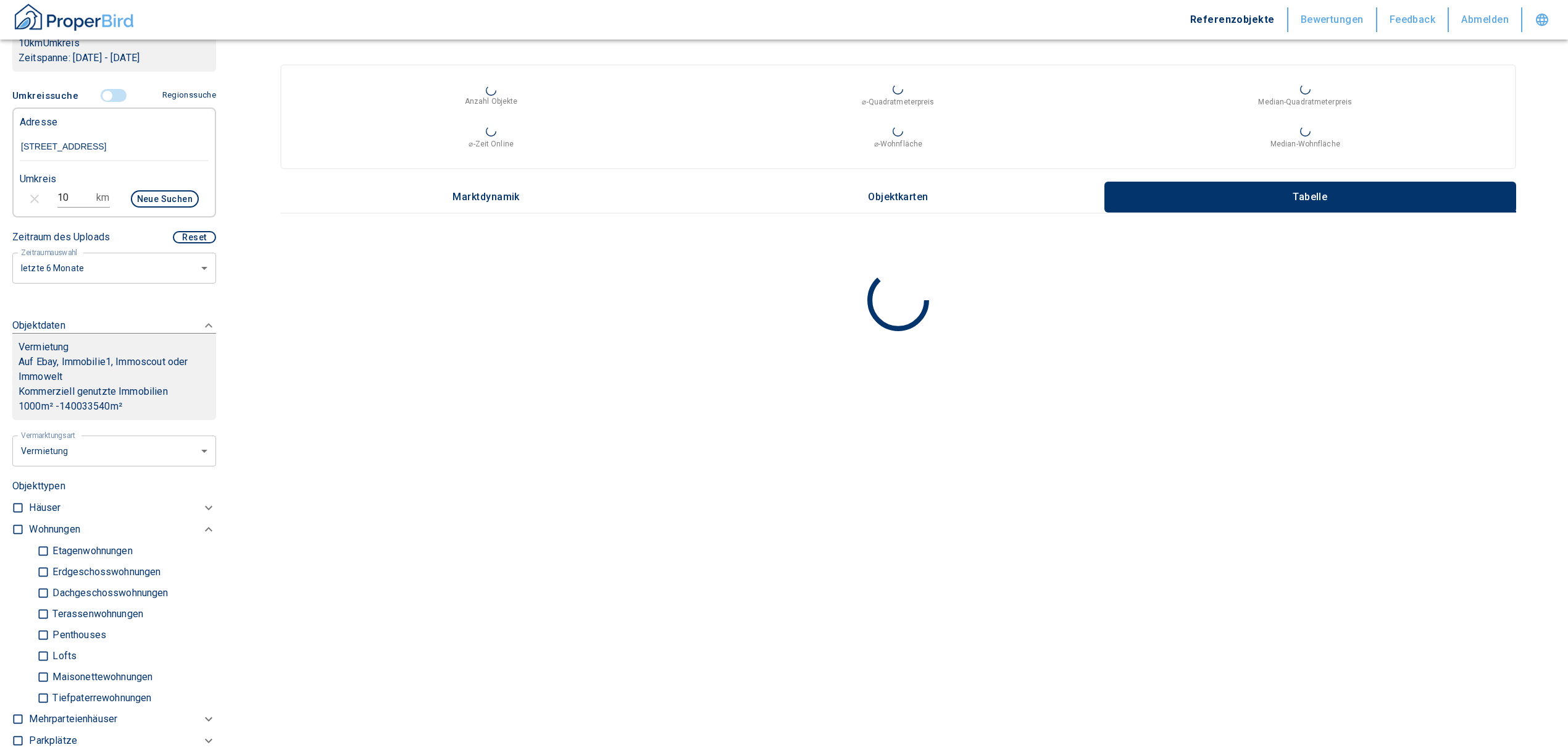
scroll to position [247, 0]
drag, startPoint x: 75, startPoint y: 197, endPoint x: 20, endPoint y: 197, distance: 55.0
click at [20, 197] on div "10 km Neue Suchen" at bounding box center [104, 203] width 189 height 30
type input "3"
click at [159, 196] on button "Neue Suchen" at bounding box center [164, 201] width 68 height 18
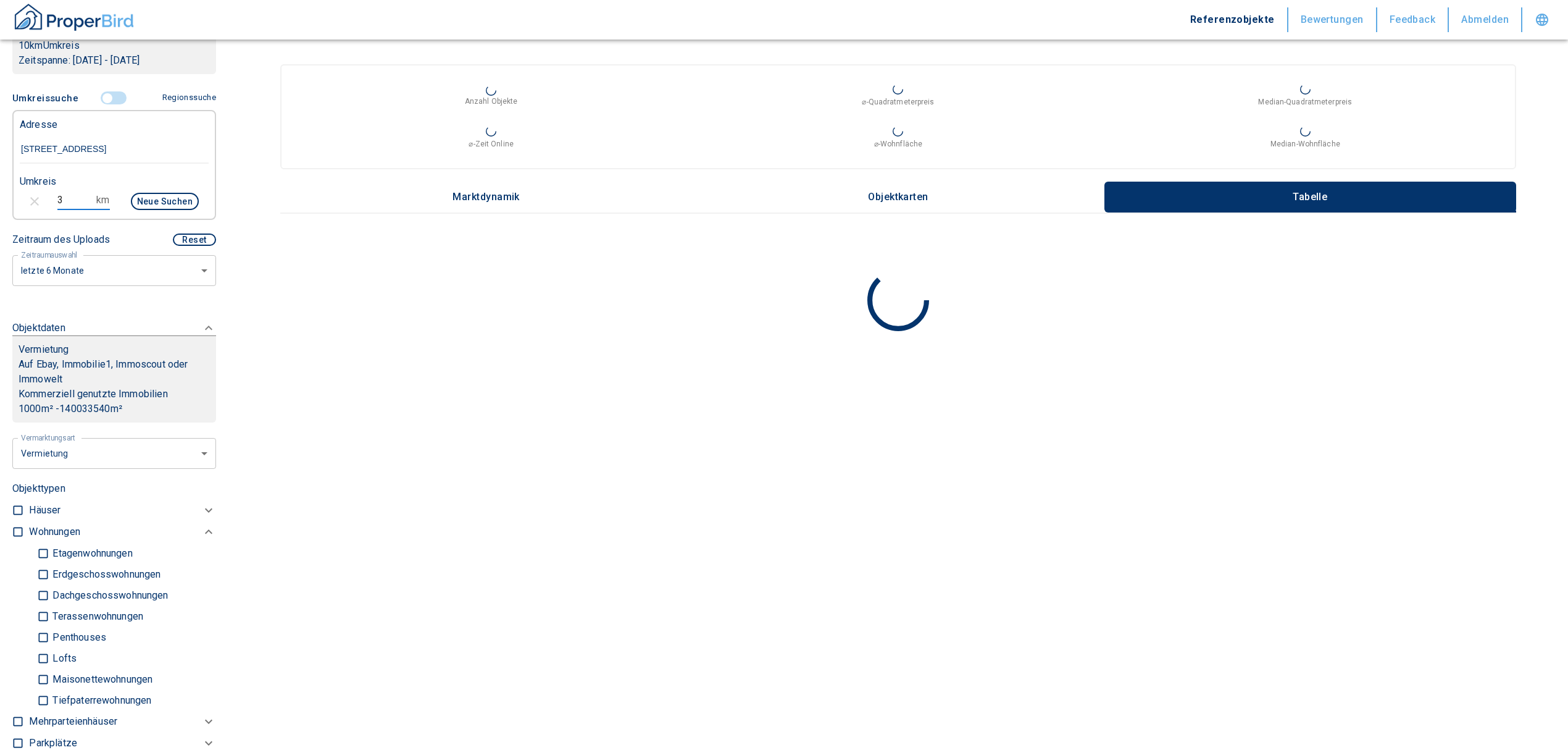
type input "2020"
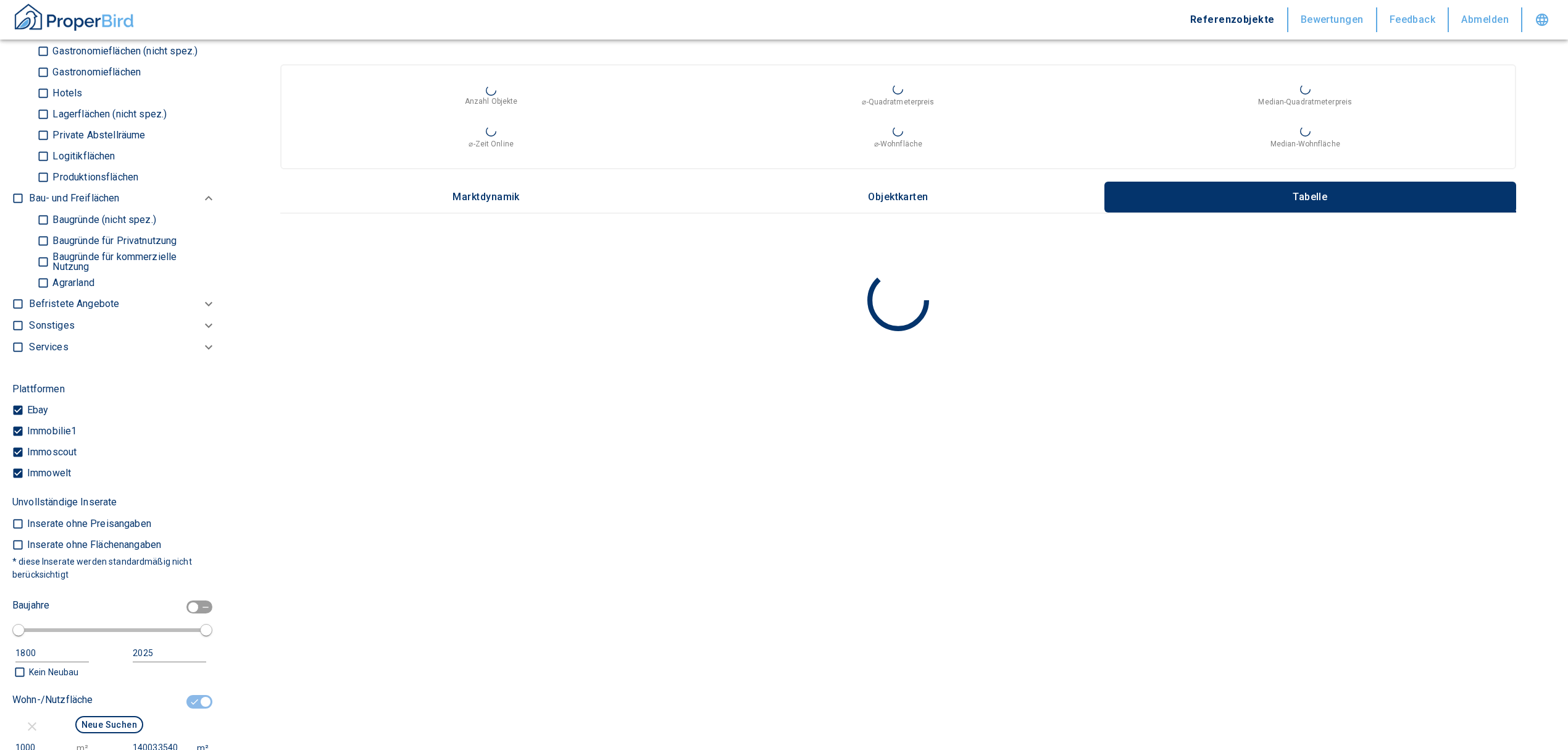
scroll to position [1071, 0]
click at [193, 693] on input "checkbox" at bounding box center [205, 697] width 37 height 13
checkbox input "false"
type input "2020"
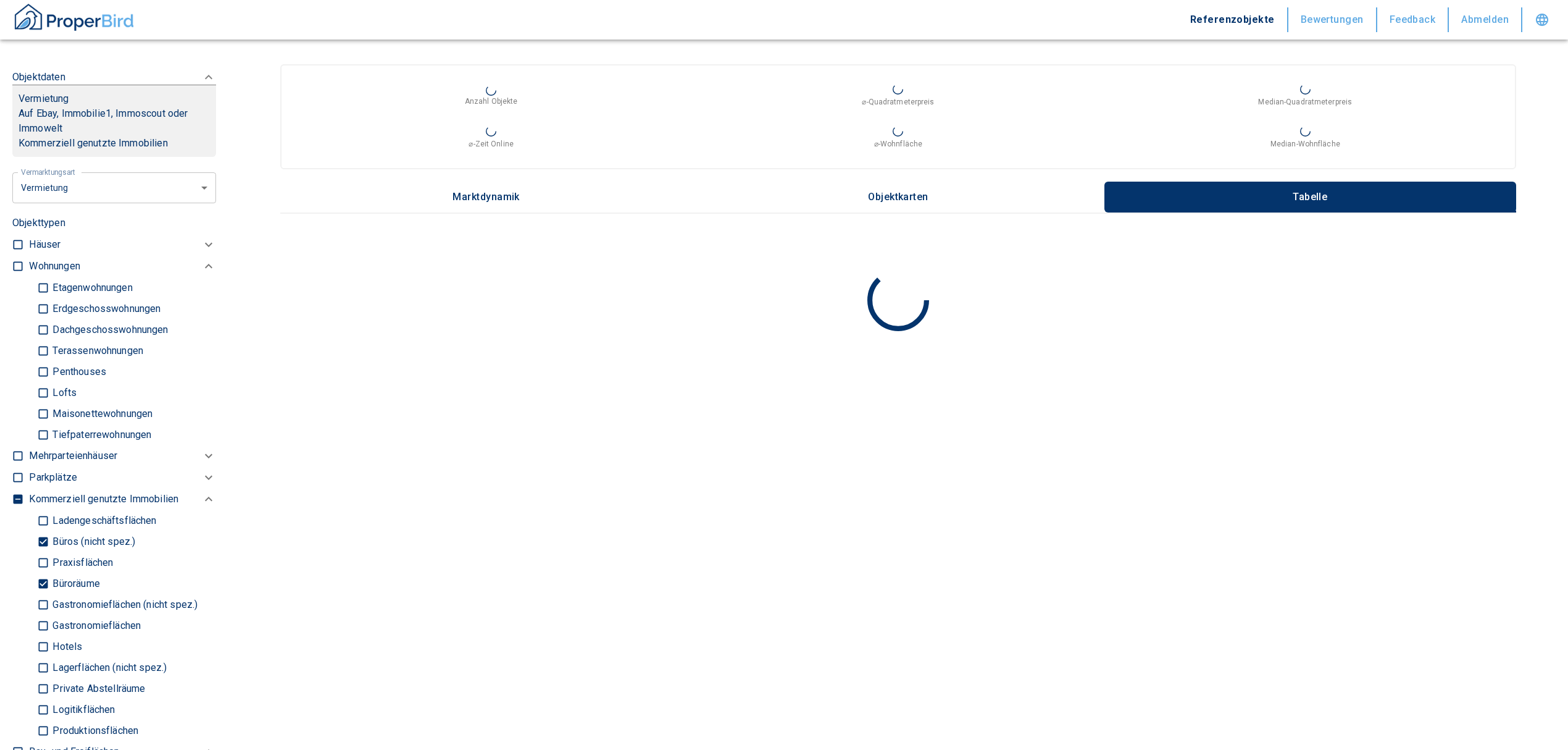
scroll to position [330, 0]
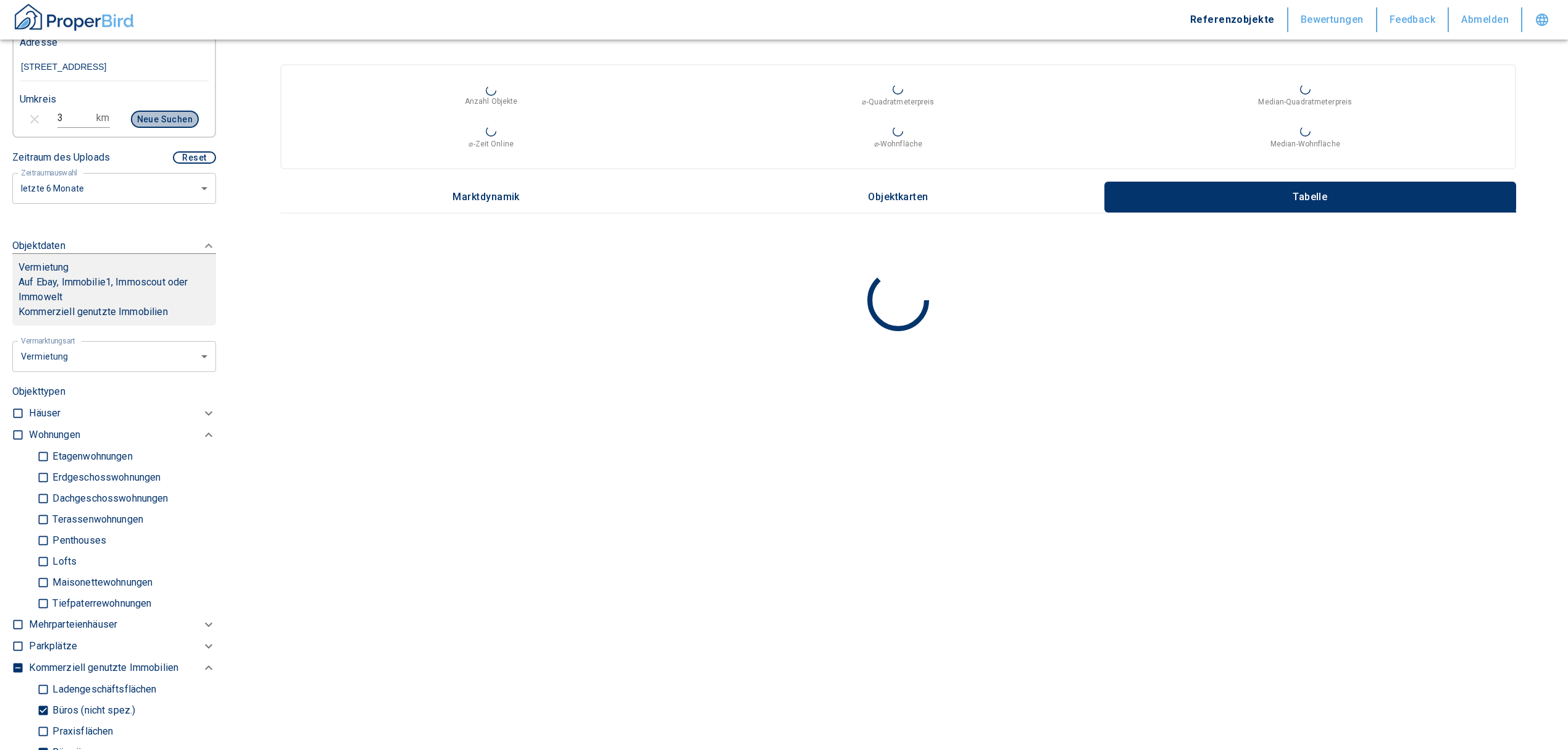
click at [160, 115] on button "Neue Suchen" at bounding box center [164, 119] width 68 height 18
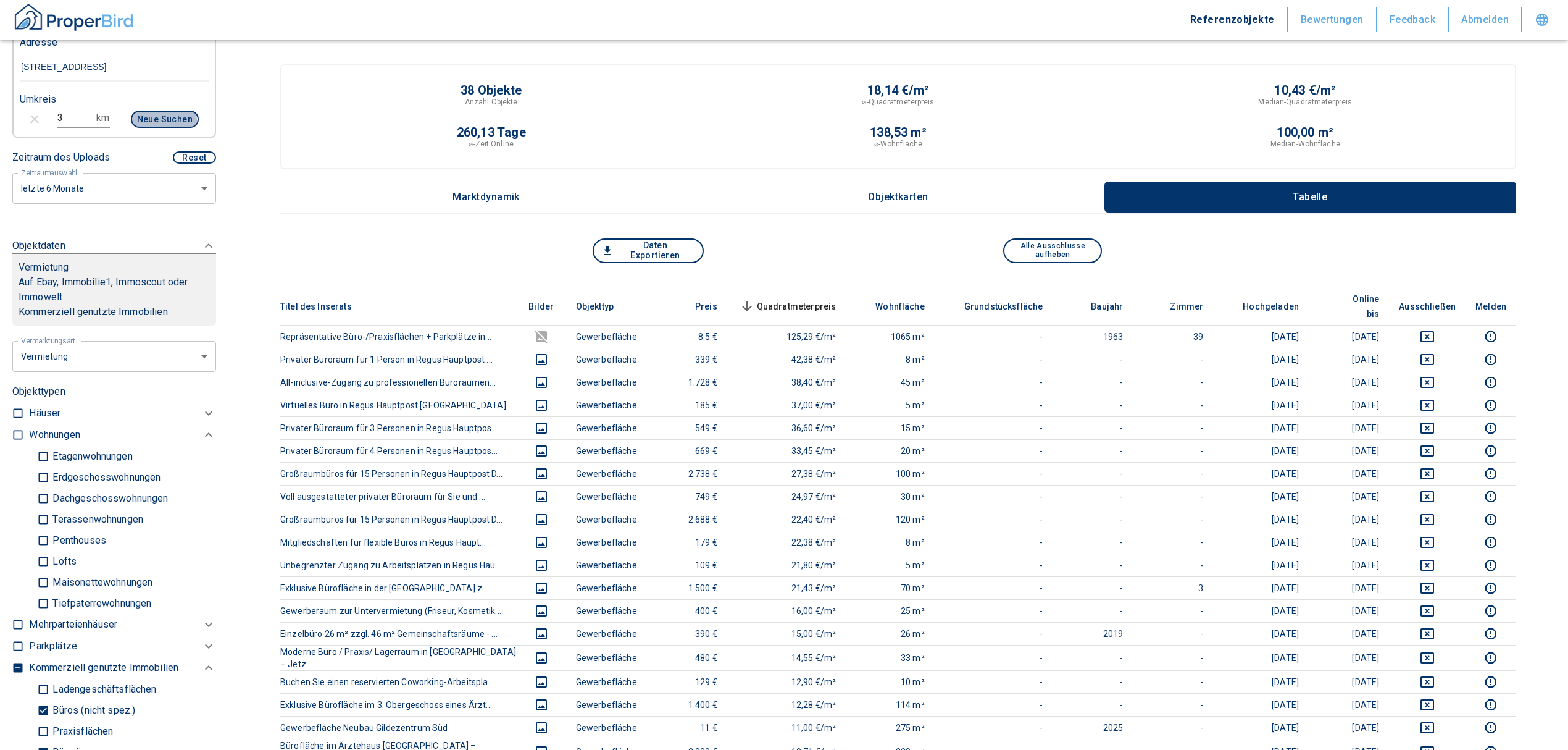
click at [142, 119] on button "Neue Suchen" at bounding box center [164, 119] width 68 height 18
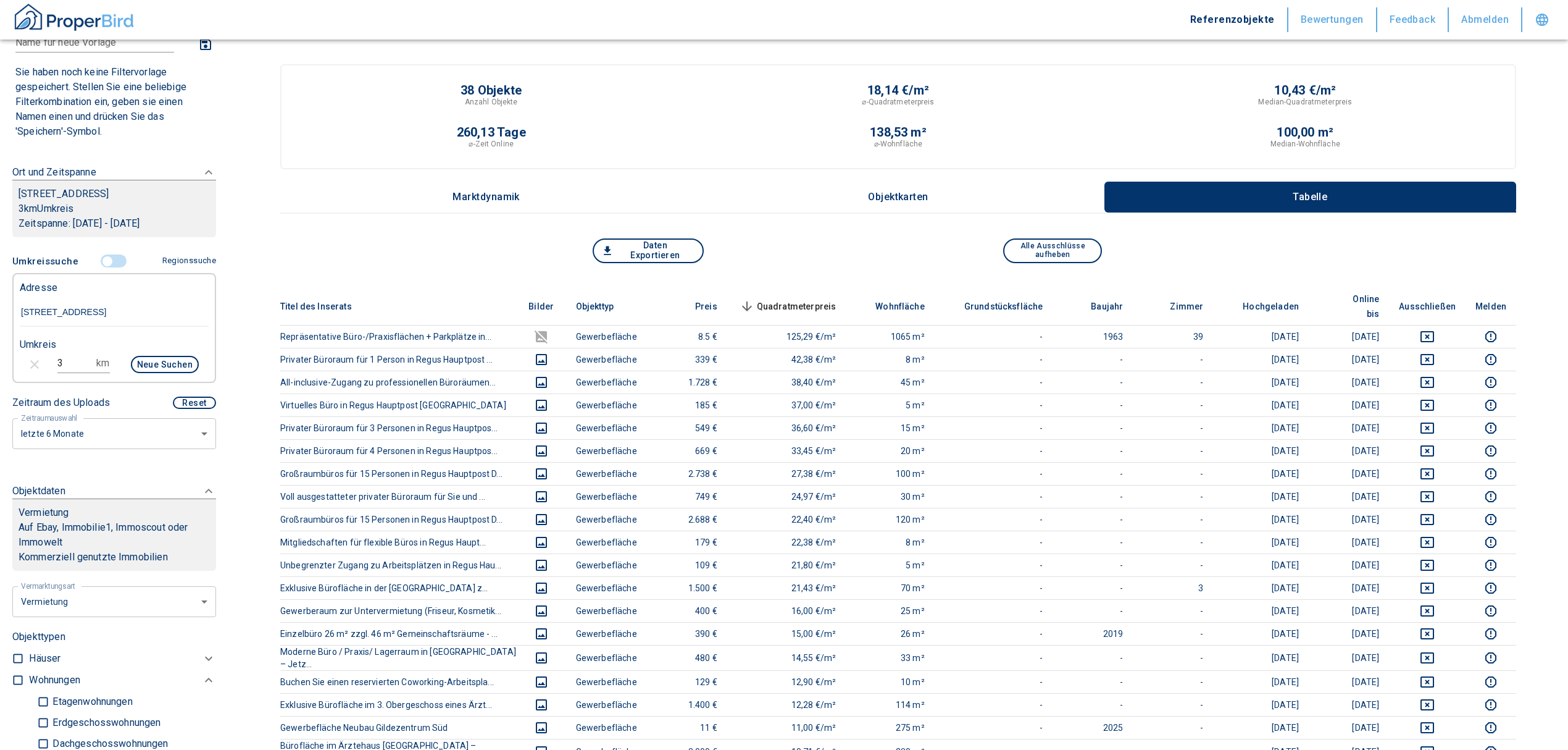
scroll to position [82, 0]
drag, startPoint x: 63, startPoint y: 363, endPoint x: 15, endPoint y: 358, distance: 48.3
click at [13, 358] on div "3 km Neue Suchen" at bounding box center [104, 367] width 189 height 30
type input "2"
click at [169, 366] on button "Neue Suchen" at bounding box center [164, 367] width 68 height 18
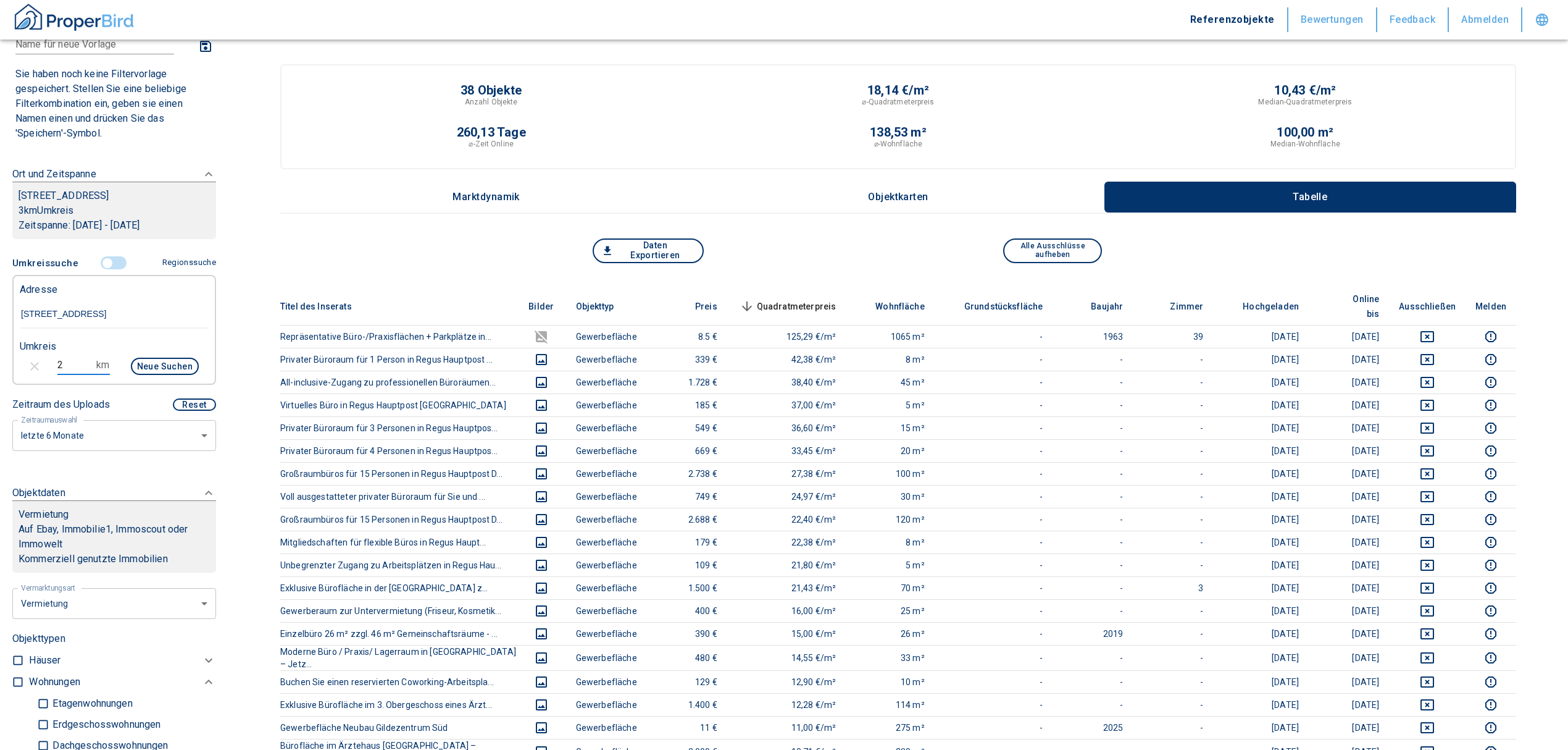
type input "2020"
type input "999999990"
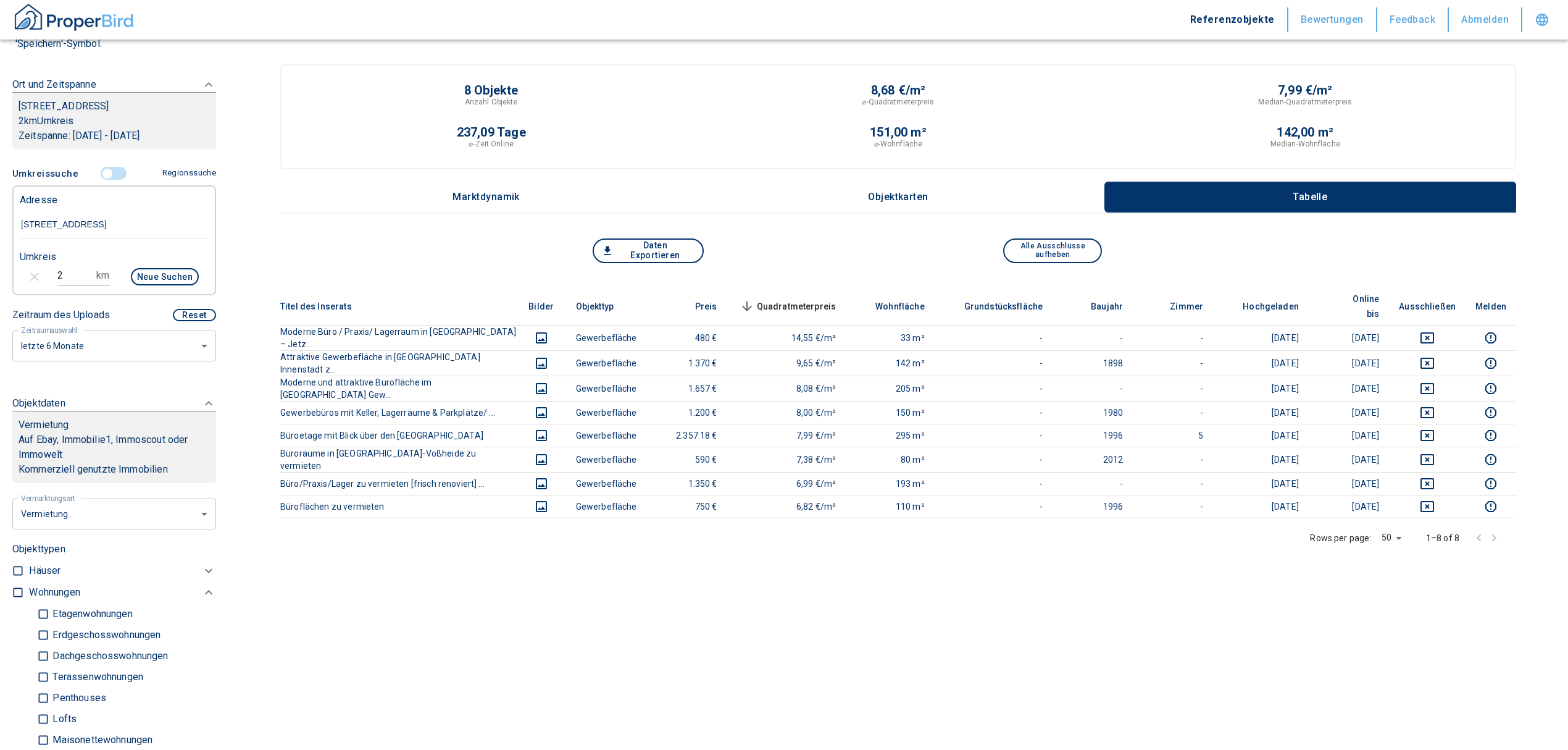
scroll to position [82, 0]
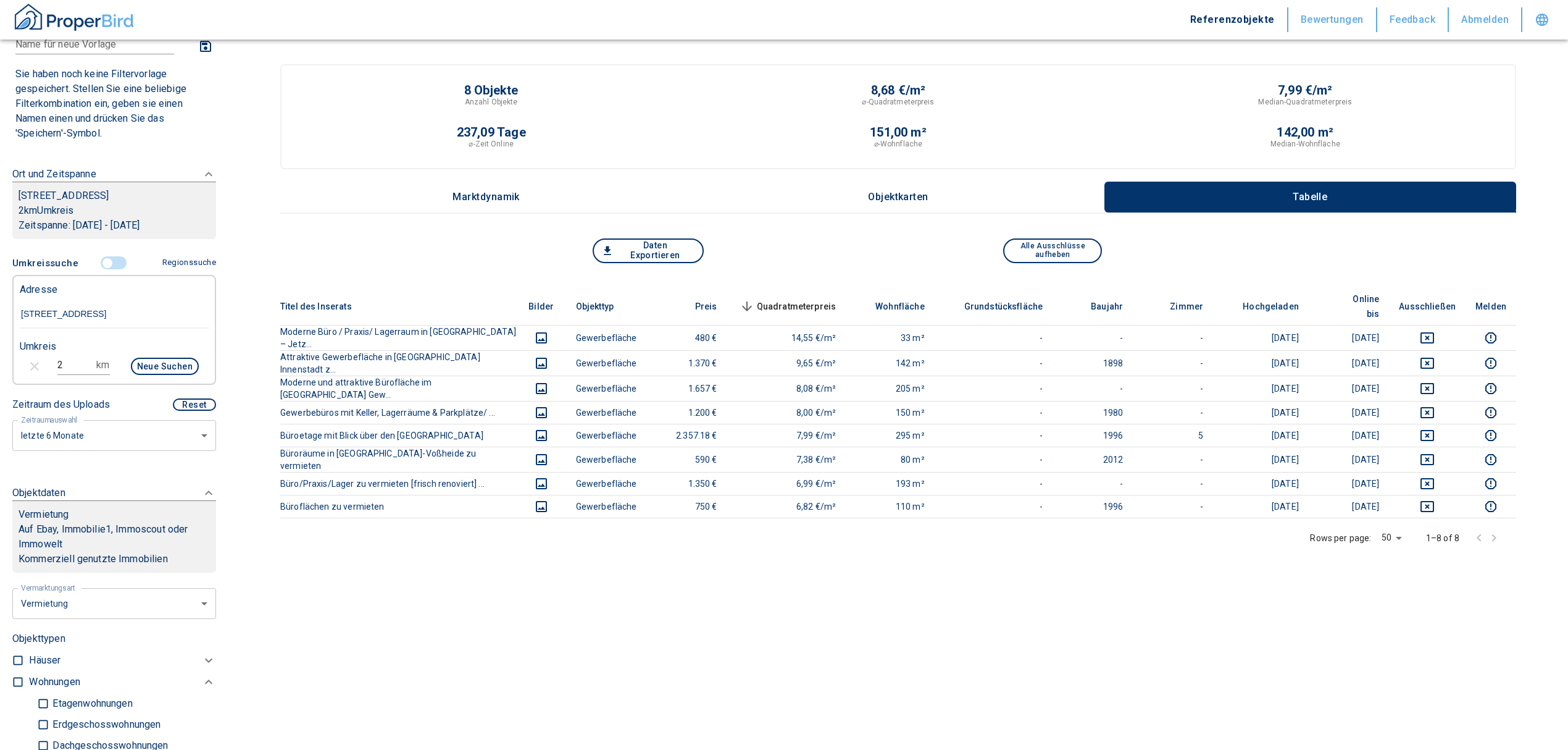
drag, startPoint x: 70, startPoint y: 365, endPoint x: 21, endPoint y: 359, distance: 49.4
click at [21, 359] on div "2 km Neue Suchen" at bounding box center [104, 367] width 189 height 30
type input "3"
click at [156, 358] on button "Neue Suchen" at bounding box center [164, 367] width 68 height 18
type input "2020"
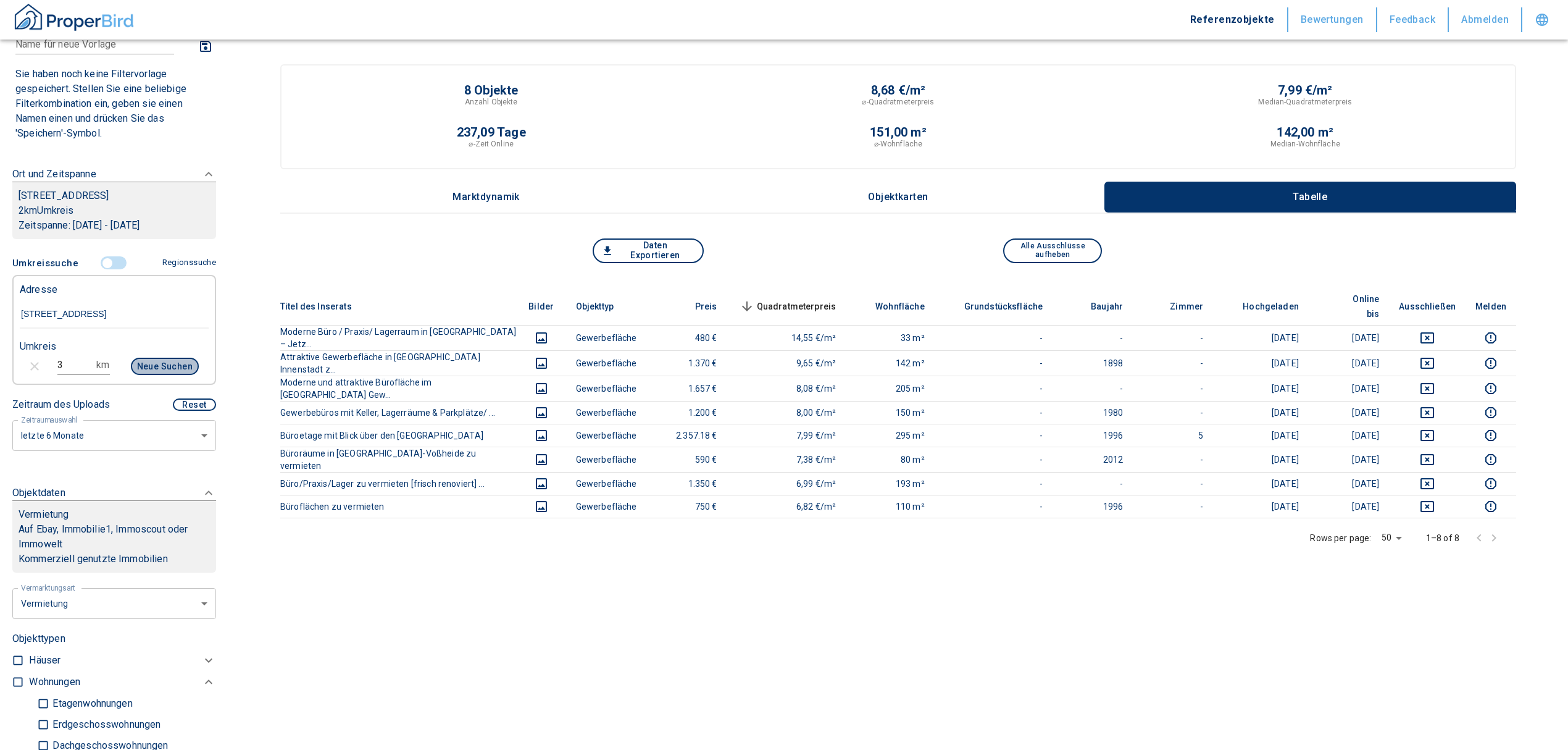
type input "999999990"
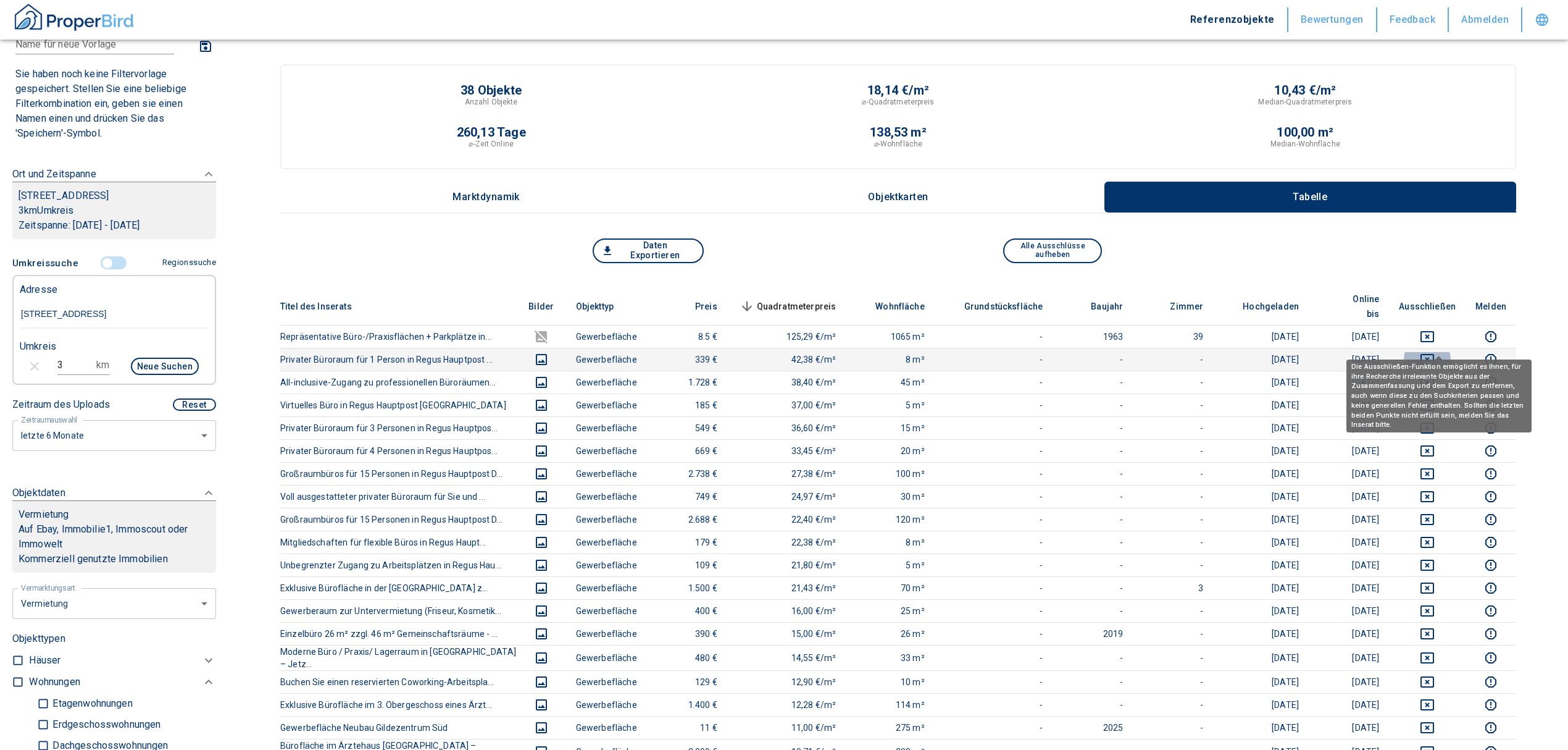
click at [1433, 354] on icon "deselect this listing" at bounding box center [1427, 359] width 13 height 11
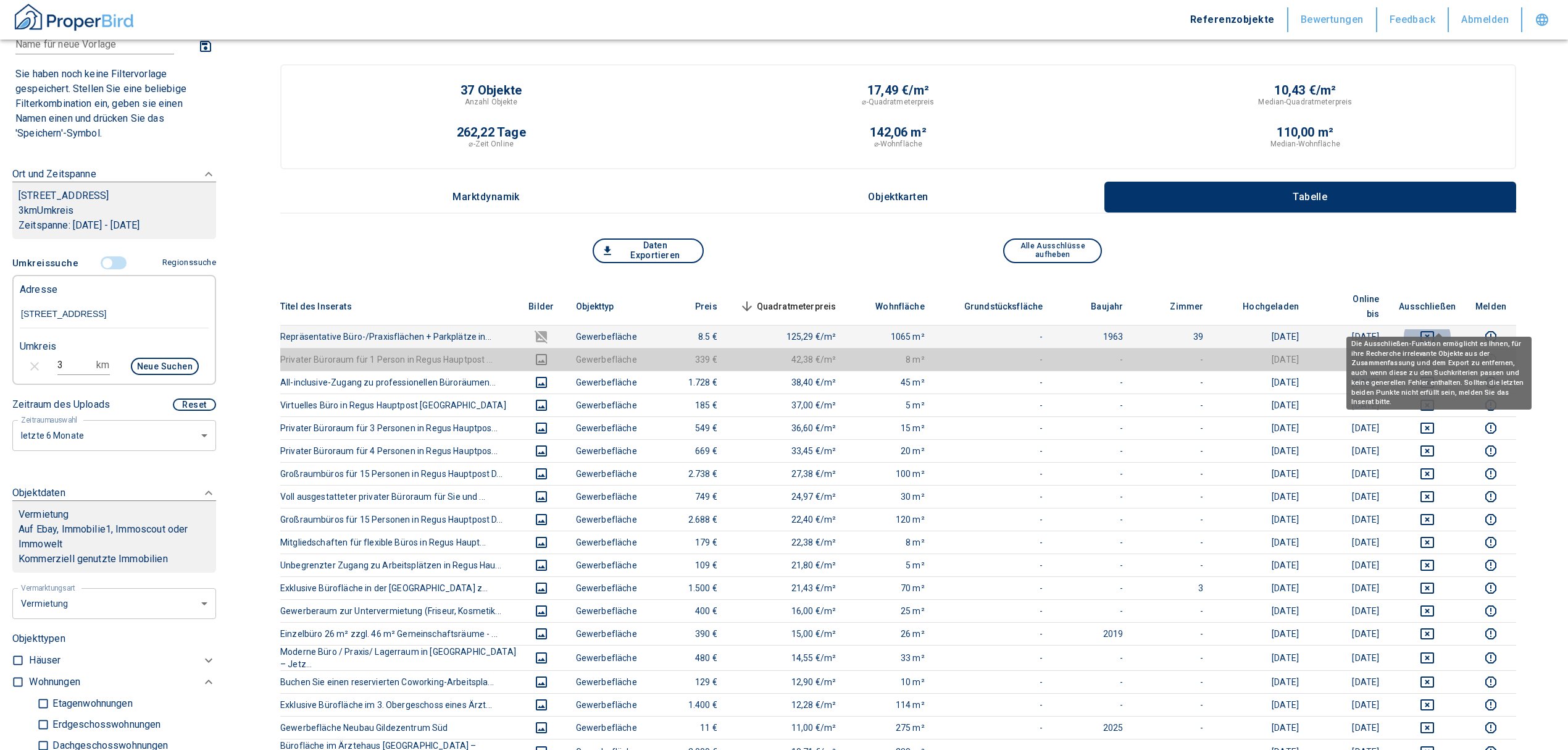
click at [1435, 330] on icon "deselect this listing" at bounding box center [1427, 337] width 15 height 15
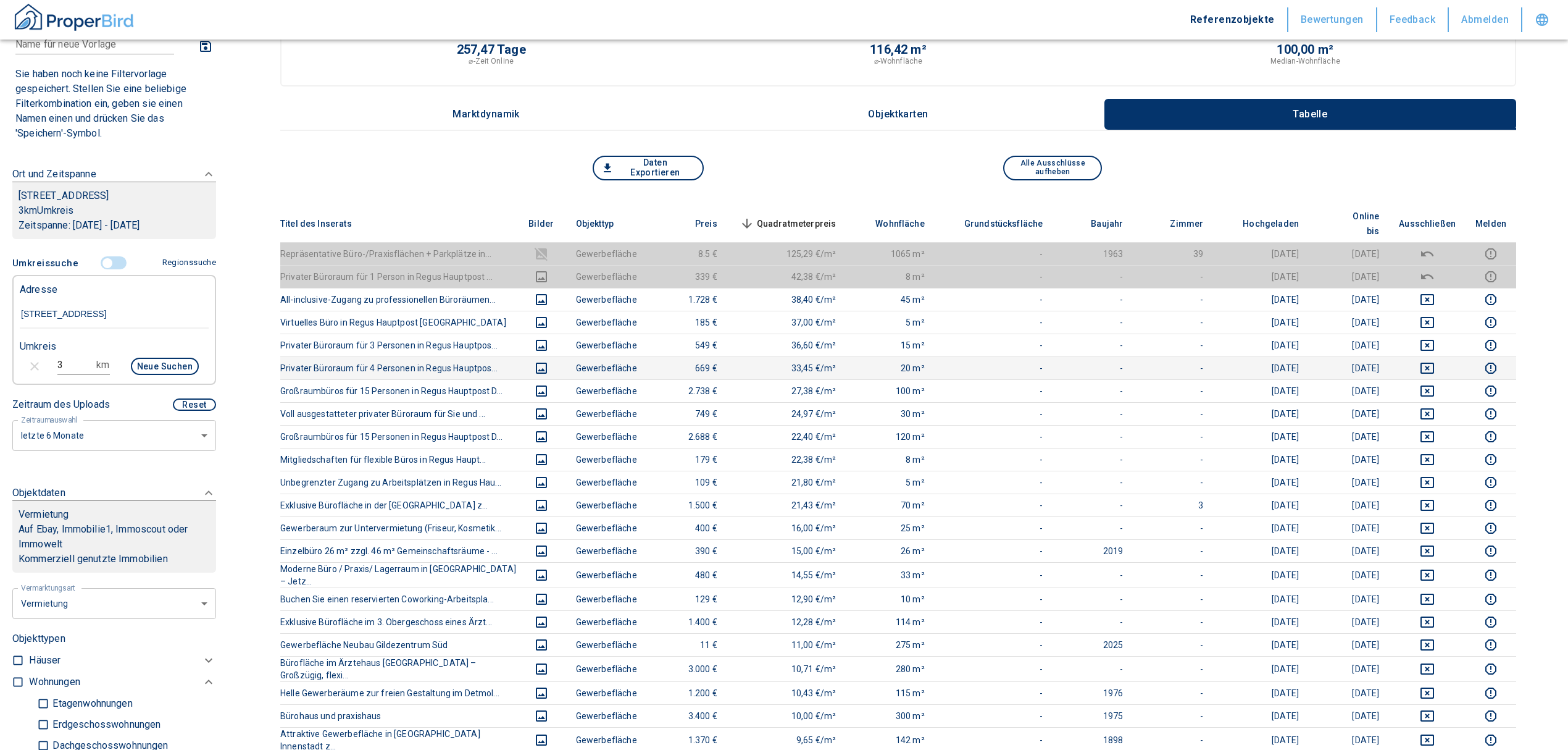
scroll to position [82, 0]
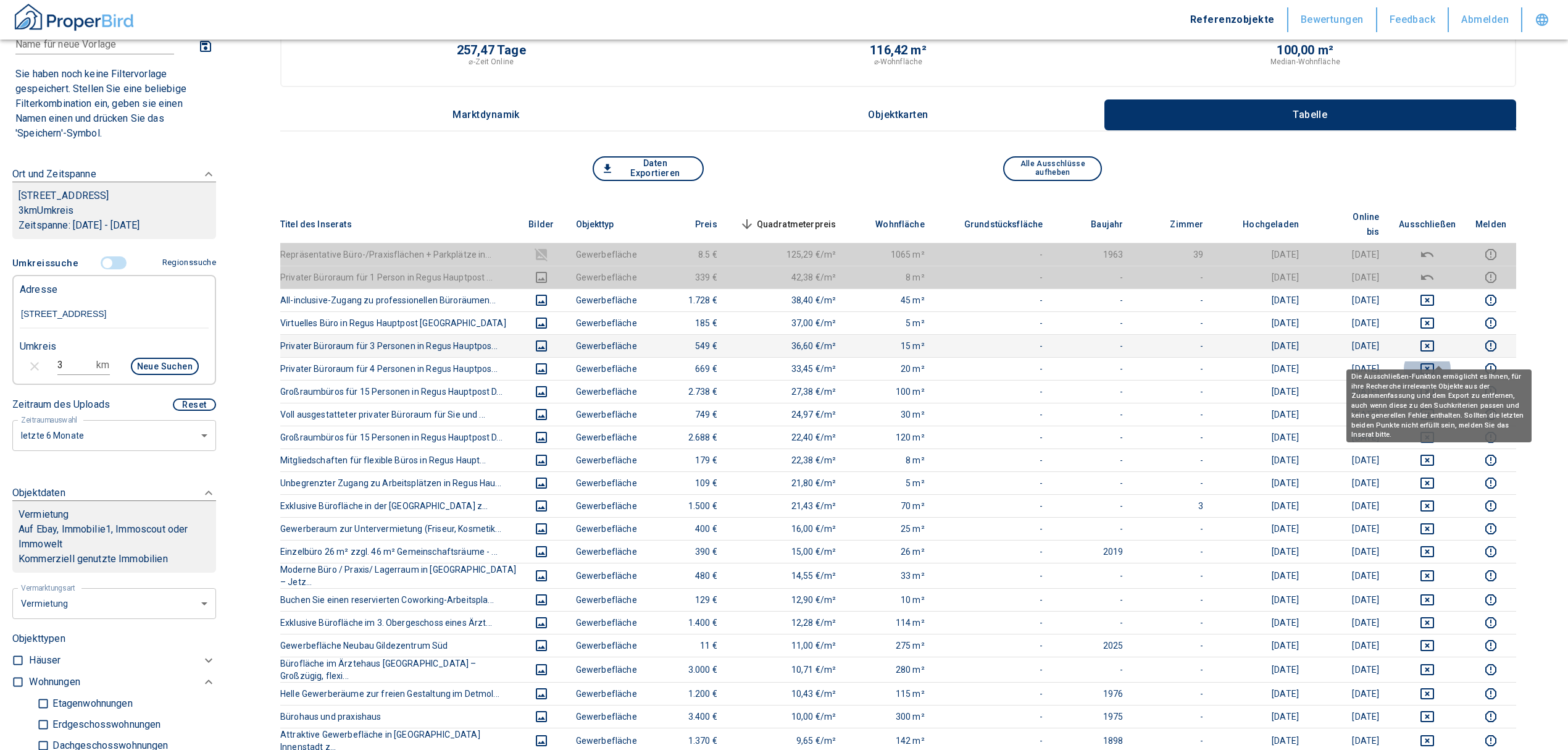
drag, startPoint x: 1443, startPoint y: 352, endPoint x: 1443, endPoint y: 339, distance: 13.0
click at [1435, 361] on icon "deselect this listing" at bounding box center [1427, 369] width 15 height 15
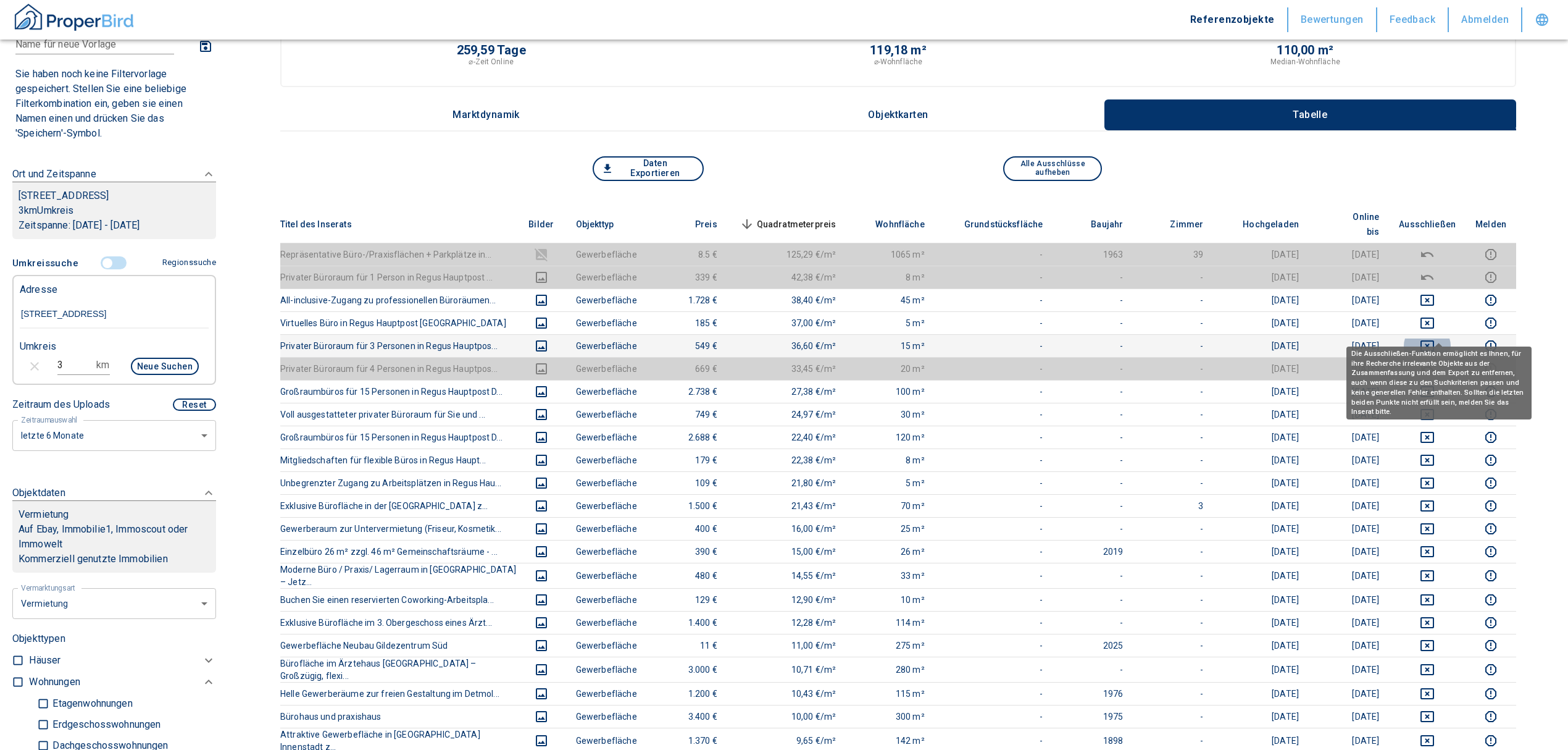
click at [1435, 338] on icon "deselect this listing" at bounding box center [1427, 346] width 15 height 15
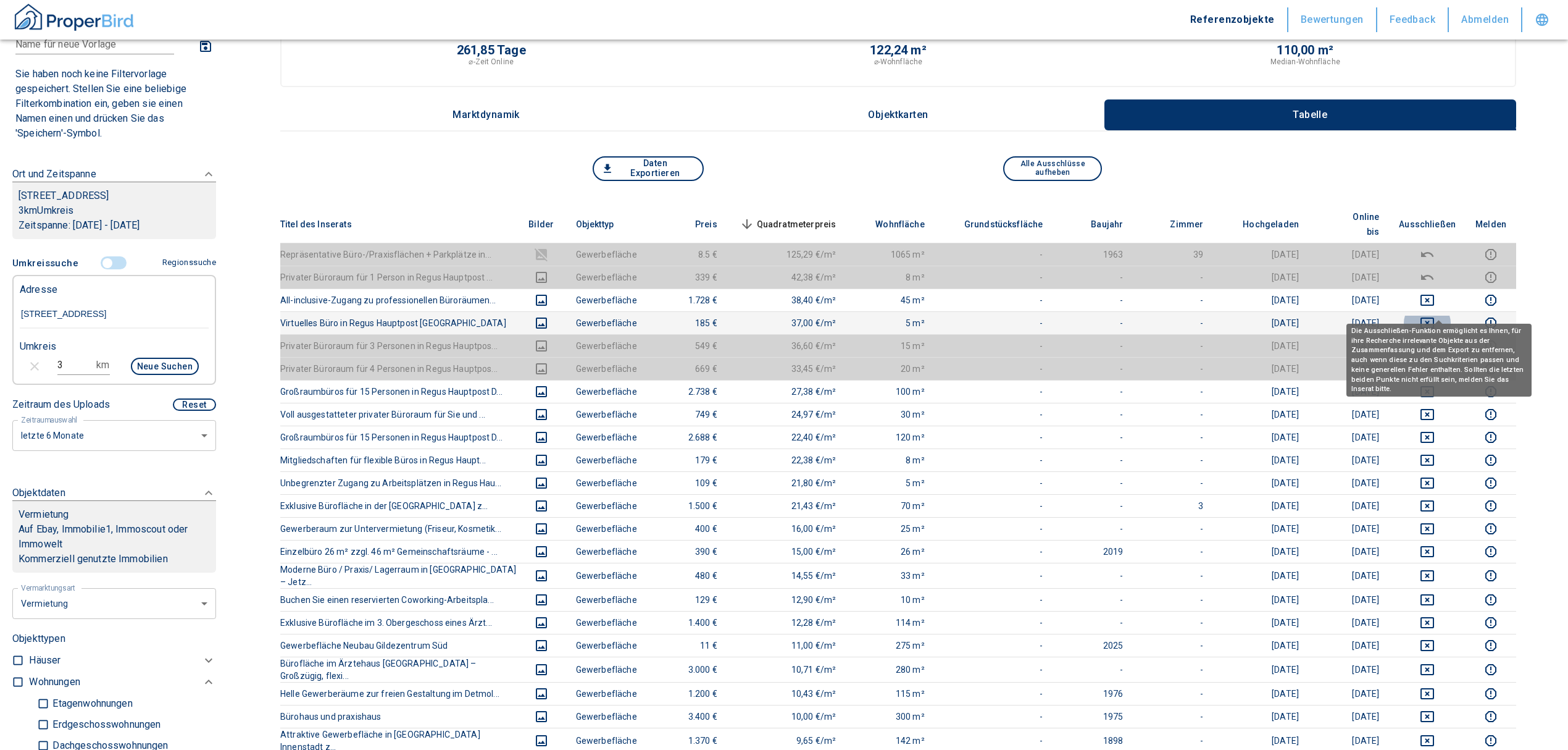
click at [1435, 315] on icon "deselect this listing" at bounding box center [1427, 323] width 15 height 15
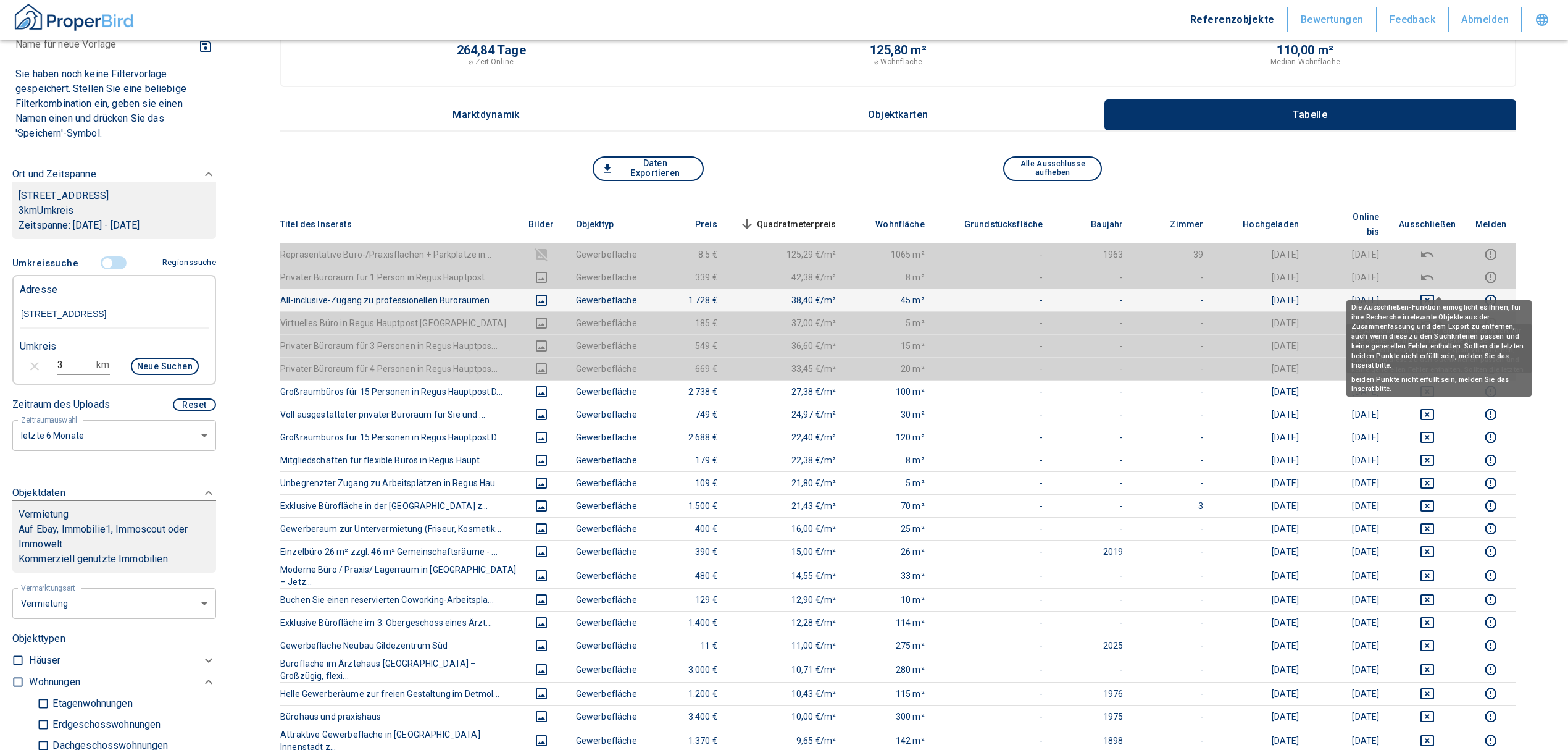
click at [1434, 294] on icon "deselect this listing" at bounding box center [1427, 300] width 13 height 11
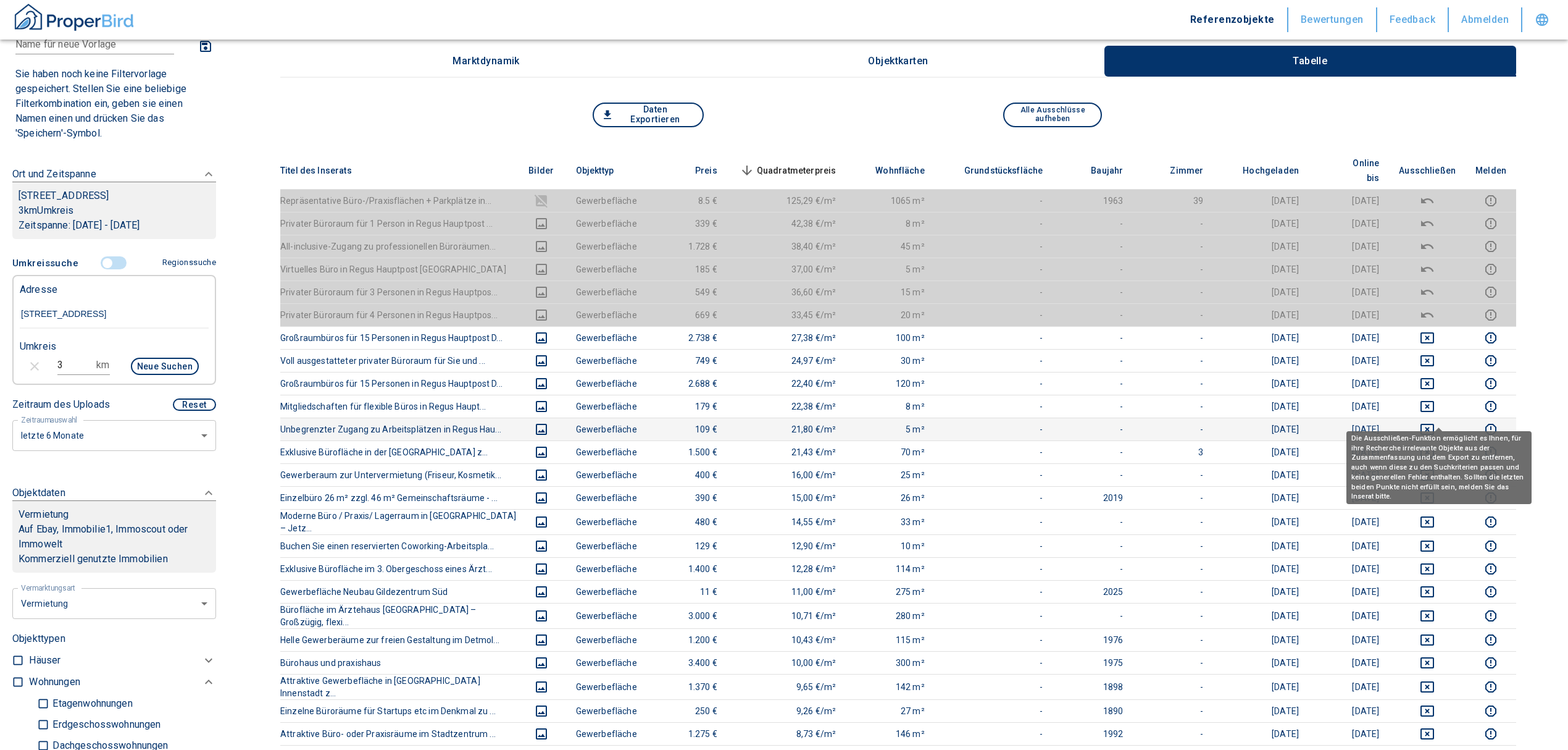
scroll to position [164, 0]
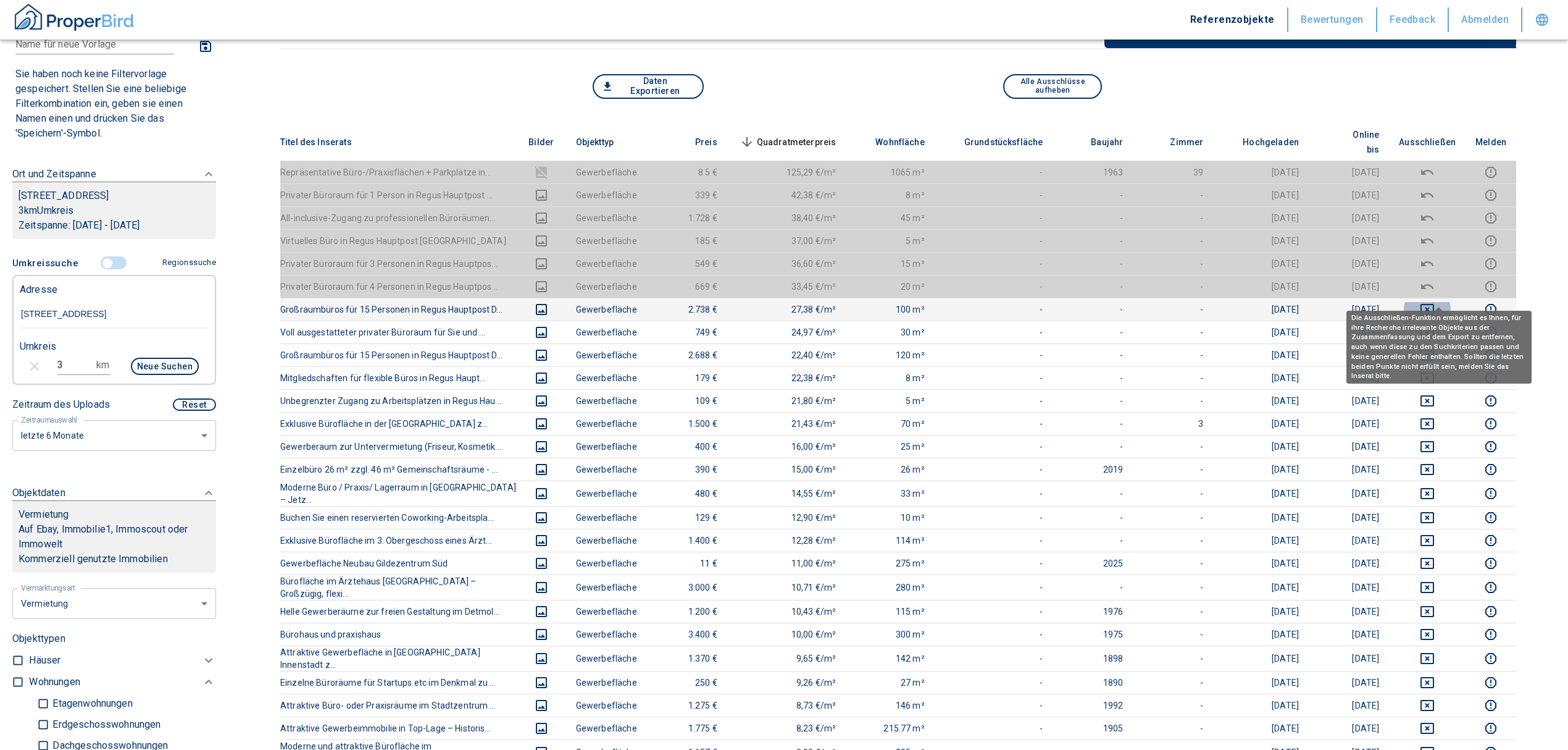
click at [1435, 302] on icon "deselect this listing" at bounding box center [1427, 309] width 15 height 15
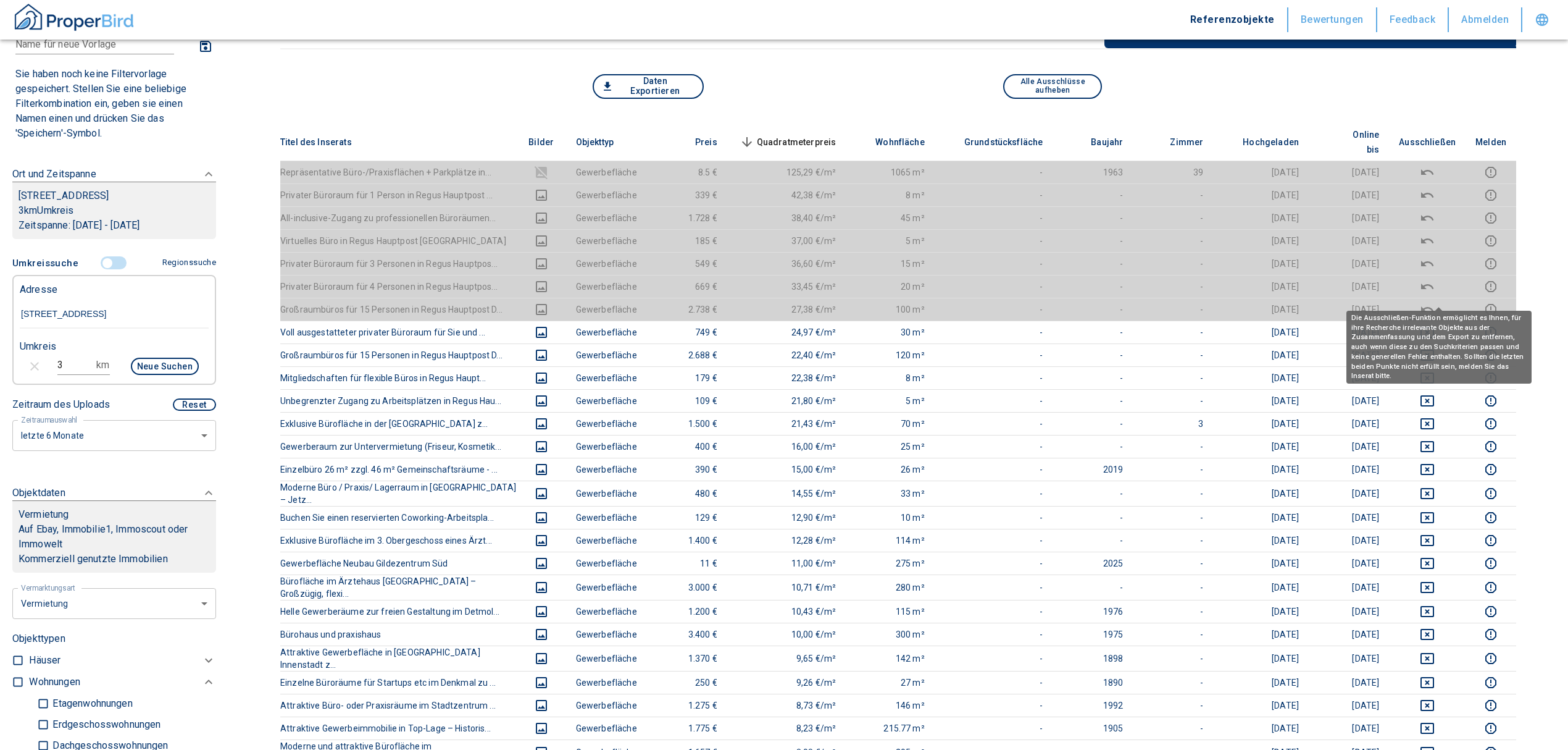
click at [820, 135] on span "Quadratmeterpreis sorted descending" at bounding box center [787, 142] width 100 height 15
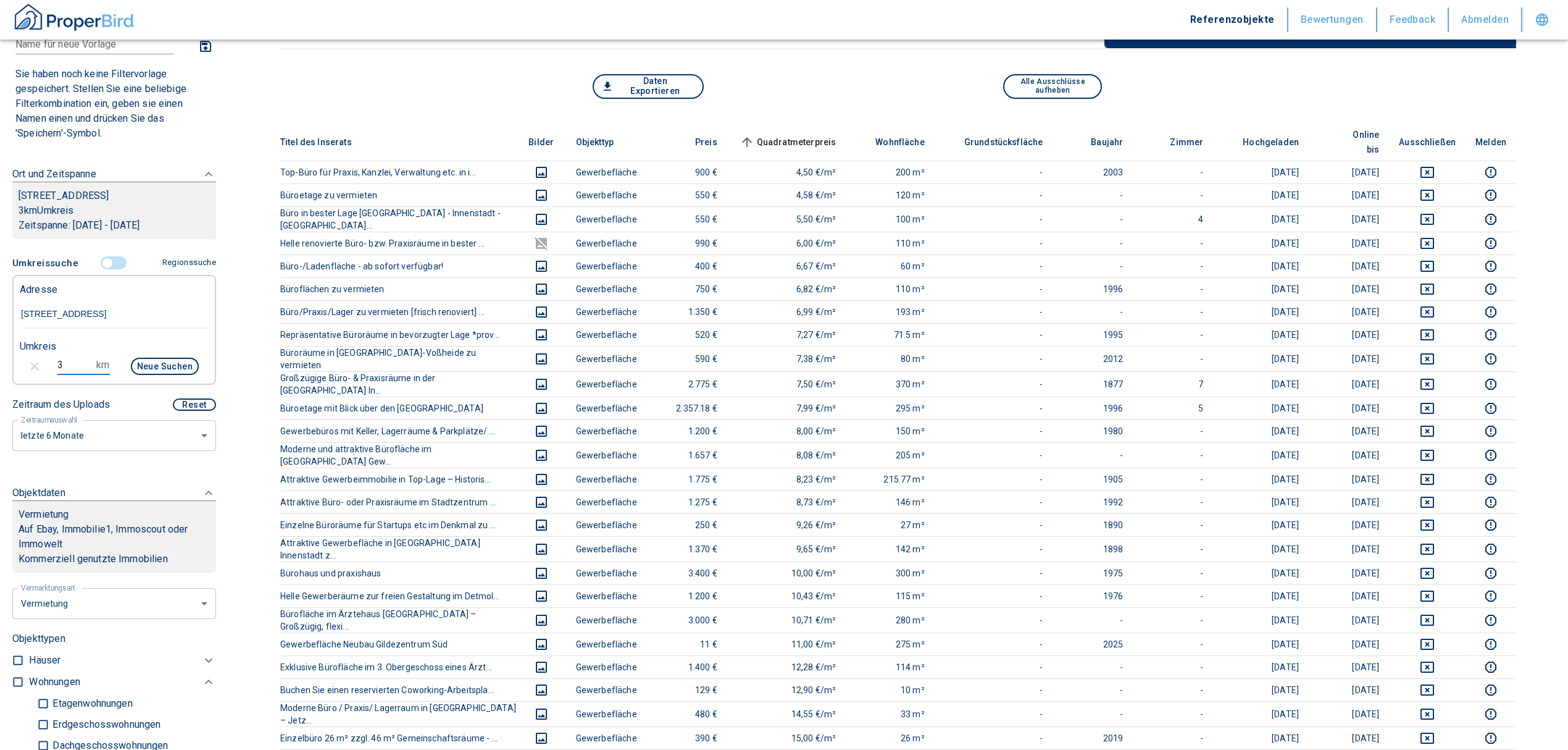
click at [30, 356] on div "3 km Neue Suchen" at bounding box center [104, 367] width 189 height 30
type input "2"
click at [157, 363] on button "Neue Suchen" at bounding box center [164, 367] width 68 height 18
type input "2020"
type input "999999990"
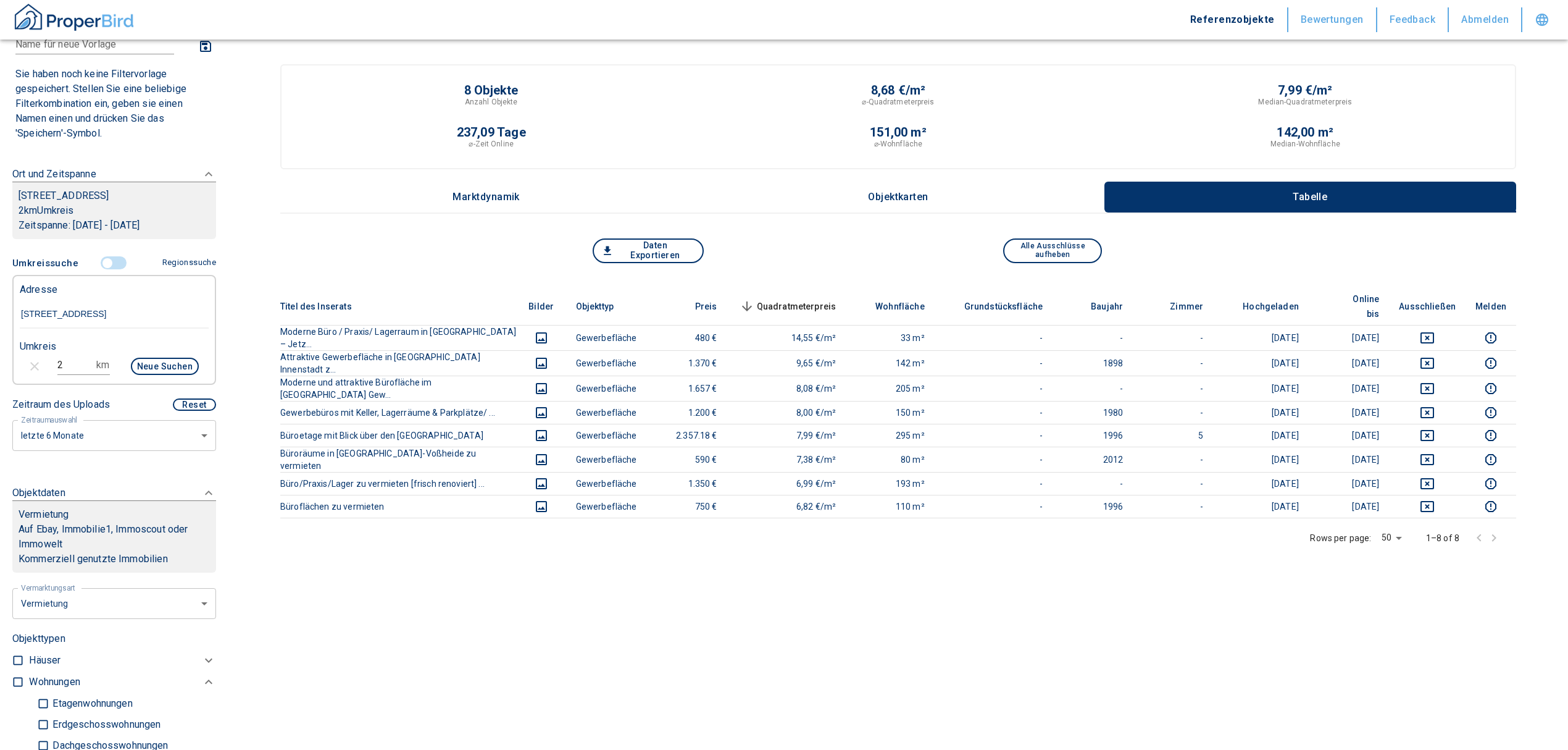
click at [67, 361] on input "2" at bounding box center [74, 365] width 34 height 20
type input "2,5"
click at [168, 369] on button "Neue Suchen" at bounding box center [164, 367] width 68 height 18
type input "2020"
type input "999999990"
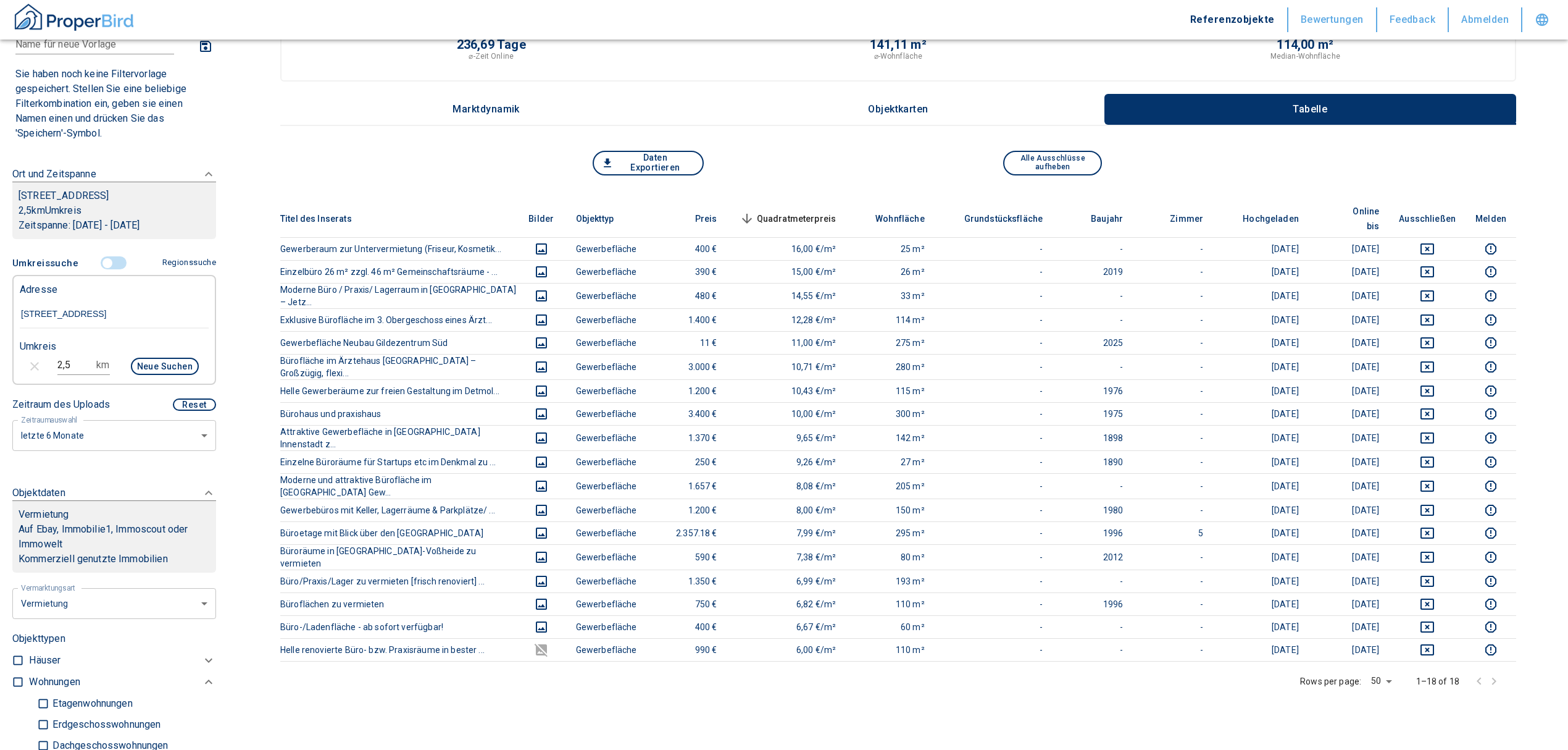
scroll to position [164, 0]
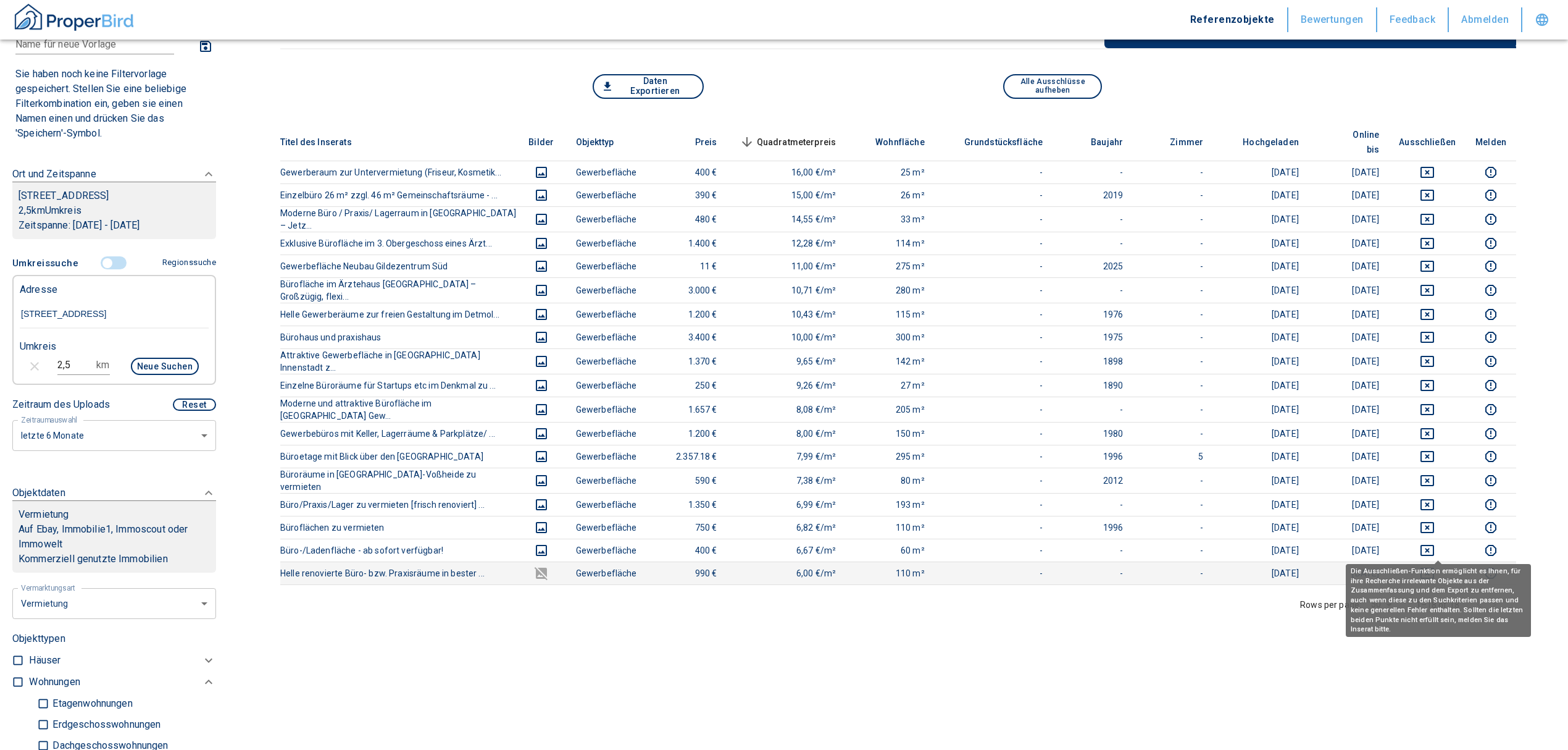
click at [1435, 566] on icon "deselect this listing" at bounding box center [1427, 573] width 15 height 15
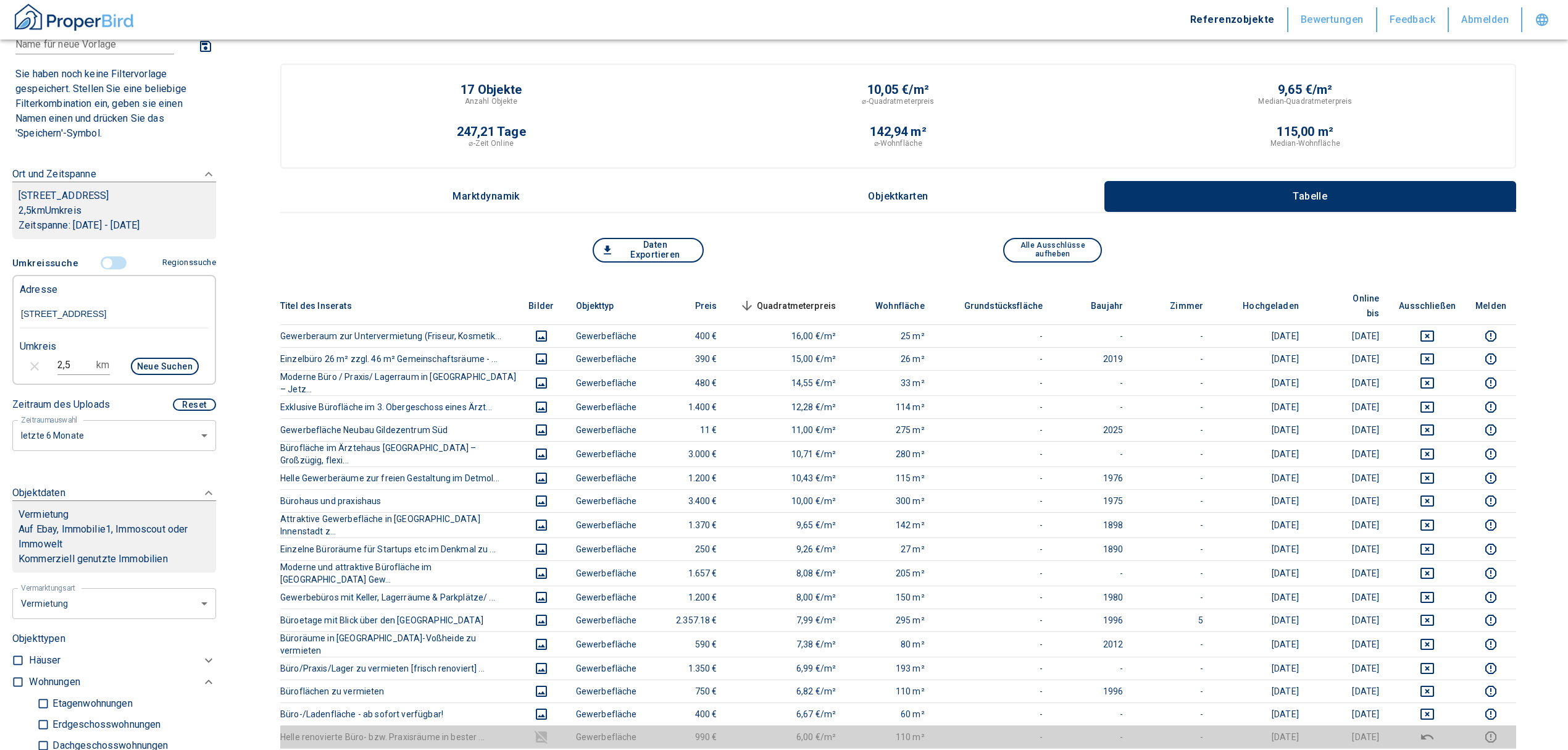
scroll to position [0, 0]
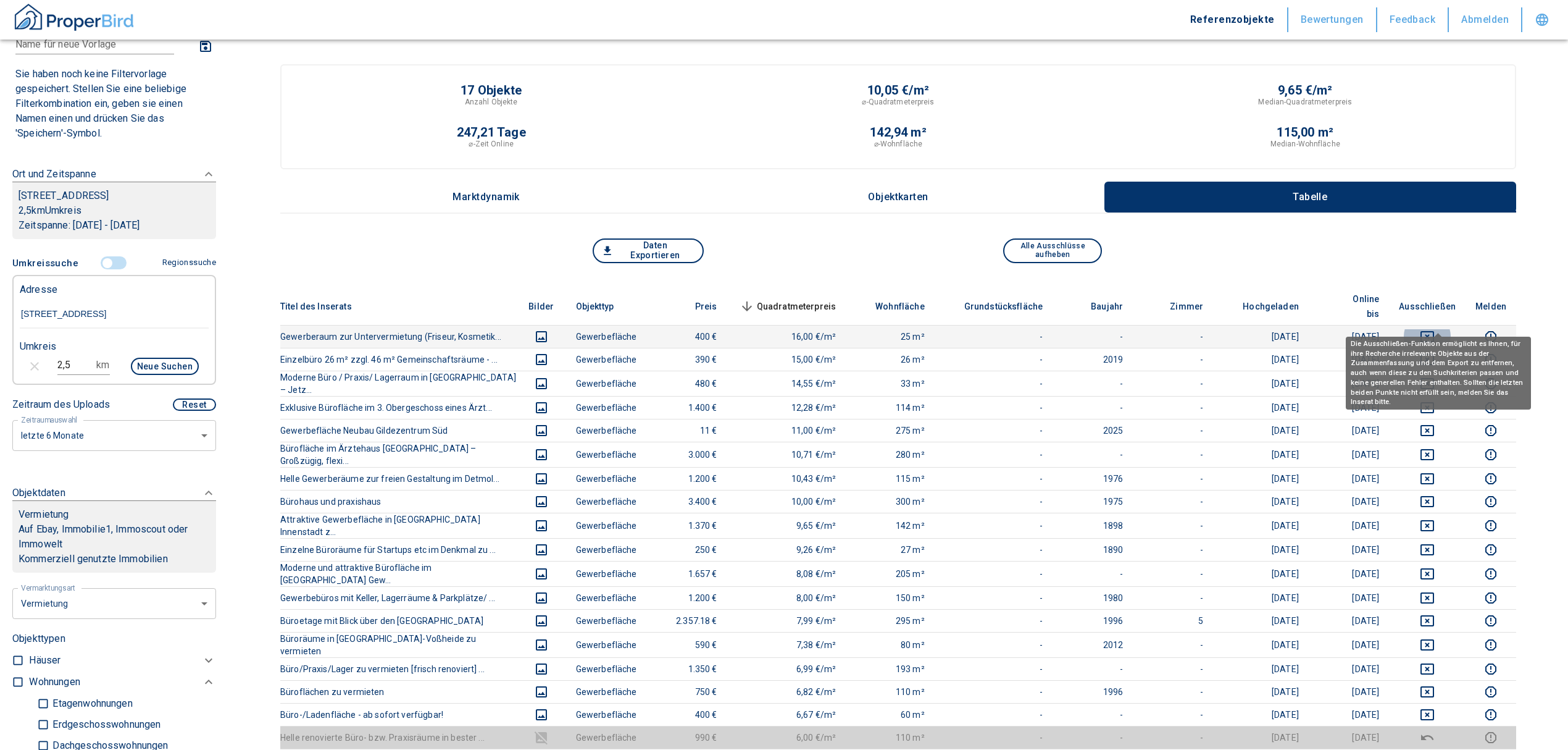
click at [1435, 330] on icon "deselect this listing" at bounding box center [1427, 337] width 15 height 15
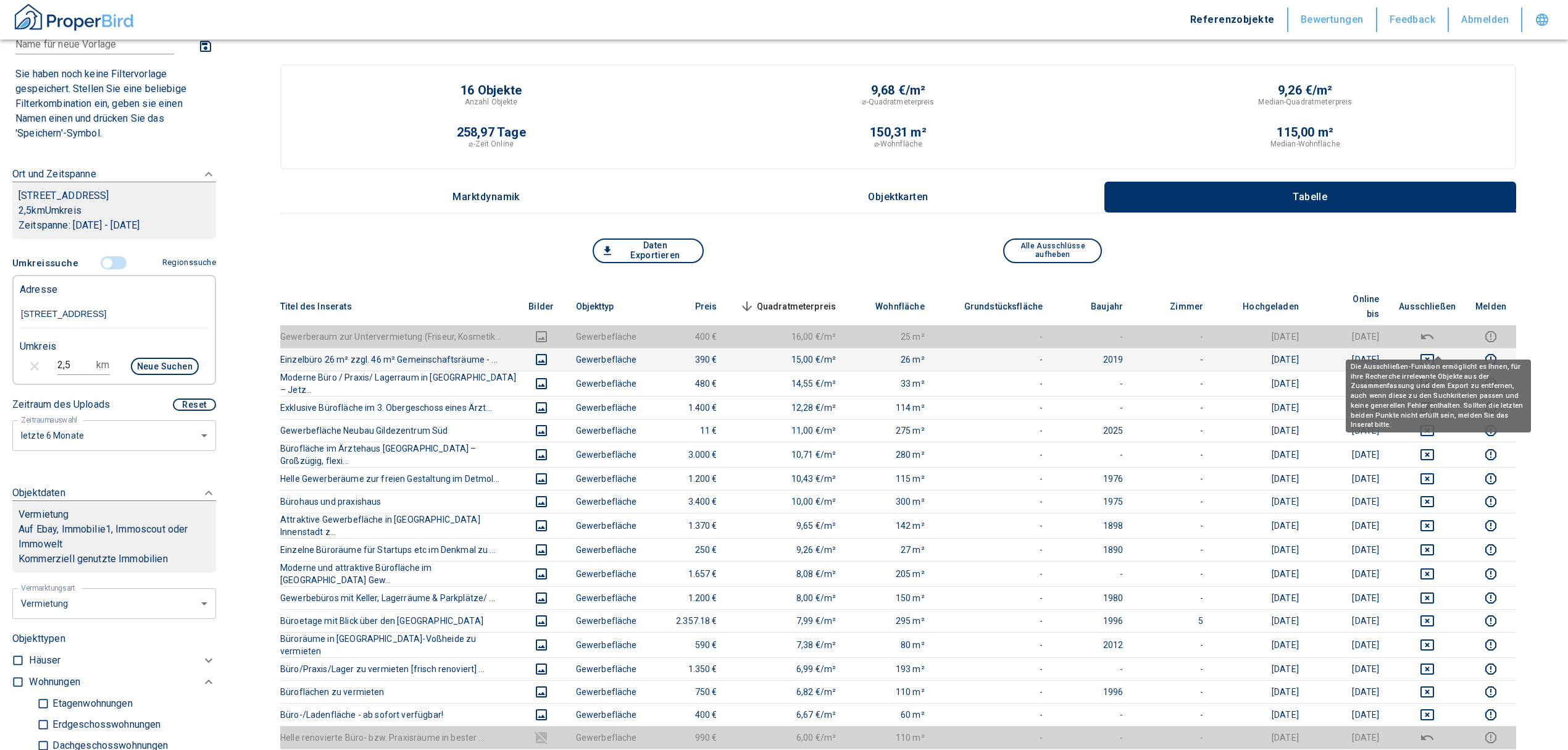
click at [1433, 352] on icon "deselect this listing" at bounding box center [1427, 359] width 15 height 15
